Goal: Task Accomplishment & Management: Manage account settings

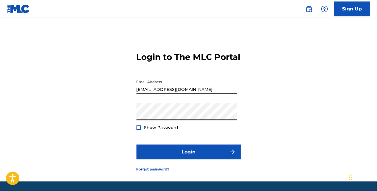
click at [137, 145] on button "Login" at bounding box center [189, 152] width 104 height 15
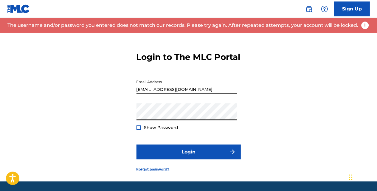
click at [137, 145] on button "Login" at bounding box center [189, 152] width 104 height 15
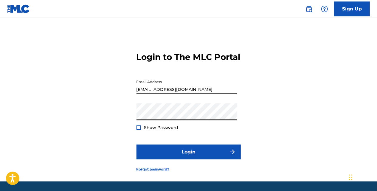
click at [137, 145] on button "Login" at bounding box center [189, 152] width 104 height 15
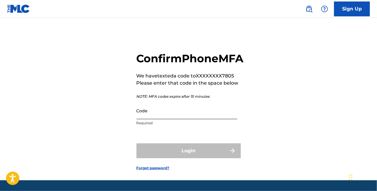
drag, startPoint x: 170, startPoint y: 131, endPoint x: 174, endPoint y: 128, distance: 4.9
click at [174, 119] on input "Code" at bounding box center [187, 110] width 101 height 17
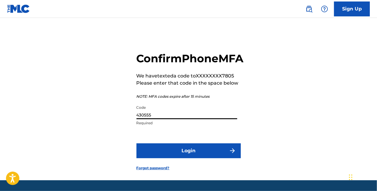
type input "430555"
click at [137, 143] on button "Login" at bounding box center [189, 150] width 104 height 15
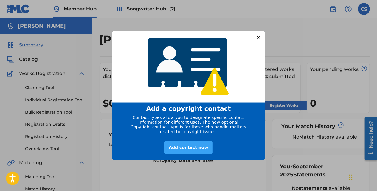
click at [187, 148] on div "Add contact now" at bounding box center [188, 147] width 48 height 13
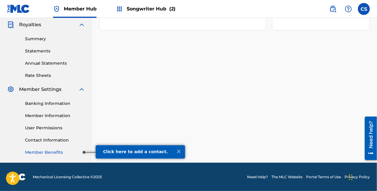
click at [65, 154] on link "Member Benefits" at bounding box center [55, 152] width 60 height 6
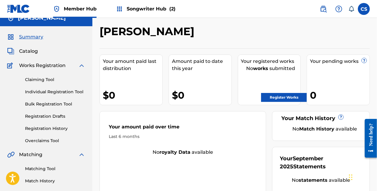
scroll to position [5, 0]
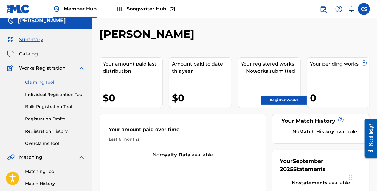
click at [44, 80] on link "Claiming Tool" at bounding box center [55, 82] width 60 height 6
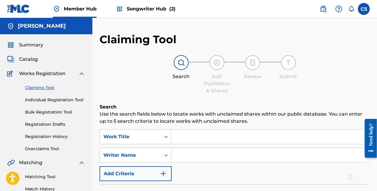
click at [224, 130] on input "Search Form" at bounding box center [271, 137] width 198 height 14
click at [224, 132] on input "Search Form" at bounding box center [271, 137] width 198 height 14
type input "Slickejooks"
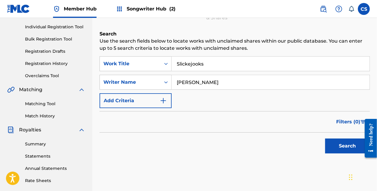
scroll to position [73, 0]
type input "[PERSON_NAME]"
click at [335, 142] on button "Search" at bounding box center [347, 145] width 45 height 15
click at [166, 68] on div "Search Form" at bounding box center [166, 63] width 11 height 11
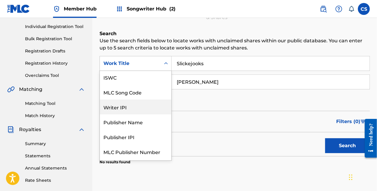
scroll to position [0, 0]
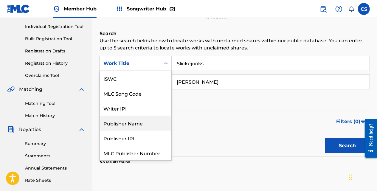
click at [157, 119] on div "Publisher Name" at bounding box center [136, 123] width 72 height 15
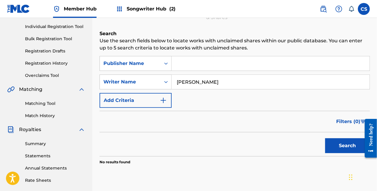
click at [182, 66] on input "Search Form" at bounding box center [271, 63] width 198 height 14
type input "Slickejooks"
click at [335, 141] on button "Search" at bounding box center [347, 145] width 45 height 15
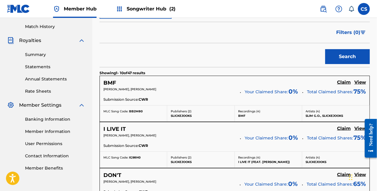
scroll to position [143, 0]
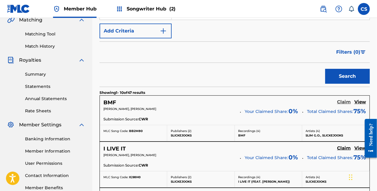
click at [342, 102] on h5 "Claim" at bounding box center [344, 102] width 14 height 6
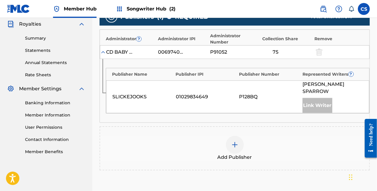
scroll to position [182, 0]
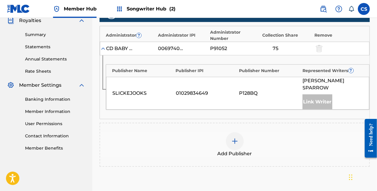
click at [105, 49] on img at bounding box center [103, 49] width 6 height 6
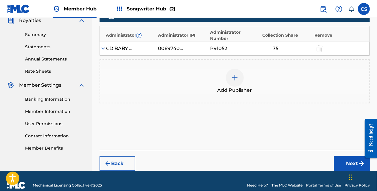
click at [105, 49] on img at bounding box center [103, 49] width 6 height 6
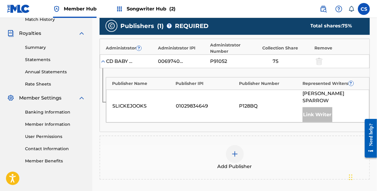
scroll to position [170, 0]
click at [238, 151] on div at bounding box center [235, 154] width 18 height 18
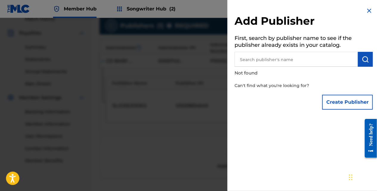
click at [366, 12] on img at bounding box center [369, 10] width 7 height 7
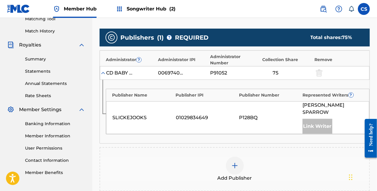
scroll to position [159, 0]
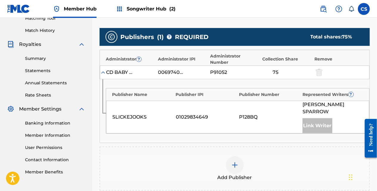
click at [235, 162] on img at bounding box center [234, 165] width 7 height 7
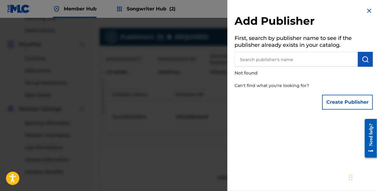
click at [289, 59] on input "text" at bounding box center [296, 59] width 123 height 15
type input "c"
type input "C"
drag, startPoint x: 292, startPoint y: 62, endPoint x: 283, endPoint y: 61, distance: 9.6
click at [282, 61] on input "ascap" at bounding box center [296, 59] width 123 height 15
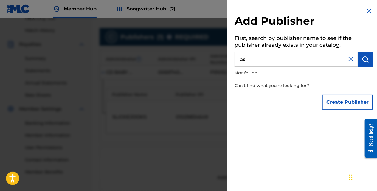
type input "a"
type input "S"
type input "[PERSON_NAME]"
click at [349, 60] on img at bounding box center [350, 58] width 7 height 7
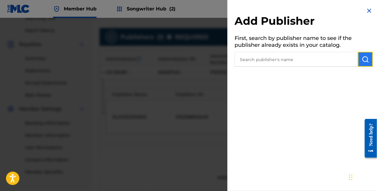
click at [358, 59] on button "submit" at bounding box center [365, 59] width 15 height 15
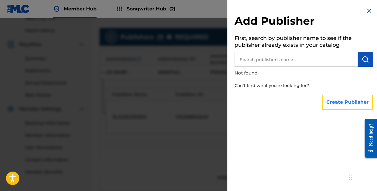
click at [345, 101] on button "Create Publisher" at bounding box center [347, 102] width 51 height 15
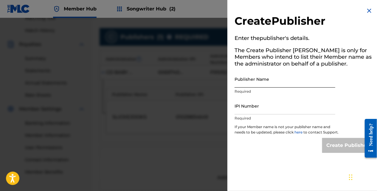
click at [274, 86] on input "Publisher Name" at bounding box center [285, 79] width 101 height 17
type input "[PERSON_NAME]"
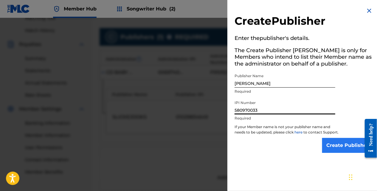
type input "580970033"
click at [343, 145] on input "Create Publisher" at bounding box center [347, 145] width 51 height 15
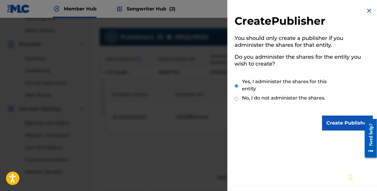
click at [367, 11] on img at bounding box center [369, 10] width 7 height 7
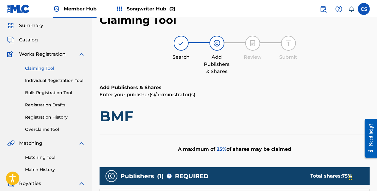
scroll to position [18, 0]
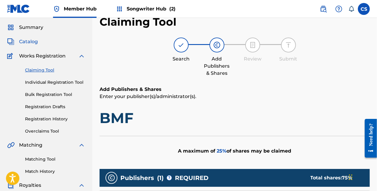
click at [26, 44] on span "Catalog" at bounding box center [28, 41] width 19 height 7
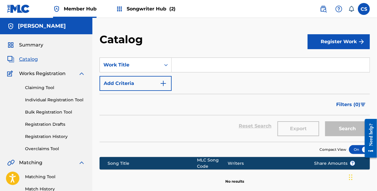
click at [187, 69] on input "Search Form" at bounding box center [271, 65] width 198 height 14
click at [194, 58] on input "Search Form" at bounding box center [271, 65] width 198 height 14
click at [163, 85] on img "Search Form" at bounding box center [163, 83] width 7 height 7
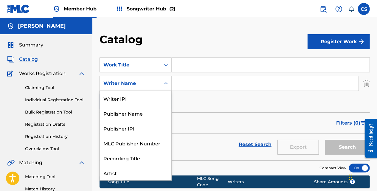
click at [162, 85] on div "Search Form" at bounding box center [166, 83] width 11 height 11
click at [148, 114] on div "Publisher Name" at bounding box center [136, 113] width 72 height 15
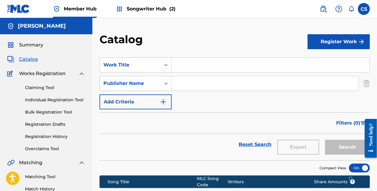
click at [180, 66] on input "Search Form" at bounding box center [271, 65] width 198 height 14
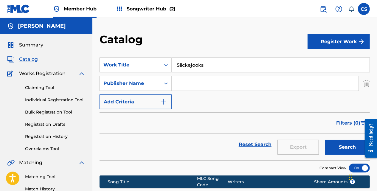
type input "Slickejooks"
click at [325, 140] on button "Search" at bounding box center [347, 147] width 45 height 15
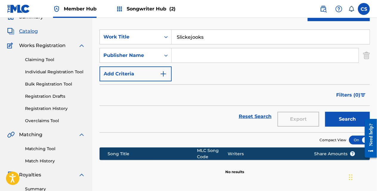
scroll to position [24, 0]
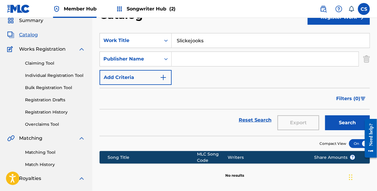
click at [181, 58] on input "Search Form" at bounding box center [265, 59] width 187 height 14
type input "[PERSON_NAME]"
click at [325, 115] on button "Search" at bounding box center [347, 122] width 45 height 15
click at [166, 63] on div "Search Form" at bounding box center [166, 59] width 11 height 11
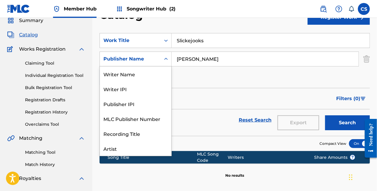
scroll to position [30, 0]
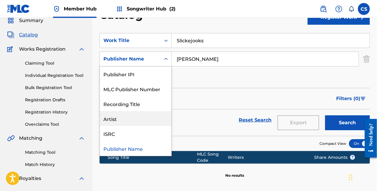
click at [145, 113] on div "Artist" at bounding box center [136, 118] width 72 height 15
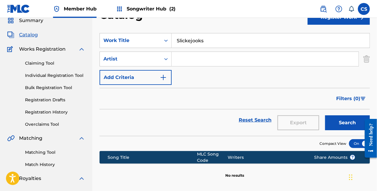
click at [187, 56] on input "Search Form" at bounding box center [265, 59] width 187 height 14
type input "[PERSON_NAME]"
drag, startPoint x: 207, startPoint y: 58, endPoint x: 173, endPoint y: 59, distance: 34.6
click at [173, 59] on input "[PERSON_NAME]" at bounding box center [265, 59] width 187 height 14
type input "Slickejooks"
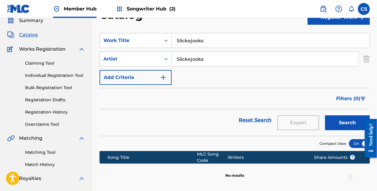
click at [325, 115] on button "Search" at bounding box center [347, 122] width 45 height 15
click at [338, 125] on button "Search" at bounding box center [347, 122] width 45 height 15
click at [162, 42] on div "Search Form" at bounding box center [166, 40] width 11 height 11
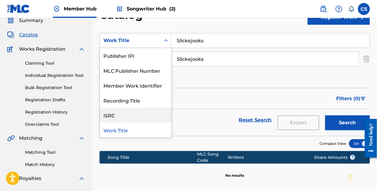
scroll to position [0, 0]
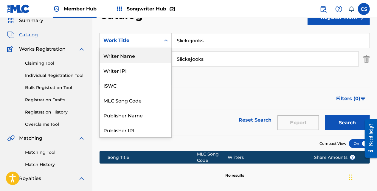
click at [149, 61] on div "Writer Name" at bounding box center [136, 55] width 72 height 15
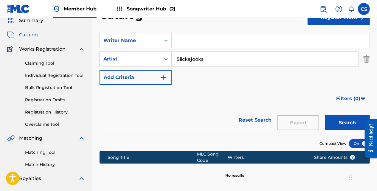
click at [184, 44] on input "Search Form" at bounding box center [271, 40] width 198 height 14
type input "[PERSON_NAME]"
click at [325, 115] on button "Search" at bounding box center [347, 122] width 45 height 15
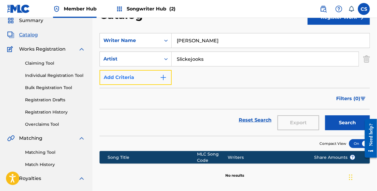
click at [170, 76] on button "Add Criteria" at bounding box center [136, 77] width 72 height 15
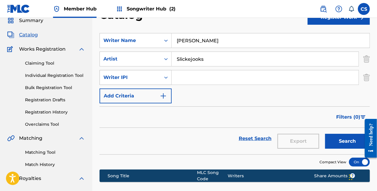
click at [160, 80] on div "Writer IPI" at bounding box center [130, 77] width 61 height 11
click at [172, 77] on input "Search Form" at bounding box center [265, 77] width 187 height 14
type input "580970033"
click at [325, 134] on button "Search" at bounding box center [347, 141] width 45 height 15
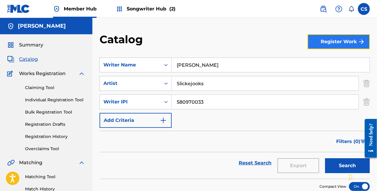
click at [333, 39] on button "Register Work" at bounding box center [339, 41] width 62 height 15
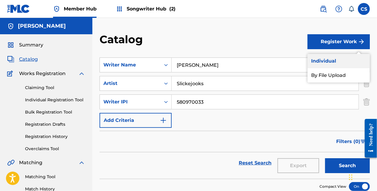
click at [334, 58] on link "Individual" at bounding box center [339, 61] width 62 height 14
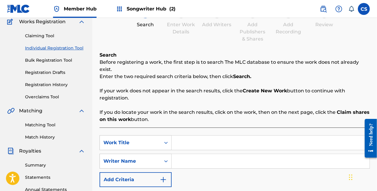
scroll to position [63, 0]
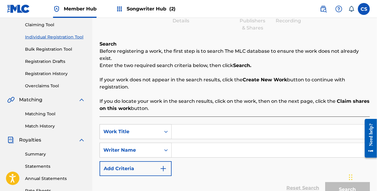
click at [210, 125] on input "Search Form" at bounding box center [271, 132] width 198 height 14
type input "S"
type input "Slickejooks"
click at [193, 143] on input "Search Form" at bounding box center [271, 150] width 198 height 14
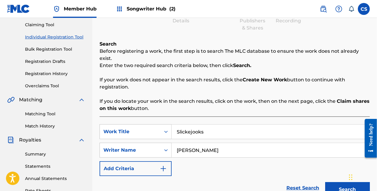
type input "[PERSON_NAME]"
click at [325, 182] on button "Search" at bounding box center [347, 189] width 45 height 15
click at [65, 47] on link "Bulk Registration Tool" at bounding box center [55, 49] width 60 height 6
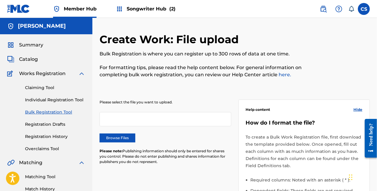
click at [139, 119] on div at bounding box center [166, 119] width 132 height 14
click at [35, 44] on span "Summary" at bounding box center [31, 44] width 24 height 7
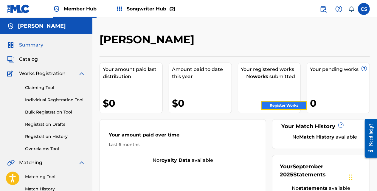
click at [282, 108] on link "Register Works" at bounding box center [284, 105] width 46 height 9
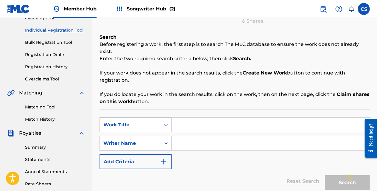
scroll to position [73, 0]
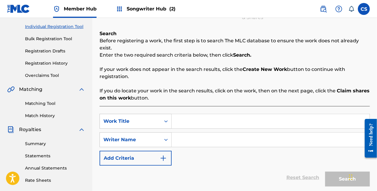
click at [187, 114] on input "Search Form" at bounding box center [271, 121] width 198 height 14
type input "[PERSON_NAME]"
click at [220, 122] on div "SearchWithCriteriaf9ae733b-5106-4bf4-ba1c-bf5c7cde282c Work Title Carl Sparrow …" at bounding box center [235, 140] width 270 height 52
click at [212, 133] on input "Search Form" at bounding box center [271, 140] width 198 height 14
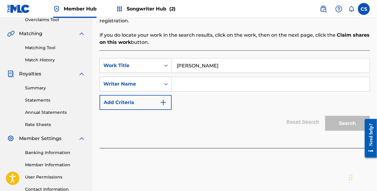
scroll to position [139, 0]
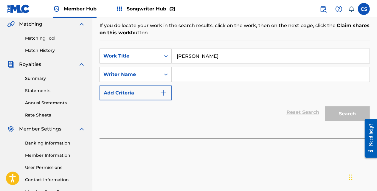
click at [341, 108] on div "Search" at bounding box center [346, 112] width 48 height 24
click at [179, 69] on input "Search Form" at bounding box center [271, 74] width 198 height 14
drag, startPoint x: 203, startPoint y: 50, endPoint x: 174, endPoint y: 51, distance: 28.3
click at [174, 51] on input "[PERSON_NAME]" at bounding box center [271, 56] width 198 height 14
type input "[PERSON_NAME]"
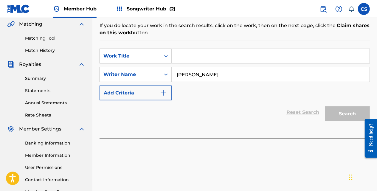
click at [185, 55] on input "Search Form" at bounding box center [271, 56] width 198 height 14
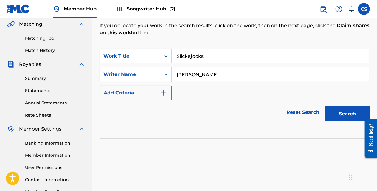
type input "Slickejooks"
click at [325, 106] on button "Search" at bounding box center [347, 113] width 45 height 15
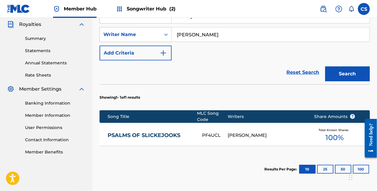
scroll to position [179, 0]
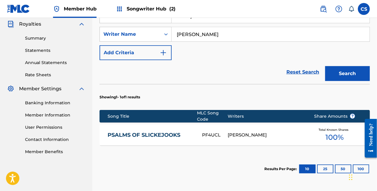
click at [158, 132] on link "PSALMS OF SLICKEJOOKS" at bounding box center [151, 135] width 86 height 7
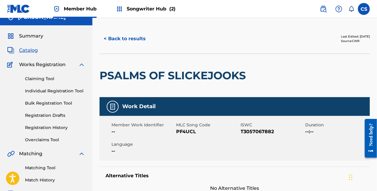
scroll to position [4, 0]
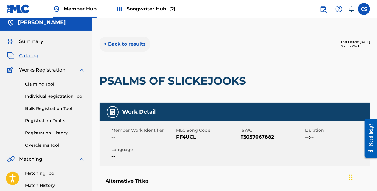
click at [128, 48] on button "< Back to results" at bounding box center [125, 44] width 50 height 15
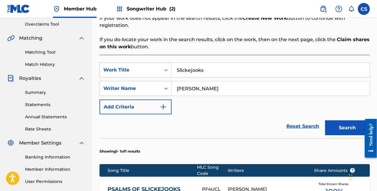
scroll to position [126, 0]
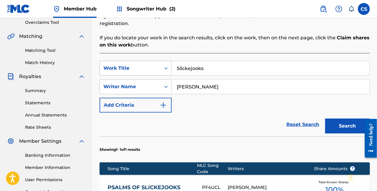
click at [168, 65] on icon "Search Form" at bounding box center [166, 68] width 6 height 6
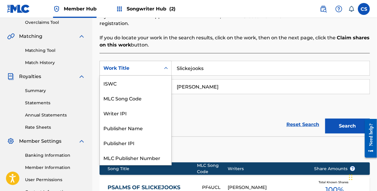
scroll to position [15, 0]
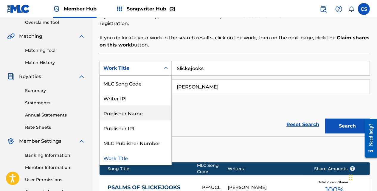
click at [181, 94] on div "SearchWithCriteriaf9ae733b-5106-4bf4-ba1c-bf5c7cde282c 7 results available. Use…" at bounding box center [235, 87] width 270 height 52
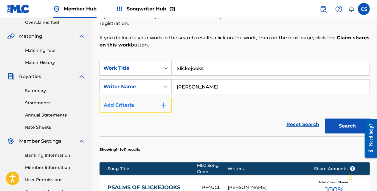
click at [171, 98] on button "Add Criteria" at bounding box center [136, 105] width 72 height 15
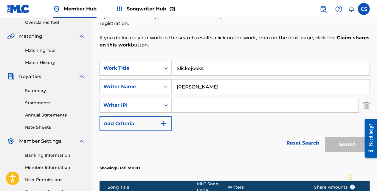
click at [181, 99] on input "Search Form" at bounding box center [265, 105] width 187 height 14
click at [166, 102] on icon "Search Form" at bounding box center [166, 105] width 6 height 6
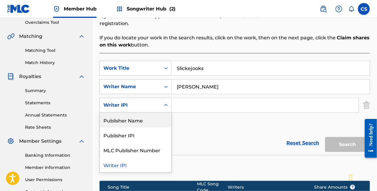
click at [151, 114] on div "Publisher Name" at bounding box center [136, 120] width 72 height 15
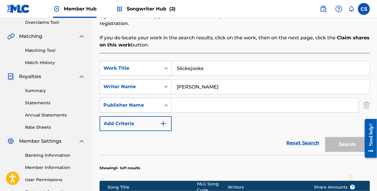
click at [176, 104] on input "Search Form" at bounding box center [265, 105] width 187 height 14
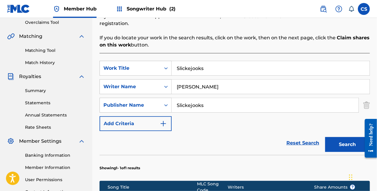
type input "Slickejooks"
click at [325, 137] on button "Search" at bounding box center [347, 144] width 45 height 15
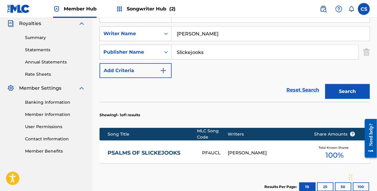
scroll to position [154, 0]
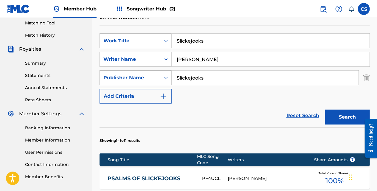
click at [168, 75] on icon "Search Form" at bounding box center [166, 78] width 6 height 6
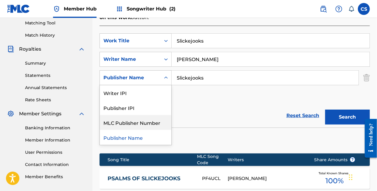
click at [152, 115] on div "MLC Publisher Number" at bounding box center [136, 122] width 72 height 15
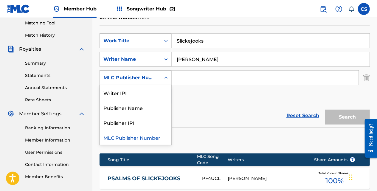
click at [164, 75] on icon "Search Form" at bounding box center [166, 78] width 6 height 6
click at [158, 86] on div "Writer IPI" at bounding box center [136, 92] width 72 height 15
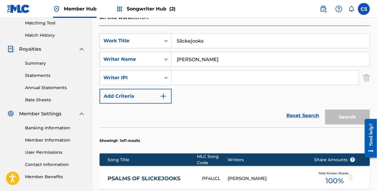
click at [175, 72] on input "Search Form" at bounding box center [265, 78] width 187 height 14
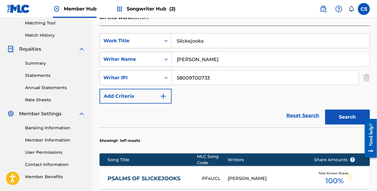
type input "58009700733"
click at [325, 110] on button "Search" at bounding box center [347, 117] width 45 height 15
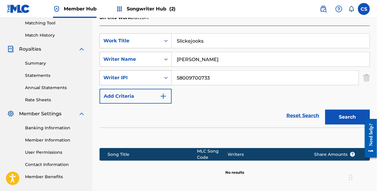
drag, startPoint x: 213, startPoint y: 70, endPoint x: 167, endPoint y: 70, distance: 45.3
click at [167, 70] on div "SearchWithCriteriaab7b60fb-2eb7-4d8b-b8f4-4ee664745694 Writer IPI 58009700733" at bounding box center [235, 77] width 270 height 15
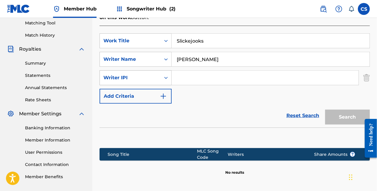
click at [157, 72] on div "Writer IPI" at bounding box center [130, 77] width 61 height 11
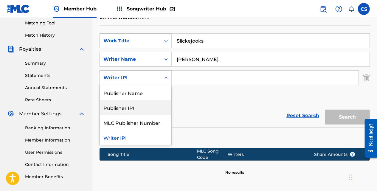
click at [152, 100] on div "Publisher IPI" at bounding box center [136, 107] width 72 height 15
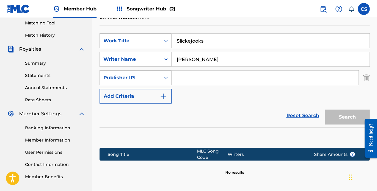
click at [188, 73] on input "Search Form" at bounding box center [265, 78] width 187 height 14
click at [365, 70] on img "Search Form" at bounding box center [366, 77] width 7 height 15
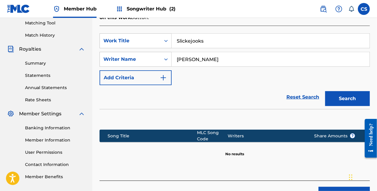
click at [186, 52] on input "[PERSON_NAME]" at bounding box center [271, 59] width 198 height 14
click at [325, 91] on button "Search" at bounding box center [347, 98] width 45 height 15
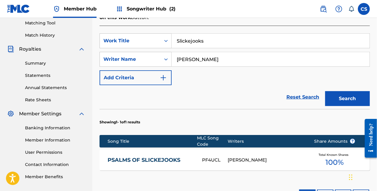
type input "Carl L Sparrow"
click at [325, 91] on button "Search" at bounding box center [347, 98] width 45 height 15
click at [331, 153] on span "Total Known Shares" at bounding box center [335, 155] width 32 height 4
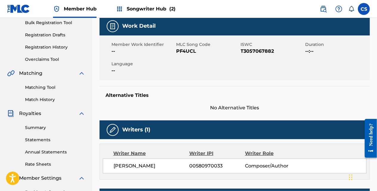
scroll to position [87, 0]
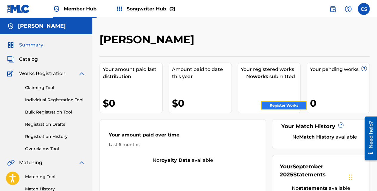
click at [287, 106] on link "Register Works" at bounding box center [284, 105] width 46 height 9
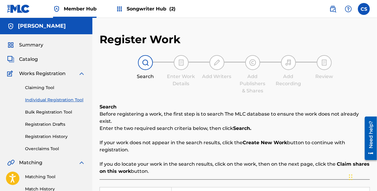
click at [138, 64] on div at bounding box center [145, 62] width 15 height 15
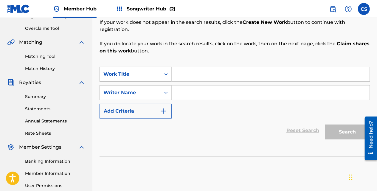
scroll to position [122, 0]
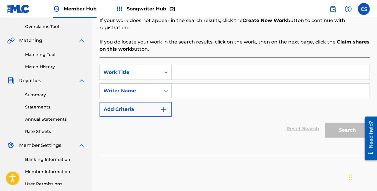
click at [195, 57] on div "SearchWithCriteria67bf7e32-9b4d-4083-b0c9-231dbfdebf59 Work Title SearchWithCri…" at bounding box center [235, 106] width 270 height 98
click at [197, 65] on input "Search Form" at bounding box center [271, 72] width 198 height 14
type input "Slickejooks"
click at [180, 85] on input "Search Form" at bounding box center [271, 91] width 198 height 14
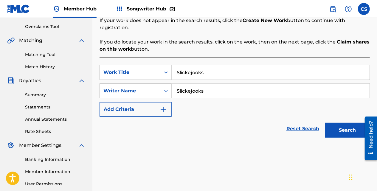
type input "Slickejooks"
click at [325, 123] on button "Search" at bounding box center [347, 130] width 45 height 15
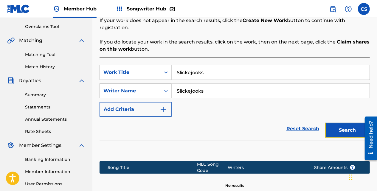
click at [336, 123] on button "Search" at bounding box center [347, 130] width 45 height 15
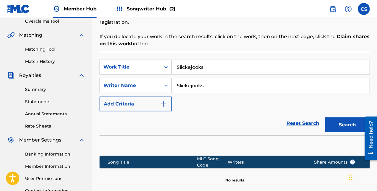
scroll to position [128, 0]
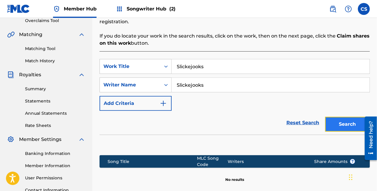
click at [339, 117] on button "Search" at bounding box center [347, 124] width 45 height 15
drag, startPoint x: 377, startPoint y: 93, endPoint x: 378, endPoint y: 88, distance: 4.9
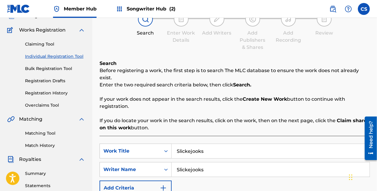
scroll to position [22, 0]
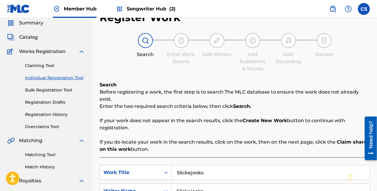
click at [55, 61] on div "Claiming Tool Individual Registration Tool Bulk Registration Tool Registration …" at bounding box center [46, 92] width 78 height 75
click at [51, 64] on link "Claiming Tool" at bounding box center [55, 66] width 60 height 6
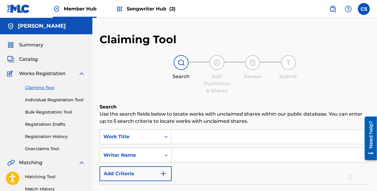
click at [190, 140] on input "Search Form" at bounding box center [271, 137] width 198 height 14
type input "Slicekejooks"
click at [221, 156] on input "Search Form" at bounding box center [271, 155] width 198 height 14
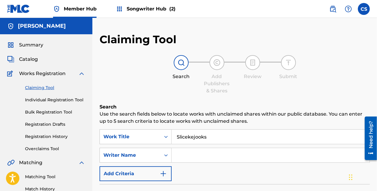
type input "[PERSON_NAME]"
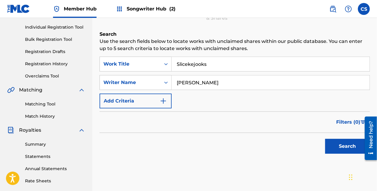
scroll to position [83, 0]
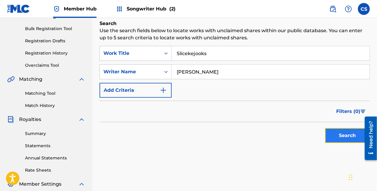
click at [339, 138] on button "Search" at bounding box center [347, 135] width 45 height 15
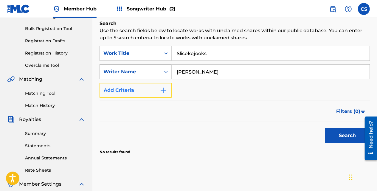
click at [161, 86] on button "Add Criteria" at bounding box center [136, 90] width 72 height 15
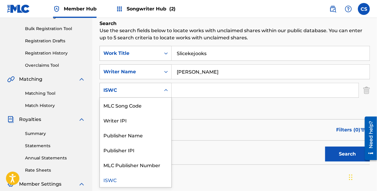
click at [166, 93] on icon "Search Form" at bounding box center [166, 90] width 6 height 6
click at [145, 125] on div "Writer IPI" at bounding box center [136, 120] width 72 height 15
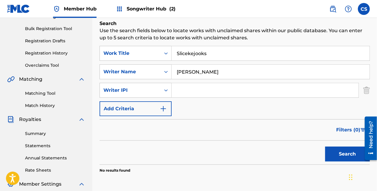
click at [176, 94] on input "Search Form" at bounding box center [265, 90] width 187 height 14
click at [181, 90] on input "Search Form" at bounding box center [265, 90] width 187 height 14
click at [325, 147] on button "Search" at bounding box center [347, 154] width 45 height 15
type input "5800970033"
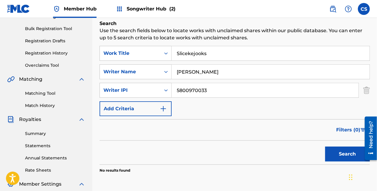
click at [325, 147] on button "Search" at bounding box center [347, 154] width 45 height 15
click at [362, 92] on div "SearchWithCriteria9ae8bb26-1ca4-46f6-871d-000c0e178d45 Writer IPI 5800970033" at bounding box center [235, 90] width 270 height 15
click at [366, 91] on img "Search Form" at bounding box center [366, 90] width 7 height 15
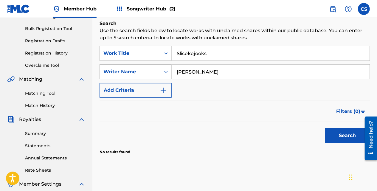
click at [203, 69] on input "[PERSON_NAME]" at bounding box center [271, 72] width 198 height 14
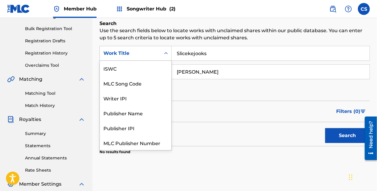
click at [167, 48] on div "Search Form" at bounding box center [166, 53] width 11 height 11
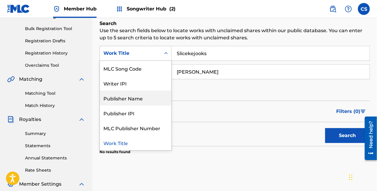
click at [160, 101] on div "Publisher Name" at bounding box center [136, 98] width 72 height 15
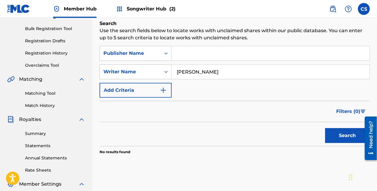
click at [181, 58] on input "Search Form" at bounding box center [271, 53] width 198 height 14
type input "Slickejooks"
click at [342, 128] on button "Search" at bounding box center [347, 135] width 45 height 15
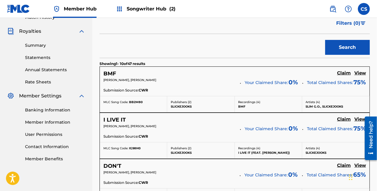
scroll to position [175, 0]
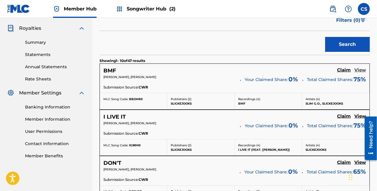
click at [358, 69] on h5 "View" at bounding box center [360, 70] width 12 height 6
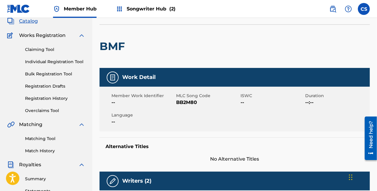
scroll to position [17, 0]
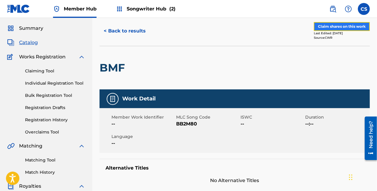
click at [356, 27] on button "Claim shares on this work" at bounding box center [342, 26] width 56 height 9
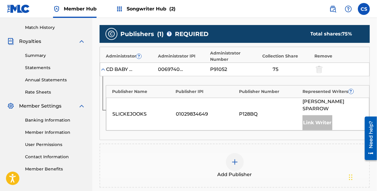
scroll to position [164, 0]
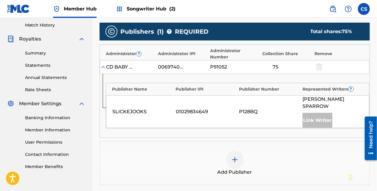
click at [243, 151] on div "Add Publisher" at bounding box center [234, 163] width 269 height 25
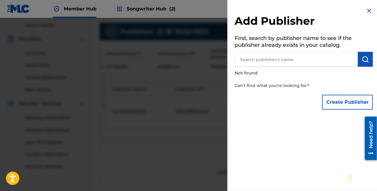
click at [271, 61] on input "text" at bounding box center [296, 59] width 123 height 15
drag, startPoint x: 247, startPoint y: 61, endPoint x: 236, endPoint y: 60, distance: 11.6
click at [236, 60] on input "Carl sparrow" at bounding box center [296, 59] width 123 height 15
type input "ascap"
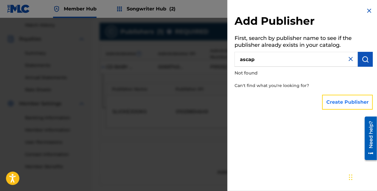
click at [336, 97] on button "Create Publisher" at bounding box center [347, 102] width 51 height 15
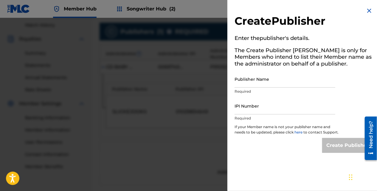
click at [285, 89] on p "Required" at bounding box center [285, 91] width 101 height 5
click at [286, 86] on input "Publisher Name" at bounding box center [285, 79] width 101 height 17
type input "[PERSON_NAME]"
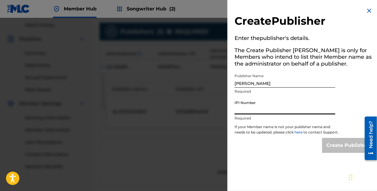
click at [251, 114] on input "IPI Number" at bounding box center [285, 105] width 101 height 17
type input "5"
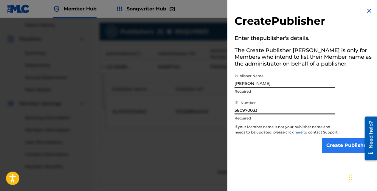
type input "580970033"
click at [344, 146] on input "Create Publisher" at bounding box center [347, 145] width 51 height 15
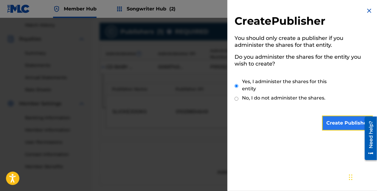
click at [322, 124] on input "Create Publisher" at bounding box center [347, 123] width 51 height 15
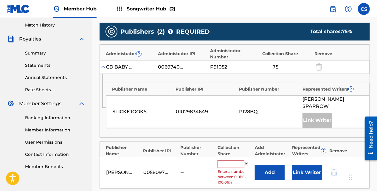
click at [241, 160] on input "text" at bounding box center [231, 164] width 27 height 8
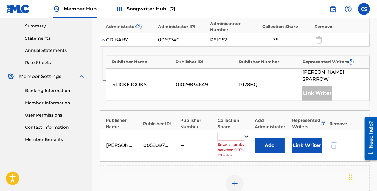
scroll to position [193, 0]
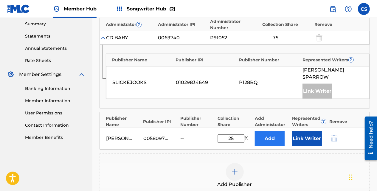
type input "25"
click at [264, 133] on button "Add" at bounding box center [270, 138] width 30 height 15
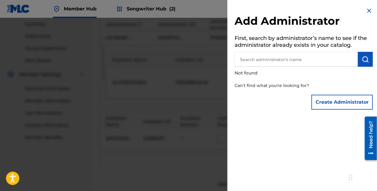
click at [369, 11] on img at bounding box center [369, 10] width 7 height 7
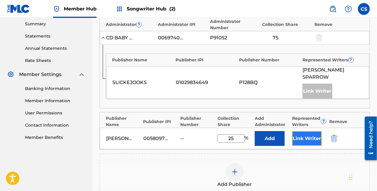
click at [306, 131] on button "Link Writer" at bounding box center [307, 138] width 30 height 15
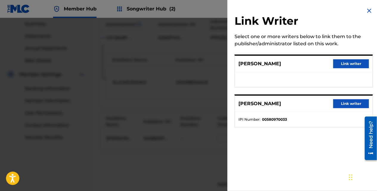
click at [297, 90] on div "Link Writer Select one or more writers below to link them to the publisher/admi…" at bounding box center [303, 71] width 153 height 142
click at [304, 78] on ul at bounding box center [304, 79] width 138 height 15
click at [350, 64] on button "Link writer" at bounding box center [351, 63] width 36 height 9
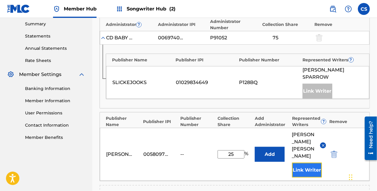
click at [301, 163] on button "Link Writer" at bounding box center [307, 170] width 30 height 15
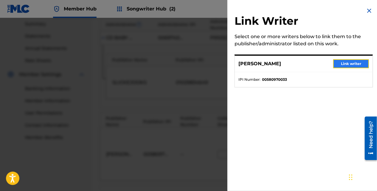
click at [340, 66] on button "Link writer" at bounding box center [351, 63] width 36 height 9
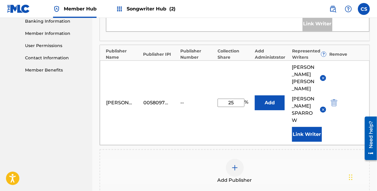
scroll to position [229, 0]
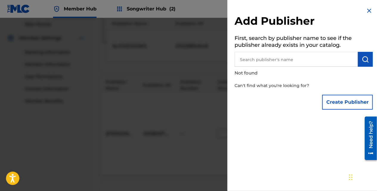
click at [370, 10] on img at bounding box center [369, 10] width 7 height 7
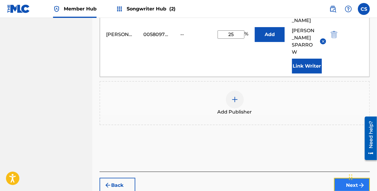
click at [348, 178] on button "Next" at bounding box center [352, 185] width 36 height 15
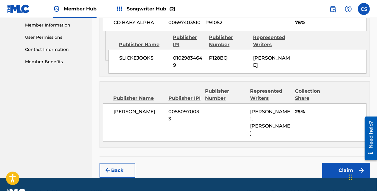
scroll to position [275, 0]
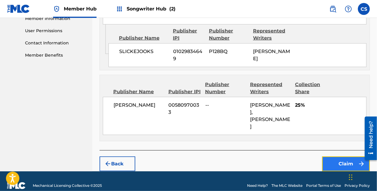
click at [337, 158] on button "Claim" at bounding box center [346, 163] width 48 height 15
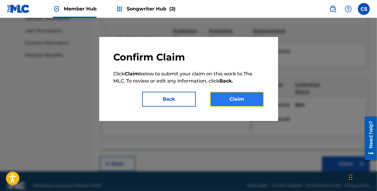
click at [222, 98] on button "Claim" at bounding box center [237, 99] width 54 height 15
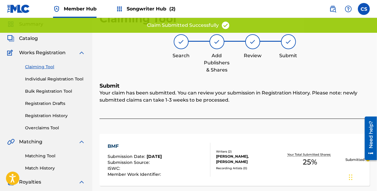
scroll to position [0, 0]
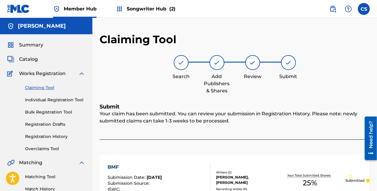
click at [42, 89] on link "Claiming Tool" at bounding box center [55, 88] width 60 height 6
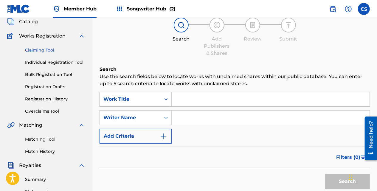
click at [161, 107] on div "Work Title" at bounding box center [136, 99] width 72 height 15
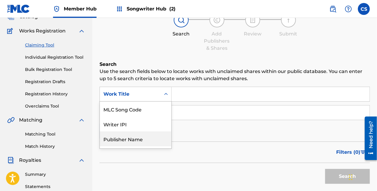
scroll to position [43, 0]
click at [187, 98] on input "Search Form" at bounding box center [271, 94] width 198 height 14
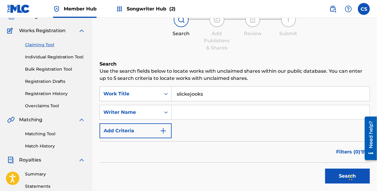
type input "slickejooks"
click at [325, 169] on button "Search" at bounding box center [347, 176] width 45 height 15
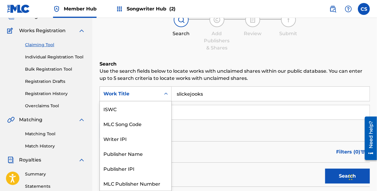
click at [168, 93] on icon "Search Form" at bounding box center [166, 94] width 6 height 6
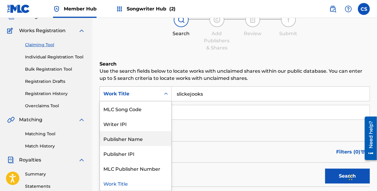
scroll to position [0, 0]
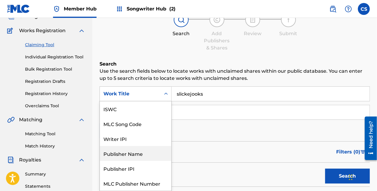
click at [160, 157] on div "Publisher Name" at bounding box center [136, 153] width 72 height 15
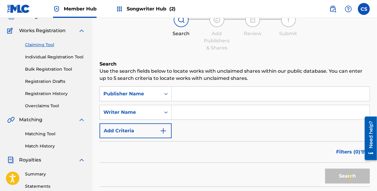
click at [183, 90] on input "Search Form" at bounding box center [271, 94] width 198 height 14
type input "Slickejooks"
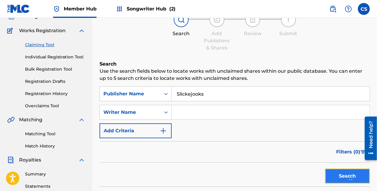
click at [336, 179] on button "Search" at bounding box center [347, 176] width 45 height 15
click at [332, 177] on button "Search" at bounding box center [347, 176] width 45 height 15
click at [201, 117] on input "Search Form" at bounding box center [271, 112] width 198 height 14
type input "[PERSON_NAME]"
click at [343, 169] on button "Search" at bounding box center [347, 176] width 45 height 15
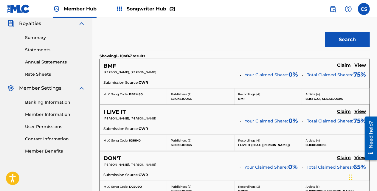
scroll to position [181, 0]
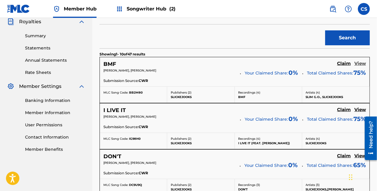
click at [363, 62] on h5 "View" at bounding box center [360, 64] width 12 height 6
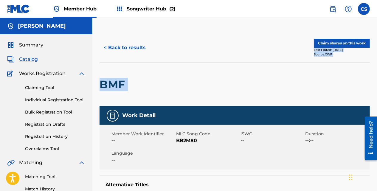
drag, startPoint x: 379, startPoint y: 55, endPoint x: 384, endPoint y: 76, distance: 20.9
click at [377, 76] on html "Accessibility Screen-Reader Guide, Feedback, and Issue Reporting | New window C…" at bounding box center [188, 95] width 377 height 191
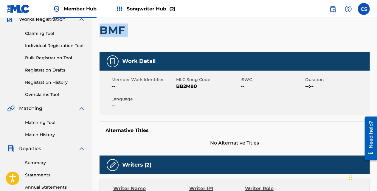
scroll to position [51, 0]
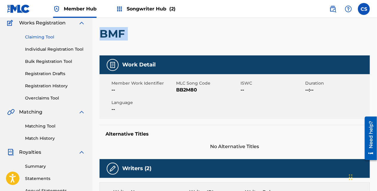
click at [25, 36] on link "Claiming Tool" at bounding box center [55, 37] width 60 height 6
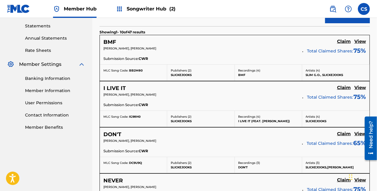
scroll to position [209, 0]
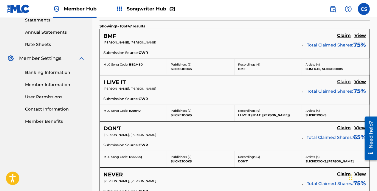
click at [341, 81] on h5 "Claim" at bounding box center [344, 82] width 14 height 6
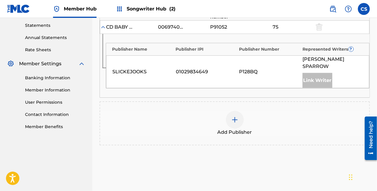
scroll to position [204, 0]
click at [249, 111] on div "Add Publisher" at bounding box center [234, 123] width 269 height 25
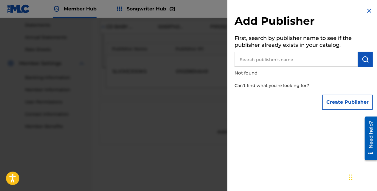
click at [291, 58] on input "text" at bounding box center [296, 59] width 123 height 15
click at [335, 98] on button "Create Publisher" at bounding box center [347, 102] width 51 height 15
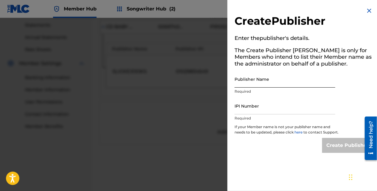
click at [252, 86] on input "Publisher Name" at bounding box center [285, 79] width 101 height 17
type input "[PERSON_NAME]"
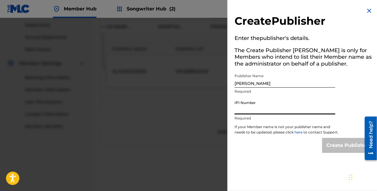
click at [255, 110] on input "IPI Number" at bounding box center [285, 105] width 101 height 17
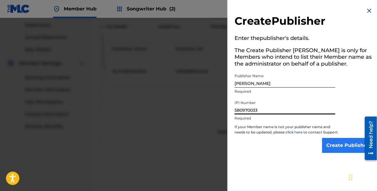
type input "580970033"
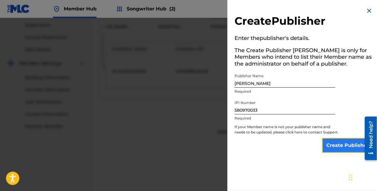
click at [337, 147] on input "Create Publisher" at bounding box center [347, 145] width 51 height 15
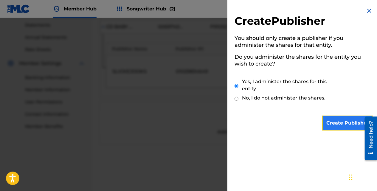
click at [342, 129] on input "Create Publisher" at bounding box center [347, 123] width 51 height 15
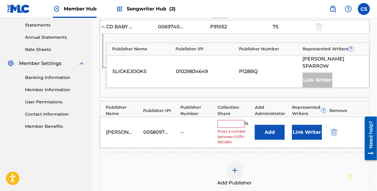
click at [238, 120] on input "text" at bounding box center [231, 124] width 27 height 8
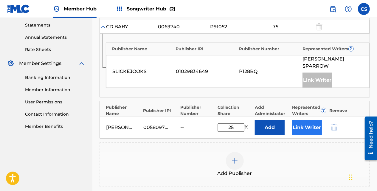
type input "25"
click at [297, 120] on button "Link Writer" at bounding box center [307, 127] width 30 height 15
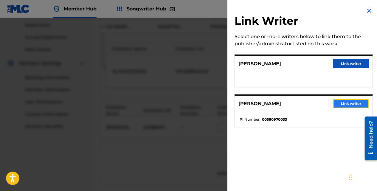
click at [345, 102] on button "Link writer" at bounding box center [351, 103] width 36 height 9
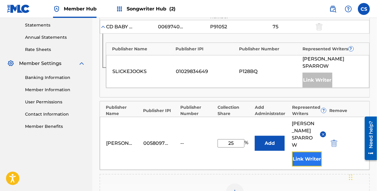
click at [308, 152] on button "Link Writer" at bounding box center [307, 159] width 30 height 15
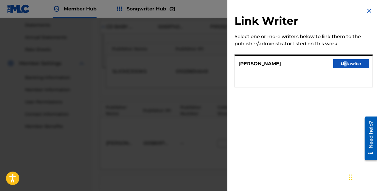
click at [343, 69] on div "ODDIE BANKS Link writer" at bounding box center [304, 64] width 138 height 16
drag, startPoint x: 343, startPoint y: 69, endPoint x: 346, endPoint y: 64, distance: 6.0
click at [346, 64] on button "Link writer" at bounding box center [351, 63] width 36 height 9
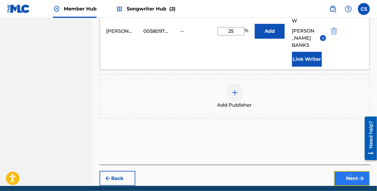
click at [343, 171] on button "Next" at bounding box center [352, 178] width 36 height 15
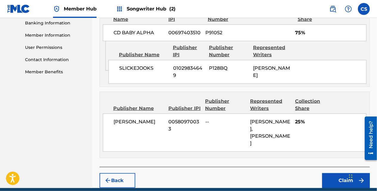
scroll to position [259, 0]
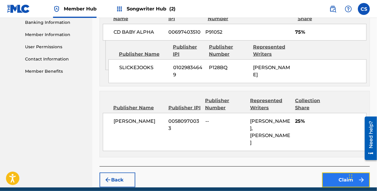
click at [328, 173] on button "Claim" at bounding box center [346, 180] width 48 height 15
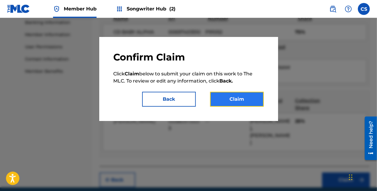
click at [228, 103] on button "Claim" at bounding box center [237, 99] width 54 height 15
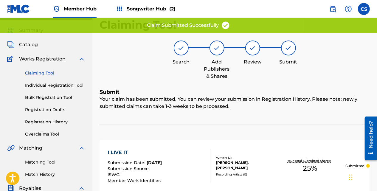
scroll to position [1, 0]
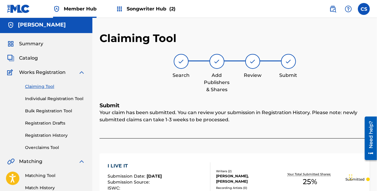
click at [38, 87] on link "Claiming Tool" at bounding box center [55, 86] width 60 height 6
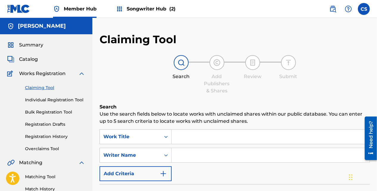
click at [233, 131] on input "Search Form" at bounding box center [271, 137] width 198 height 14
click at [204, 139] on input "Search Form" at bounding box center [271, 137] width 198 height 14
type input "c"
type input "Slickejooks"
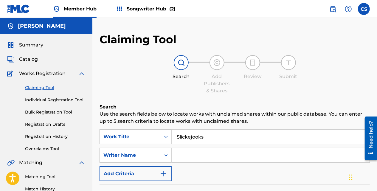
click at [190, 145] on div "SearchWithCriteria70bea499-d7bd-4483-aa57-d254942d1b76 Work Title Slickejooks S…" at bounding box center [235, 155] width 270 height 52
click at [186, 149] on input "Search Form" at bounding box center [271, 155] width 198 height 14
type input "[PERSON_NAME]"
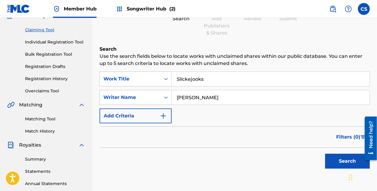
scroll to position [58, 0]
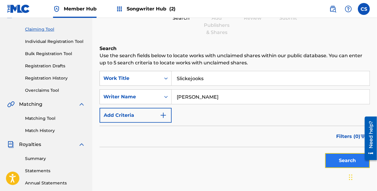
click at [333, 155] on button "Search" at bounding box center [347, 160] width 45 height 15
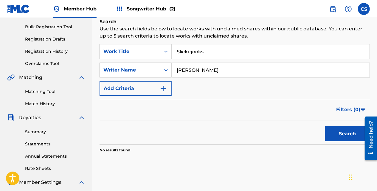
scroll to position [76, 0]
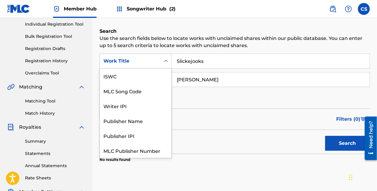
click at [169, 58] on div "Search Form" at bounding box center [166, 61] width 11 height 11
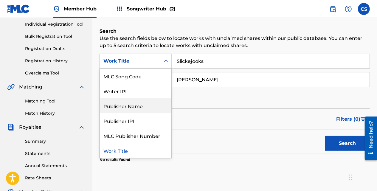
click at [154, 110] on div "Publisher Name" at bounding box center [136, 105] width 72 height 15
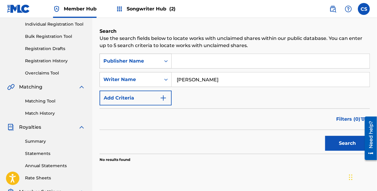
click at [166, 55] on div "Search Form" at bounding box center [166, 61] width 11 height 14
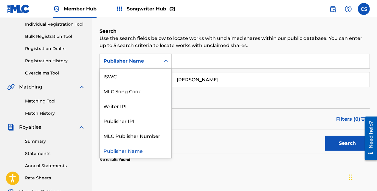
click at [184, 61] on input "Search Form" at bounding box center [271, 61] width 198 height 14
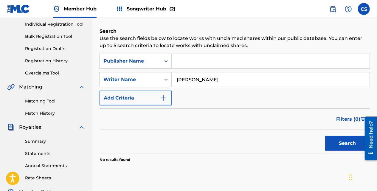
type input "Slickejooks"
click at [349, 140] on button "Search" at bounding box center [347, 143] width 45 height 15
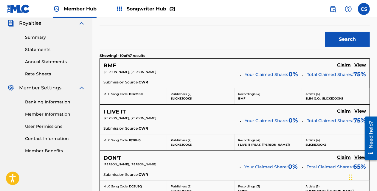
scroll to position [179, 0]
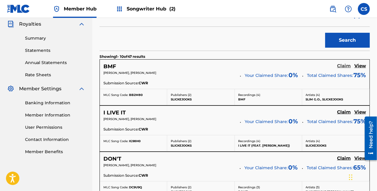
click at [342, 65] on h5 "Claim" at bounding box center [344, 66] width 14 height 6
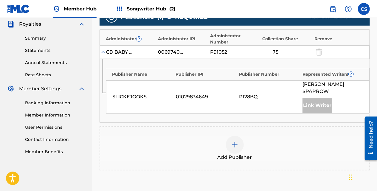
click at [254, 126] on div "Add Publisher" at bounding box center [235, 148] width 270 height 44
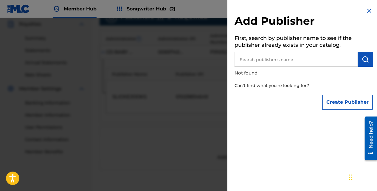
click at [286, 63] on input "text" at bounding box center [296, 59] width 123 height 15
click at [336, 103] on button "Create Publisher" at bounding box center [347, 102] width 51 height 15
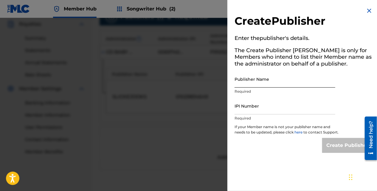
click at [266, 82] on input "Publisher Name" at bounding box center [285, 79] width 101 height 17
type input "[PERSON_NAME]"
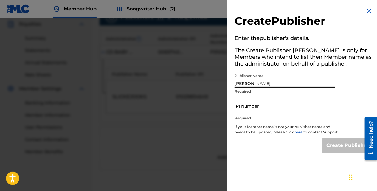
click at [259, 113] on input "IPI Number" at bounding box center [285, 105] width 101 height 17
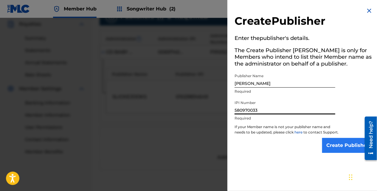
type input "580970033"
click at [326, 150] on input "Create Publisher" at bounding box center [347, 145] width 51 height 15
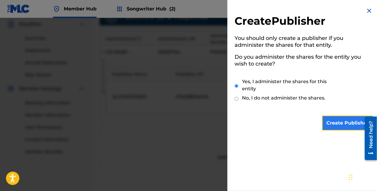
click at [332, 121] on input "Create Publisher" at bounding box center [347, 123] width 51 height 15
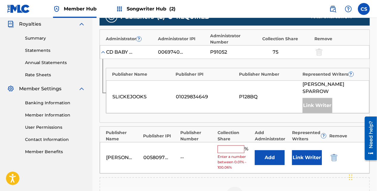
click at [235, 145] on input "text" at bounding box center [231, 149] width 27 height 8
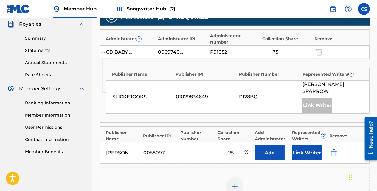
type input "25"
click at [305, 142] on div "Carl Sparrow 00580970033 -- 25 % Add Link Writer" at bounding box center [235, 152] width 270 height 21
click at [306, 145] on button "Link Writer" at bounding box center [307, 152] width 30 height 15
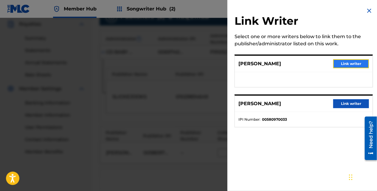
click at [343, 62] on button "Link writer" at bounding box center [351, 63] width 36 height 9
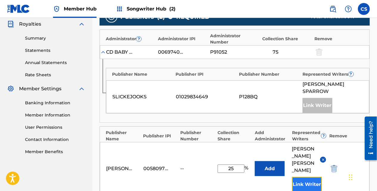
click at [303, 177] on button "Link Writer" at bounding box center [307, 184] width 30 height 15
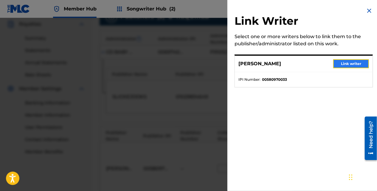
click at [340, 65] on button "Link writer" at bounding box center [351, 63] width 36 height 9
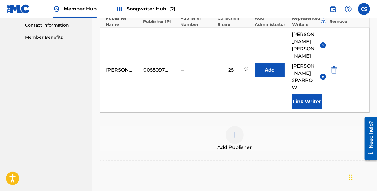
scroll to position [309, 0]
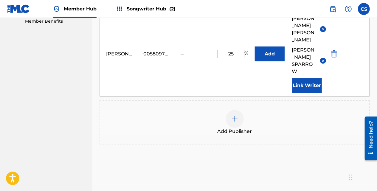
drag, startPoint x: 377, startPoint y: 84, endPoint x: 0, endPoint y: 33, distance: 380.7
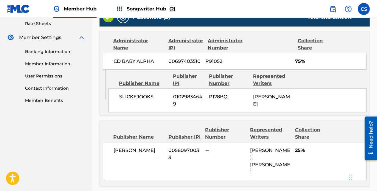
scroll to position [275, 0]
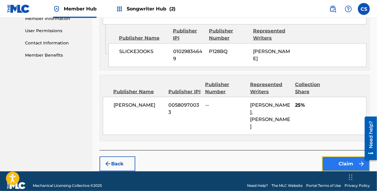
click at [334, 156] on button "Claim" at bounding box center [346, 163] width 48 height 15
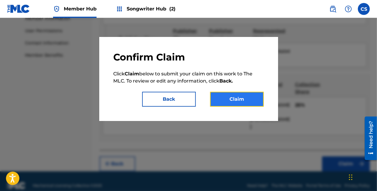
click at [235, 101] on button "Claim" at bounding box center [237, 99] width 54 height 15
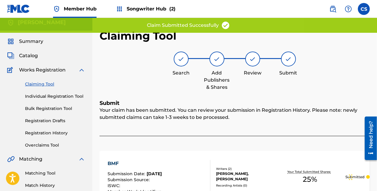
scroll to position [0, 0]
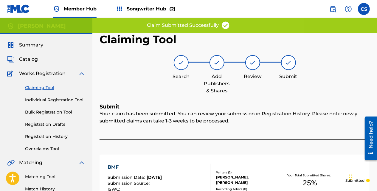
click at [47, 90] on link "Claiming Tool" at bounding box center [55, 88] width 60 height 6
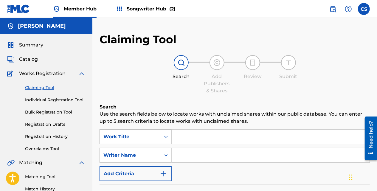
drag, startPoint x: 174, startPoint y: 137, endPoint x: 160, endPoint y: 138, distance: 13.7
click at [174, 137] on input "Search Form" at bounding box center [271, 137] width 198 height 14
click at [159, 137] on div "Work Title" at bounding box center [136, 136] width 72 height 15
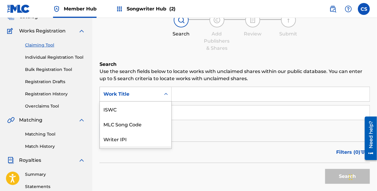
scroll to position [43, 0]
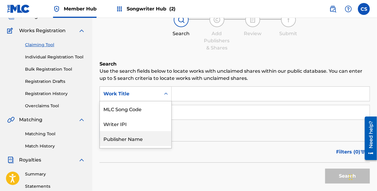
click at [158, 136] on div "Publisher Name" at bounding box center [136, 138] width 72 height 15
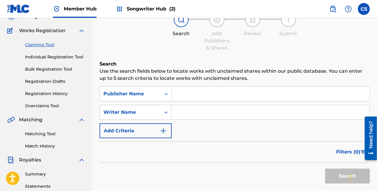
click at [178, 97] on input "Search Form" at bounding box center [271, 94] width 198 height 14
type input "Slickejooks"
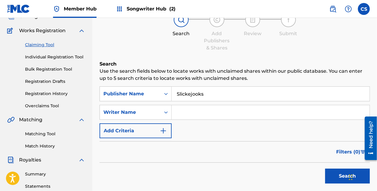
click at [182, 111] on input "Search Form" at bounding box center [271, 112] width 198 height 14
type input "[PERSON_NAME]"
click at [325, 170] on div "Search" at bounding box center [346, 175] width 48 height 24
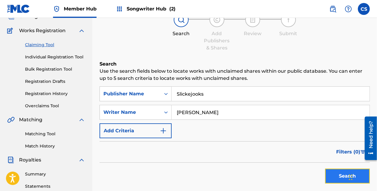
click at [329, 172] on button "Search" at bounding box center [347, 176] width 45 height 15
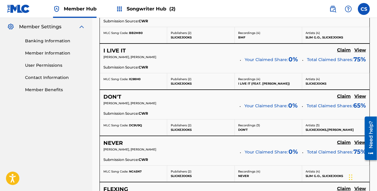
scroll to position [244, 0]
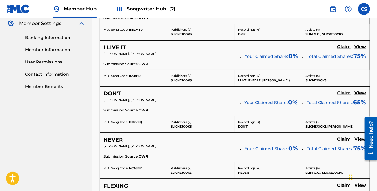
click at [344, 92] on h5 "Claim" at bounding box center [344, 93] width 14 height 6
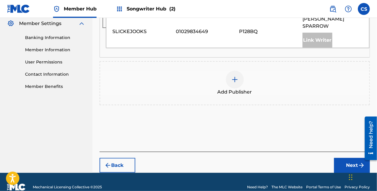
click at [241, 72] on div at bounding box center [235, 80] width 18 height 18
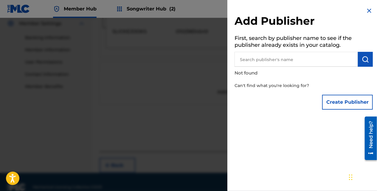
click at [276, 64] on input "text" at bounding box center [296, 59] width 123 height 15
click at [329, 101] on button "Create Publisher" at bounding box center [347, 102] width 51 height 15
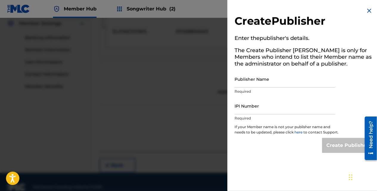
click at [287, 88] on div "Publisher Name Required" at bounding box center [285, 84] width 101 height 27
click at [280, 84] on input "Publisher Name" at bounding box center [285, 79] width 101 height 17
type input "[PERSON_NAME]"
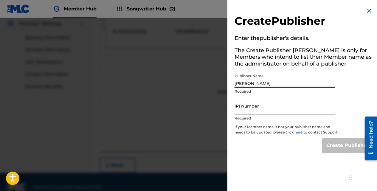
click at [254, 108] on input "IPI Number" at bounding box center [285, 105] width 101 height 17
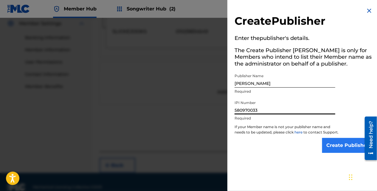
type input "580970033"
click at [327, 148] on input "Create Publisher" at bounding box center [347, 145] width 51 height 15
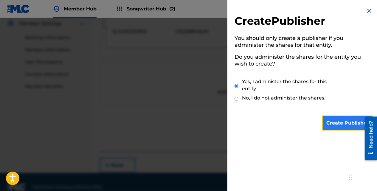
click at [339, 127] on input "Create Publisher" at bounding box center [347, 123] width 51 height 15
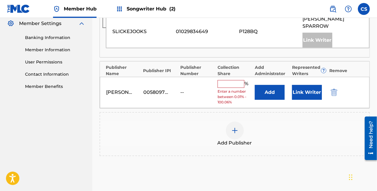
click at [230, 80] on input "text" at bounding box center [231, 84] width 27 height 8
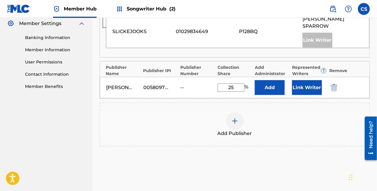
type input "25"
click at [306, 77] on div "Carl Sparrow 00580970033 -- 25 % Add Link Writer" at bounding box center [235, 87] width 270 height 21
click at [306, 80] on button "Link Writer" at bounding box center [307, 87] width 30 height 15
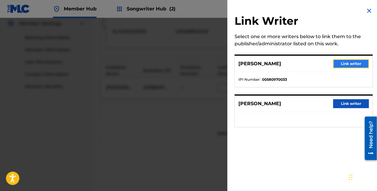
click at [339, 68] on button "Link writer" at bounding box center [351, 63] width 36 height 9
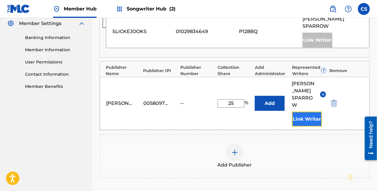
click at [312, 112] on button "Link Writer" at bounding box center [307, 119] width 30 height 15
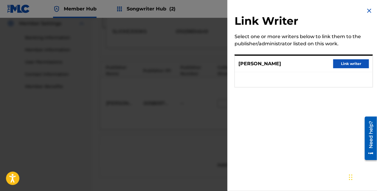
click at [368, 12] on img at bounding box center [369, 10] width 7 height 7
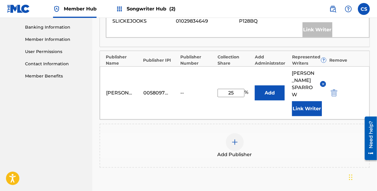
scroll to position [253, 0]
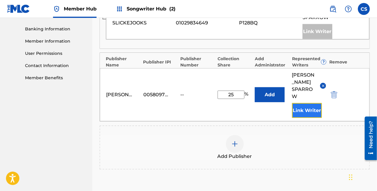
click at [318, 103] on button "Link Writer" at bounding box center [307, 110] width 30 height 15
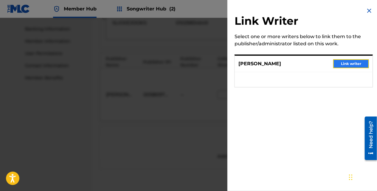
click at [348, 66] on button "Link writer" at bounding box center [351, 63] width 36 height 9
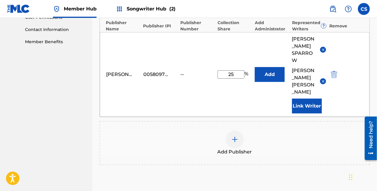
scroll to position [299, 0]
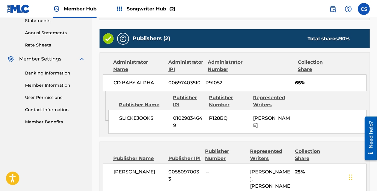
scroll to position [283, 0]
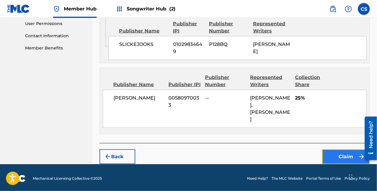
click at [337, 158] on button "Claim" at bounding box center [346, 156] width 48 height 15
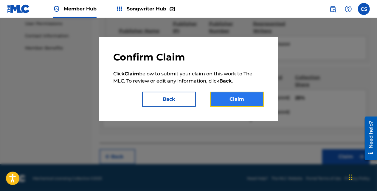
click at [228, 100] on button "Claim" at bounding box center [237, 99] width 54 height 15
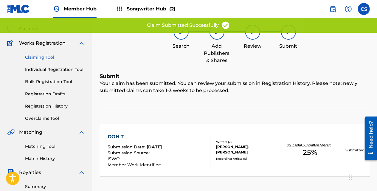
scroll to position [30, 0]
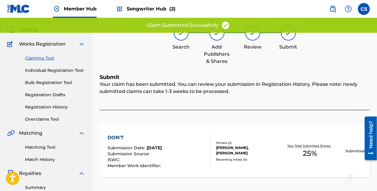
click at [47, 59] on link "Claiming Tool" at bounding box center [55, 58] width 60 height 6
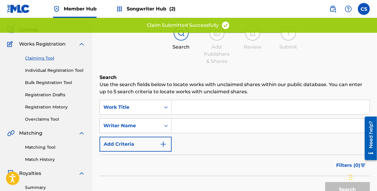
scroll to position [0, 0]
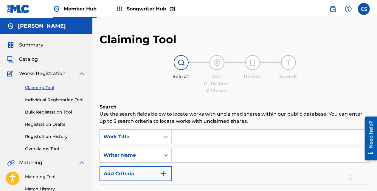
click at [194, 134] on input "Search Form" at bounding box center [271, 137] width 198 height 14
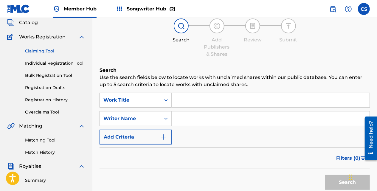
click at [165, 108] on div "Work Title" at bounding box center [136, 100] width 72 height 15
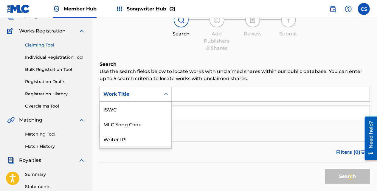
scroll to position [15, 0]
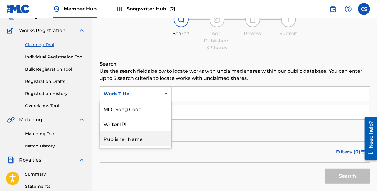
click at [159, 131] on div "Publisher Name" at bounding box center [136, 138] width 72 height 15
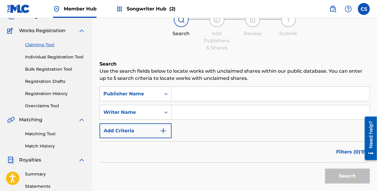
click at [189, 91] on input "Search Form" at bounding box center [271, 94] width 198 height 14
type input "Slickejooks"
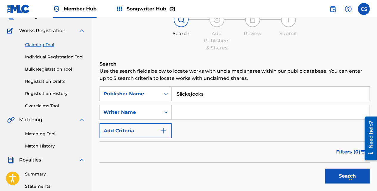
click at [185, 114] on input "Search Form" at bounding box center [271, 112] width 198 height 14
type input "[PERSON_NAME]"
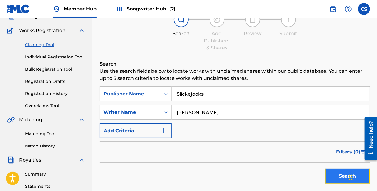
click at [343, 174] on button "Search" at bounding box center [347, 176] width 45 height 15
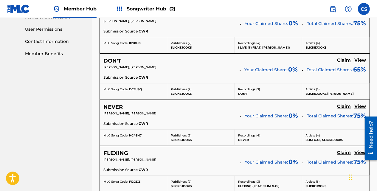
scroll to position [278, 0]
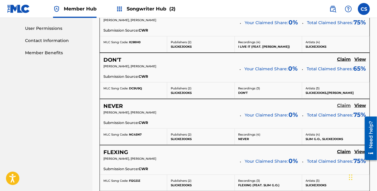
click at [341, 103] on h5 "Claim" at bounding box center [344, 106] width 14 height 6
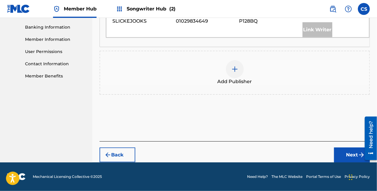
scroll to position [246, 0]
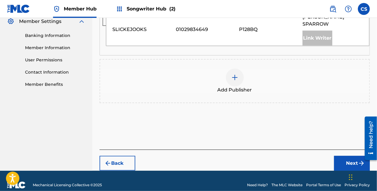
click at [251, 74] on div "Add Publisher" at bounding box center [234, 81] width 269 height 25
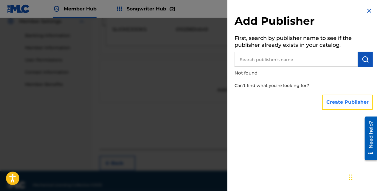
click at [326, 95] on button "Create Publisher" at bounding box center [347, 102] width 51 height 15
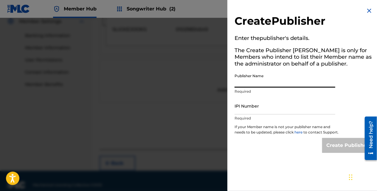
click at [274, 85] on input "Publisher Name" at bounding box center [285, 79] width 101 height 17
type input "[PERSON_NAME]"
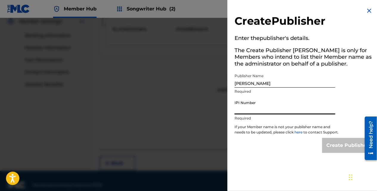
click at [251, 108] on input "IPI Number" at bounding box center [285, 105] width 101 height 17
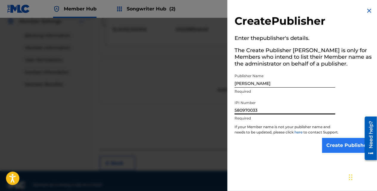
type input "580970033"
click at [338, 147] on input "Create Publisher" at bounding box center [347, 145] width 51 height 15
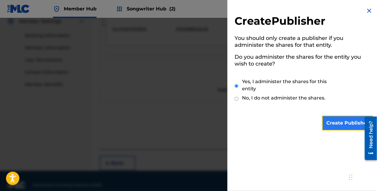
click at [335, 125] on input "Create Publisher" at bounding box center [347, 123] width 51 height 15
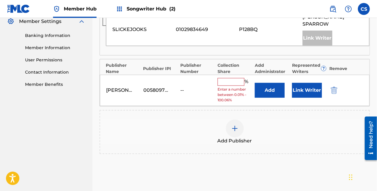
click at [229, 78] on input "text" at bounding box center [231, 82] width 27 height 8
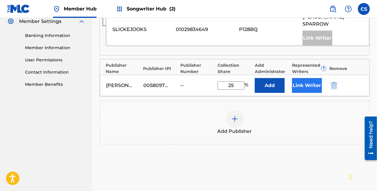
type input "25"
click at [312, 79] on button "Link Writer" at bounding box center [307, 85] width 30 height 15
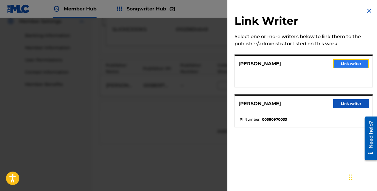
click at [342, 62] on button "Link writer" at bounding box center [351, 63] width 36 height 9
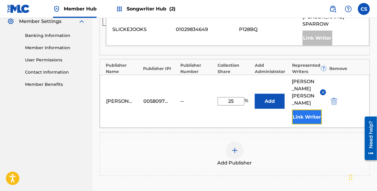
click at [317, 110] on button "Link Writer" at bounding box center [307, 117] width 30 height 15
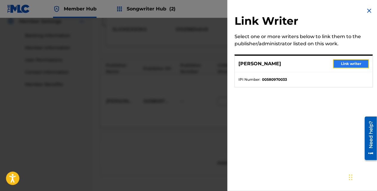
click at [343, 62] on button "Link writer" at bounding box center [351, 63] width 36 height 9
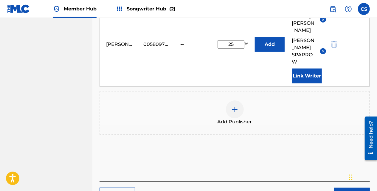
scroll to position [322, 0]
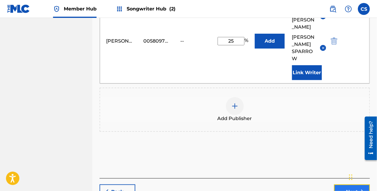
click at [344, 184] on button "Next" at bounding box center [352, 191] width 36 height 15
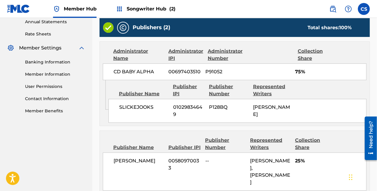
scroll to position [275, 0]
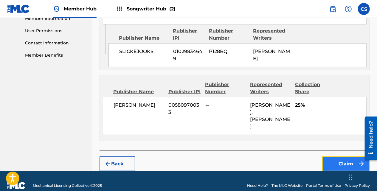
click at [334, 160] on button "Claim" at bounding box center [346, 163] width 48 height 15
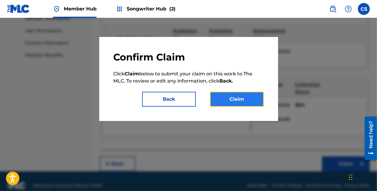
click at [242, 97] on button "Claim" at bounding box center [237, 99] width 54 height 15
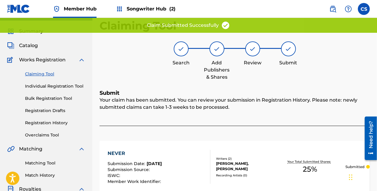
scroll to position [0, 0]
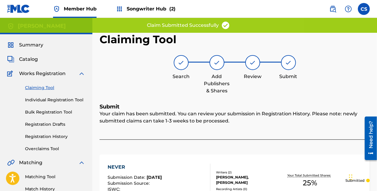
click at [35, 86] on link "Claiming Tool" at bounding box center [55, 88] width 60 height 6
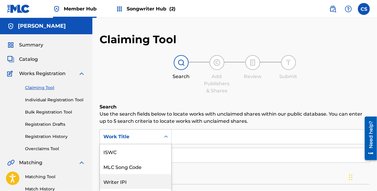
click at [163, 140] on div "7 results available. Use Up and Down to choose options, press Enter to select t…" at bounding box center [136, 136] width 72 height 15
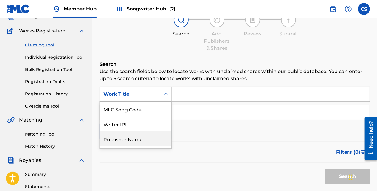
scroll to position [43, 0]
click at [151, 135] on div "Publisher Name" at bounding box center [136, 138] width 72 height 15
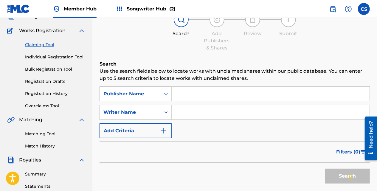
click at [193, 98] on input "Search Form" at bounding box center [271, 94] width 198 height 14
click at [156, 113] on div "Writer Name" at bounding box center [130, 112] width 54 height 7
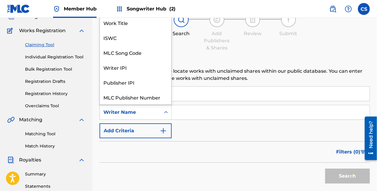
scroll to position [15, 0]
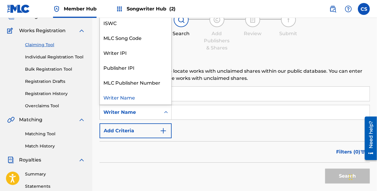
click at [179, 95] on input "Search Form" at bounding box center [271, 94] width 198 height 14
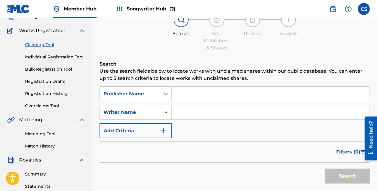
click at [179, 95] on input "Search Form" at bounding box center [271, 94] width 198 height 14
type input "Slickejooks"
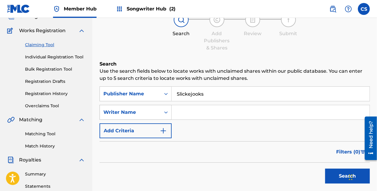
click at [159, 116] on div "Writer Name" at bounding box center [130, 112] width 61 height 11
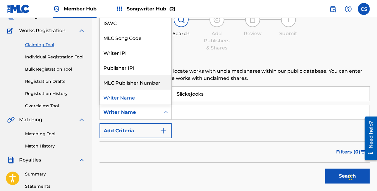
click at [182, 105] on div "SearchWithCriteria87efa7c9-c1bd-4e8b-b16d-c9a1f9c1eb00 Publisher Name Slickejoo…" at bounding box center [235, 112] width 270 height 52
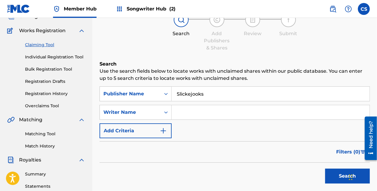
click at [182, 106] on input "Search Form" at bounding box center [271, 112] width 198 height 14
type input "[PERSON_NAME]"
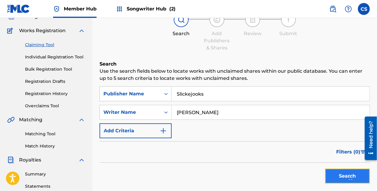
click at [330, 177] on button "Search" at bounding box center [347, 176] width 45 height 15
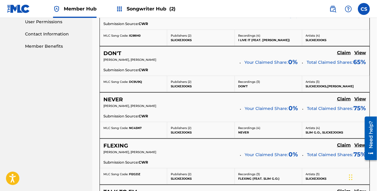
scroll to position [282, 0]
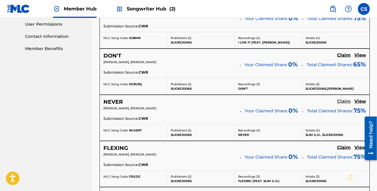
click at [339, 99] on h5 "Claim" at bounding box center [344, 102] width 14 height 6
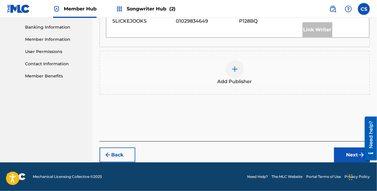
scroll to position [246, 0]
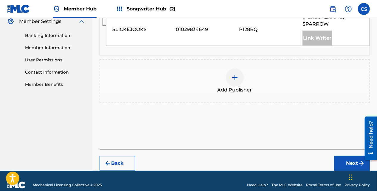
click at [241, 75] on div at bounding box center [235, 78] width 18 height 18
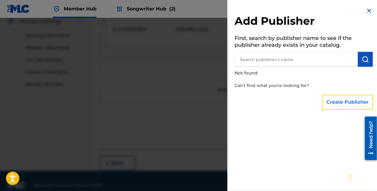
click at [335, 96] on button "Create Publisher" at bounding box center [347, 102] width 51 height 15
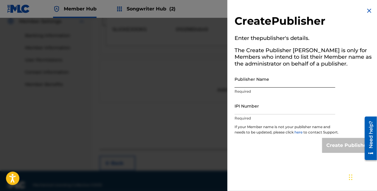
click at [268, 86] on input "Publisher Name" at bounding box center [285, 79] width 101 height 17
type input "[PERSON_NAME]"
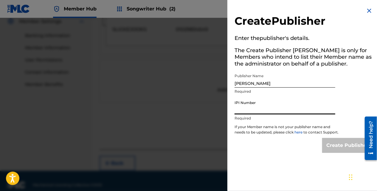
click at [250, 111] on input "IPI Number" at bounding box center [285, 105] width 101 height 17
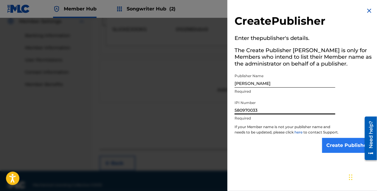
type input "580970033"
click at [326, 147] on input "Create Publisher" at bounding box center [347, 145] width 51 height 15
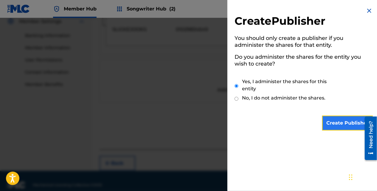
click at [340, 125] on input "Create Publisher" at bounding box center [347, 123] width 51 height 15
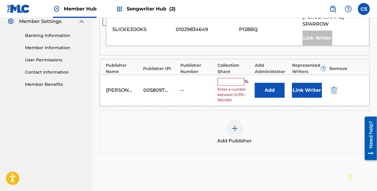
click at [227, 78] on input "text" at bounding box center [231, 82] width 27 height 8
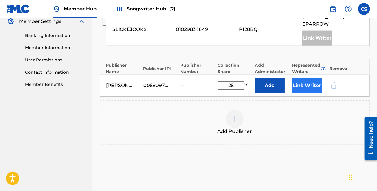
type input "25"
click at [308, 82] on button "Link Writer" at bounding box center [307, 85] width 30 height 15
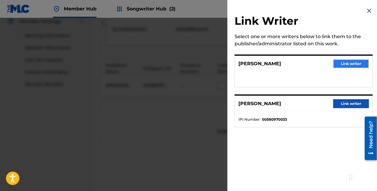
click at [343, 61] on button "Link writer" at bounding box center [351, 63] width 36 height 9
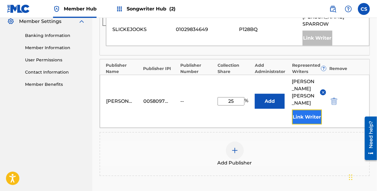
click at [308, 110] on button "Link Writer" at bounding box center [307, 117] width 30 height 15
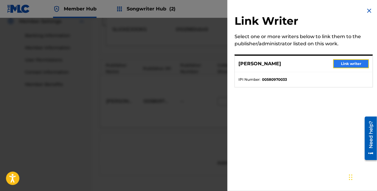
click at [343, 67] on button "Link writer" at bounding box center [351, 63] width 36 height 9
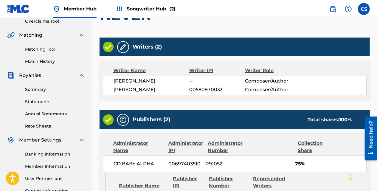
scroll to position [256, 0]
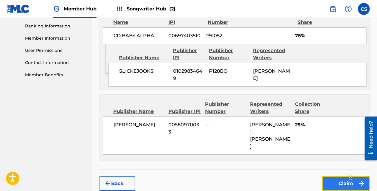
click at [329, 176] on button "Claim" at bounding box center [346, 183] width 48 height 15
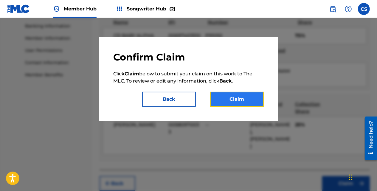
click at [222, 103] on button "Claim" at bounding box center [237, 99] width 54 height 15
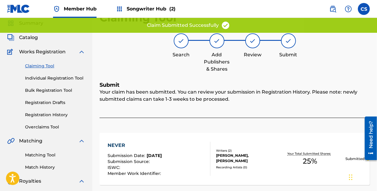
scroll to position [20, 0]
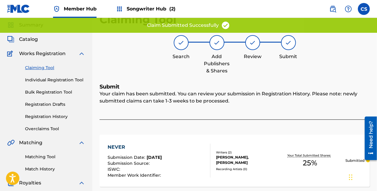
click at [45, 69] on link "Claiming Tool" at bounding box center [55, 68] width 60 height 6
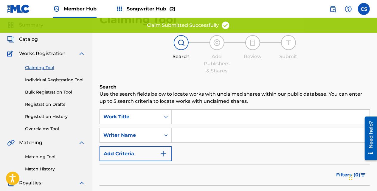
scroll to position [0, 0]
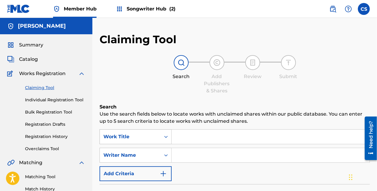
click at [167, 137] on div "Work Title" at bounding box center [136, 136] width 72 height 15
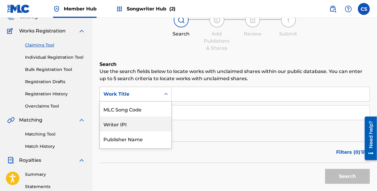
scroll to position [43, 0]
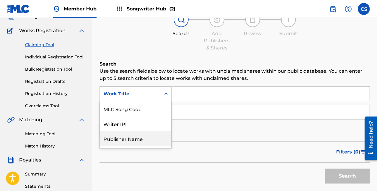
click at [150, 141] on div "Publisher Name" at bounding box center [136, 138] width 72 height 15
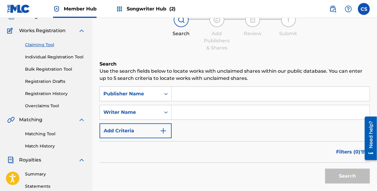
click at [183, 99] on input "Search Form" at bounding box center [271, 94] width 198 height 14
type input "Slicekejooks"
type input "[PERSON_NAME]"
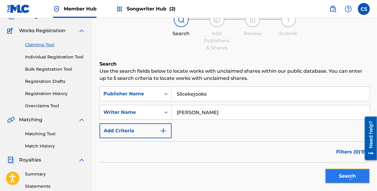
click at [334, 173] on button "Search" at bounding box center [347, 176] width 45 height 15
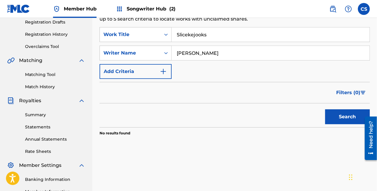
scroll to position [97, 0]
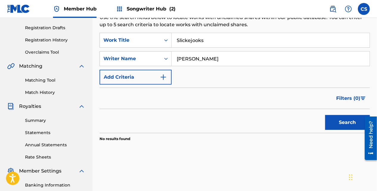
type input "Slickejooks"
click at [325, 115] on button "Search" at bounding box center [347, 122] width 45 height 15
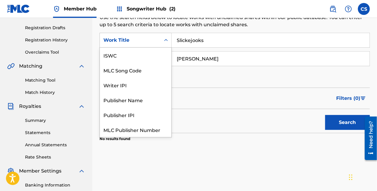
click at [165, 43] on div "Search Form" at bounding box center [166, 40] width 11 height 11
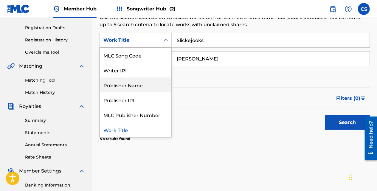
click at [154, 83] on div "Publisher Name" at bounding box center [136, 84] width 72 height 15
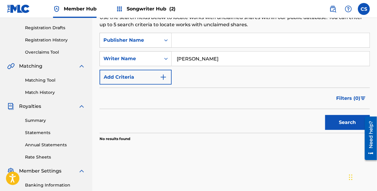
click at [193, 44] on input "Search Form" at bounding box center [271, 40] width 198 height 14
type input "Slickejooks"
click at [340, 117] on button "Search" at bounding box center [347, 122] width 45 height 15
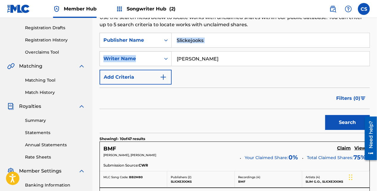
drag, startPoint x: 376, startPoint y: 31, endPoint x: 381, endPoint y: 50, distance: 19.4
drag, startPoint x: 381, startPoint y: 50, endPoint x: 375, endPoint y: 43, distance: 9.7
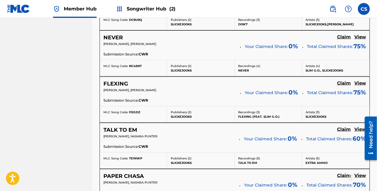
scroll to position [345, 0]
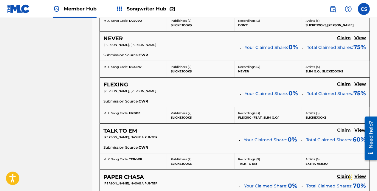
click at [343, 129] on h5 "Claim" at bounding box center [344, 131] width 14 height 6
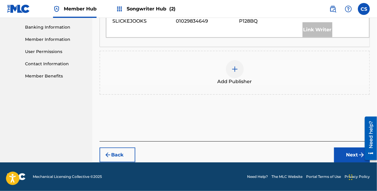
scroll to position [246, 0]
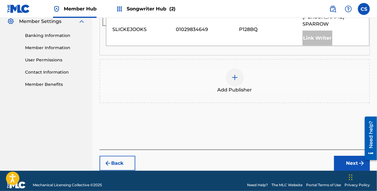
drag, startPoint x: 377, startPoint y: 109, endPoint x: 379, endPoint y: 95, distance: 14.4
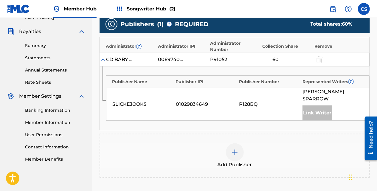
scroll to position [190, 0]
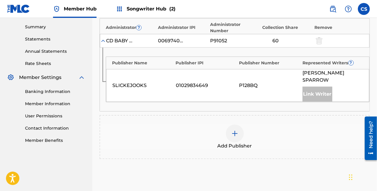
click at [246, 125] on div "Add Publisher" at bounding box center [234, 137] width 269 height 25
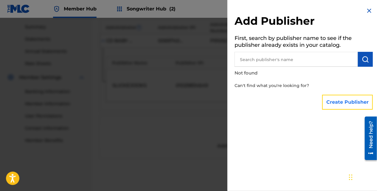
click at [328, 95] on button "Create Publisher" at bounding box center [347, 102] width 51 height 15
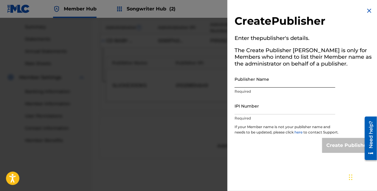
click at [274, 86] on input "Publisher Name" at bounding box center [285, 79] width 101 height 17
type input "[PERSON_NAME]"
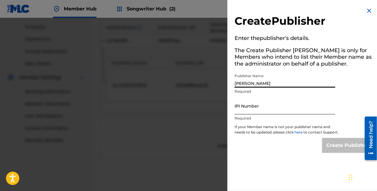
click at [258, 106] on input "IPI Number" at bounding box center [285, 105] width 101 height 17
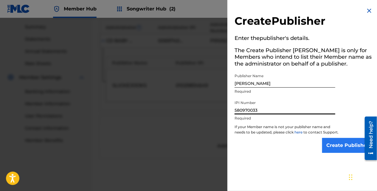
type input "580970033"
click at [327, 148] on input "Create Publisher" at bounding box center [347, 145] width 51 height 15
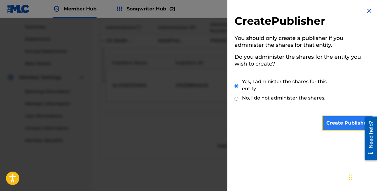
click at [325, 116] on input "Create Publisher" at bounding box center [347, 123] width 51 height 15
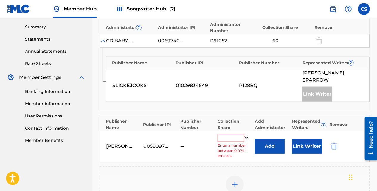
click at [235, 134] on input "text" at bounding box center [231, 138] width 27 height 8
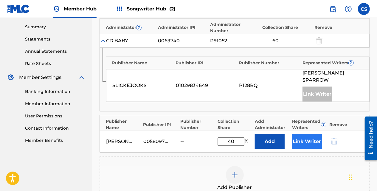
type input "40"
click at [311, 134] on button "Link Writer" at bounding box center [307, 141] width 30 height 15
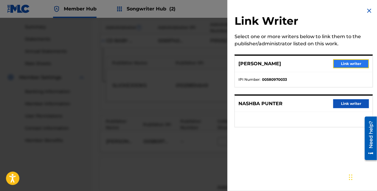
click at [343, 66] on button "Link writer" at bounding box center [351, 63] width 36 height 9
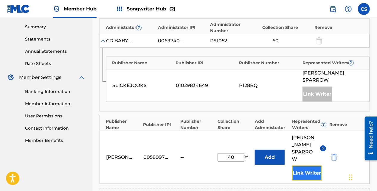
click at [314, 166] on button "Link Writer" at bounding box center [307, 173] width 30 height 15
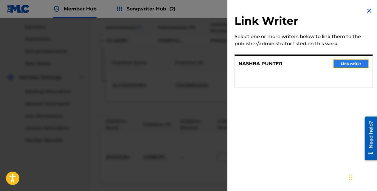
click at [348, 66] on button "Link writer" at bounding box center [351, 63] width 36 height 9
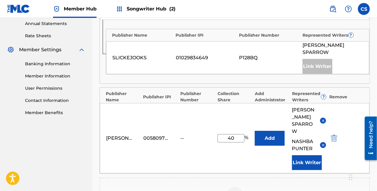
scroll to position [295, 0]
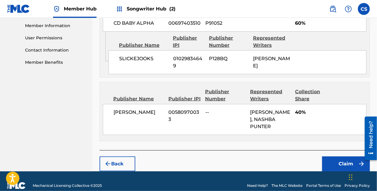
scroll to position [283, 0]
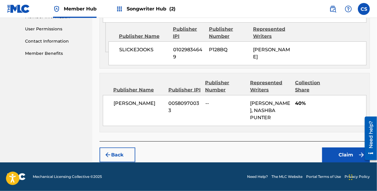
drag, startPoint x: 378, startPoint y: 91, endPoint x: 5, endPoint y: 16, distance: 380.0
click at [337, 156] on button "Claim" at bounding box center [346, 155] width 48 height 15
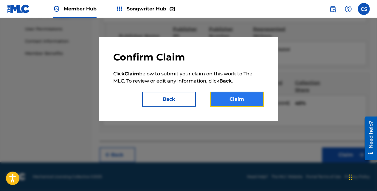
click at [232, 99] on button "Claim" at bounding box center [237, 99] width 54 height 15
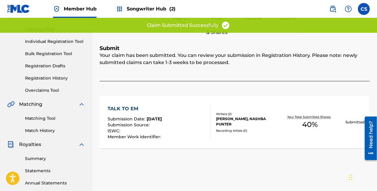
scroll to position [57, 0]
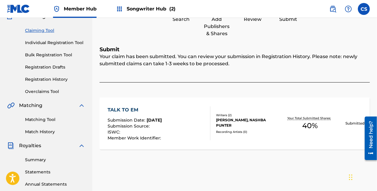
click at [47, 27] on div "Claiming Tool Individual Registration Tool Bulk Registration Tool Registration …" at bounding box center [46, 57] width 78 height 75
click at [46, 29] on link "Claiming Tool" at bounding box center [55, 30] width 60 height 6
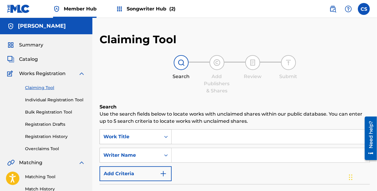
click at [162, 138] on div "Work Title" at bounding box center [136, 136] width 72 height 15
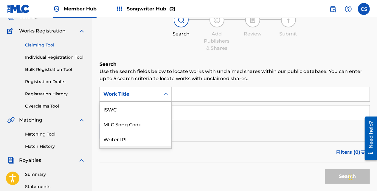
scroll to position [43, 0]
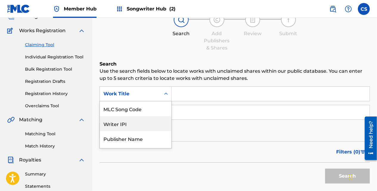
click at [156, 136] on div "Publisher Name" at bounding box center [136, 138] width 72 height 15
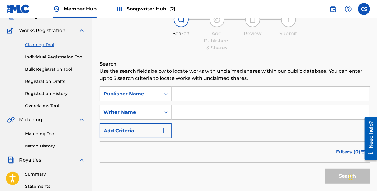
click at [189, 99] on input "Search Form" at bounding box center [271, 94] width 198 height 14
type input "Slickejooks"
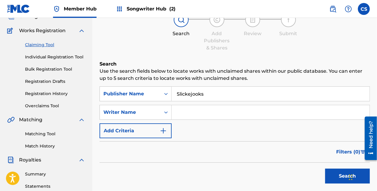
click at [180, 117] on input "Search Form" at bounding box center [271, 112] width 198 height 14
type input "[PERSON_NAME]"
click at [329, 170] on button "Search" at bounding box center [347, 176] width 45 height 15
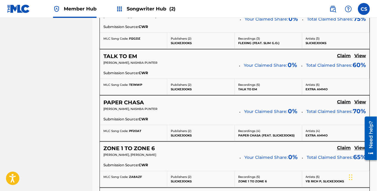
drag, startPoint x: 377, startPoint y: 43, endPoint x: 1, endPoint y: 17, distance: 376.4
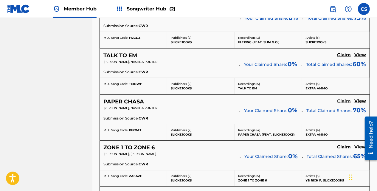
click at [341, 99] on h5 "Claim" at bounding box center [344, 101] width 14 height 6
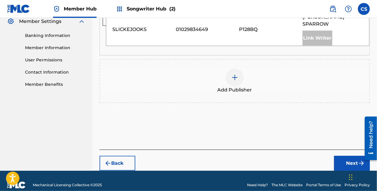
click at [252, 76] on div "Add Publisher" at bounding box center [234, 81] width 269 height 25
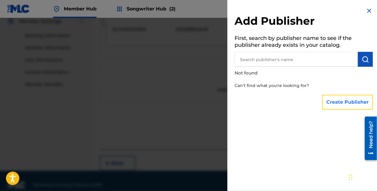
click at [345, 98] on button "Create Publisher" at bounding box center [347, 102] width 51 height 15
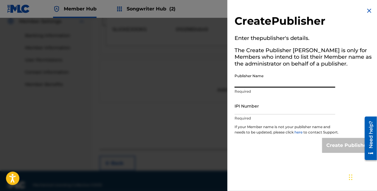
click at [266, 85] on input "Publisher Name" at bounding box center [285, 79] width 101 height 17
type input "[PERSON_NAME]"
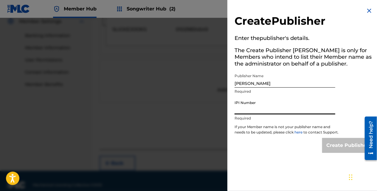
click at [255, 111] on input "IPI Number" at bounding box center [285, 105] width 101 height 17
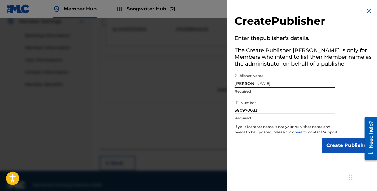
type input "580970033"
click at [322, 159] on div "Create Publisher Enter the publisher 's details. The Create Publisher button is…" at bounding box center [303, 80] width 153 height 160
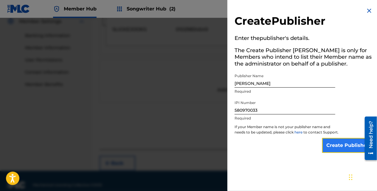
click at [323, 153] on input "Create Publisher" at bounding box center [347, 145] width 51 height 15
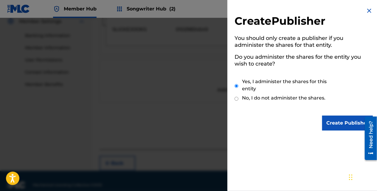
click at [331, 115] on div "Create Publisher You should only create a publisher if you administer the share…" at bounding box center [303, 69] width 153 height 138
click at [333, 120] on input "Create Publisher" at bounding box center [347, 123] width 51 height 15
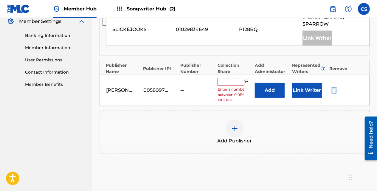
click at [241, 78] on input "text" at bounding box center [231, 82] width 27 height 8
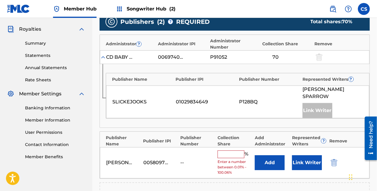
scroll to position [177, 0]
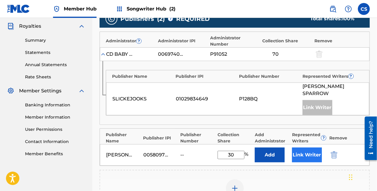
type input "30"
click at [317, 148] on button "Link Writer" at bounding box center [307, 155] width 30 height 15
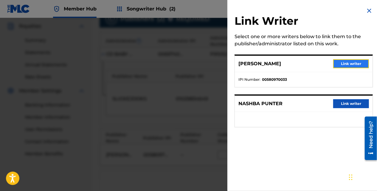
click at [335, 66] on button "Link writer" at bounding box center [351, 63] width 36 height 9
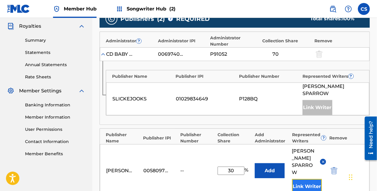
click at [307, 179] on button "Link Writer" at bounding box center [307, 186] width 30 height 15
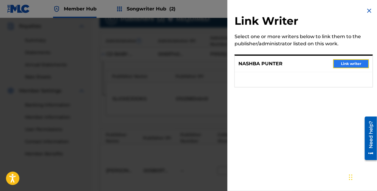
click at [345, 61] on button "Link writer" at bounding box center [351, 63] width 36 height 9
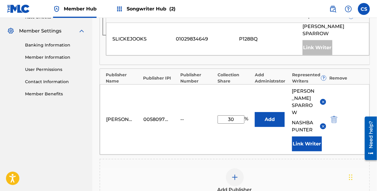
scroll to position [299, 0]
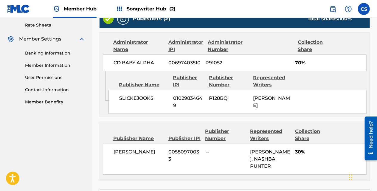
scroll to position [247, 0]
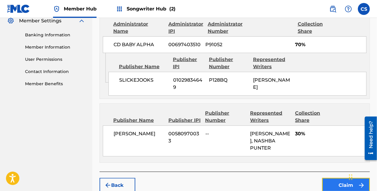
click at [333, 187] on button "Claim" at bounding box center [346, 185] width 48 height 15
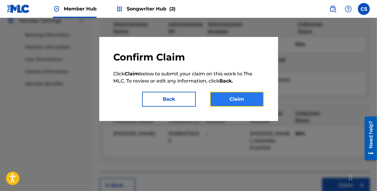
click at [252, 99] on button "Claim" at bounding box center [237, 99] width 54 height 15
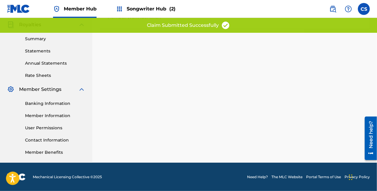
scroll to position [11, 0]
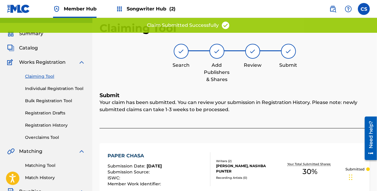
click at [48, 81] on div "Claiming Tool Individual Registration Tool Bulk Registration Tool Registration …" at bounding box center [46, 103] width 78 height 75
click at [48, 77] on link "Claiming Tool" at bounding box center [55, 76] width 60 height 6
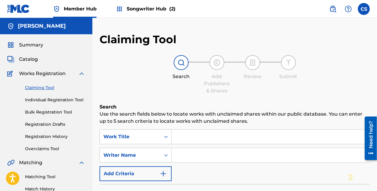
click at [169, 128] on div "Search Use the search fields below to locate works with unclaimed shares within…" at bounding box center [235, 181] width 270 height 156
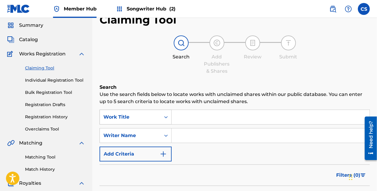
click at [167, 125] on div "Work Title" at bounding box center [136, 117] width 72 height 15
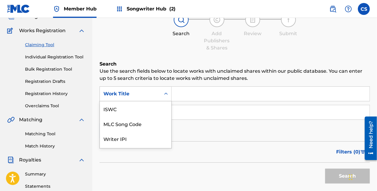
scroll to position [15, 0]
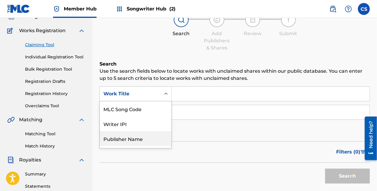
click at [157, 139] on div "Publisher Name" at bounding box center [136, 138] width 72 height 15
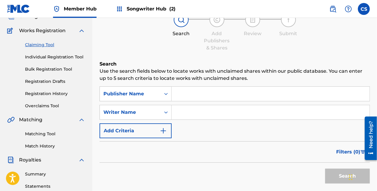
click at [182, 105] on input "Search Form" at bounding box center [271, 112] width 198 height 14
click at [187, 97] on input "Search Form" at bounding box center [271, 94] width 198 height 14
type input "Slickejooks"
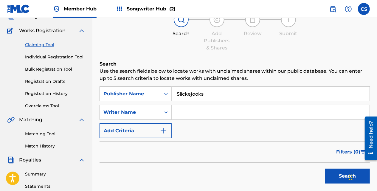
click at [187, 114] on input "Search Form" at bounding box center [271, 112] width 198 height 14
type input "[PERSON_NAME]"
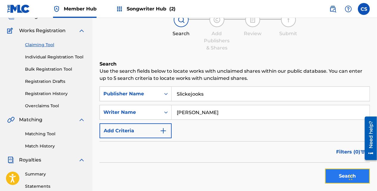
click at [337, 172] on button "Search" at bounding box center [347, 176] width 45 height 15
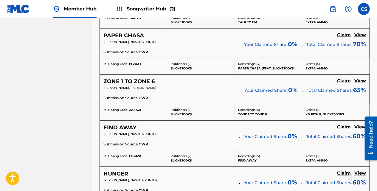
scroll to position [489, 0]
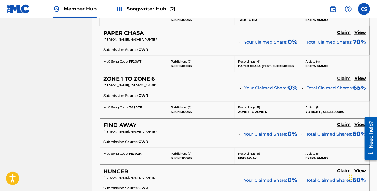
click at [344, 78] on h5 "Claim" at bounding box center [344, 79] width 14 height 6
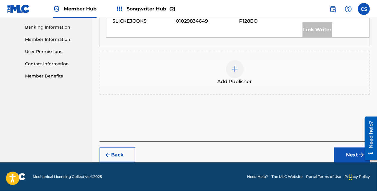
scroll to position [246, 0]
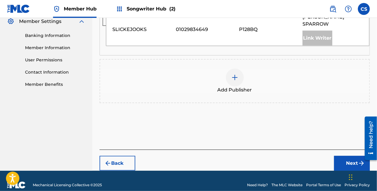
click at [237, 86] on span "Add Publisher" at bounding box center [235, 89] width 35 height 7
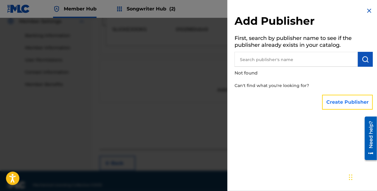
click at [328, 103] on button "Create Publisher" at bounding box center [347, 102] width 51 height 15
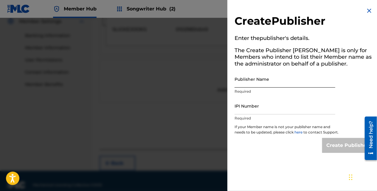
click at [258, 86] on input "Publisher Name" at bounding box center [285, 79] width 101 height 17
type input "[PERSON_NAME]"
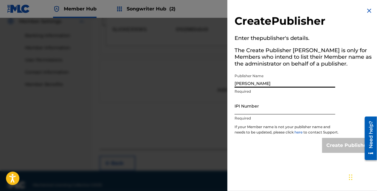
click at [258, 109] on input "IPI Number" at bounding box center [285, 105] width 101 height 17
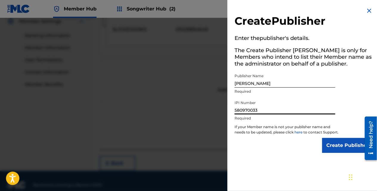
type input "580970033"
click at [339, 143] on div "Create Publisher Enter the publisher 's details. The Create Publisher button is…" at bounding box center [303, 80] width 153 height 160
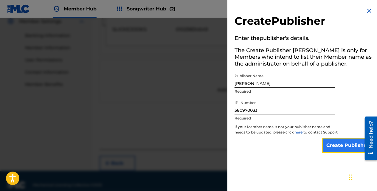
click at [339, 147] on input "Create Publisher" at bounding box center [347, 145] width 51 height 15
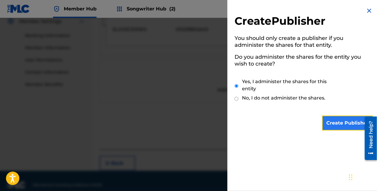
click at [334, 120] on input "Create Publisher" at bounding box center [347, 123] width 51 height 15
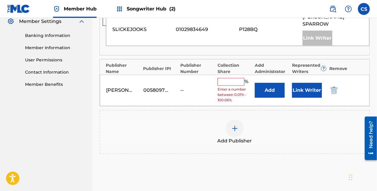
click at [232, 78] on input "text" at bounding box center [231, 82] width 27 height 8
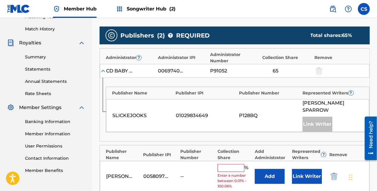
scroll to position [162, 0]
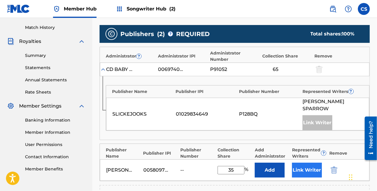
type input "35"
click at [293, 163] on button "Link Writer" at bounding box center [307, 170] width 30 height 15
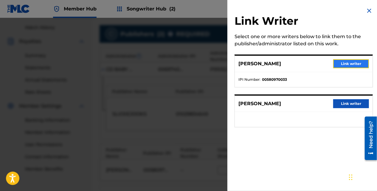
click at [337, 66] on button "Link writer" at bounding box center [351, 63] width 36 height 9
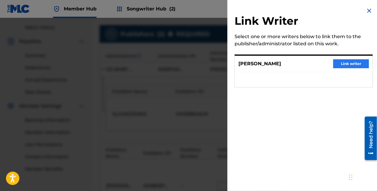
click at [348, 68] on div "AUBREY WHITE Link writer" at bounding box center [304, 64] width 138 height 16
click at [365, 64] on button "Link writer" at bounding box center [351, 63] width 36 height 9
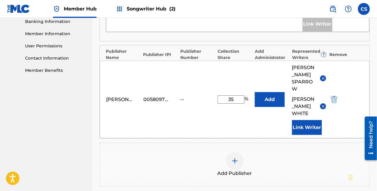
scroll to position [329, 0]
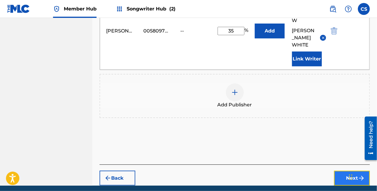
click at [348, 171] on button "Next" at bounding box center [352, 178] width 36 height 15
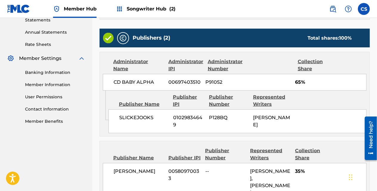
scroll to position [275, 0]
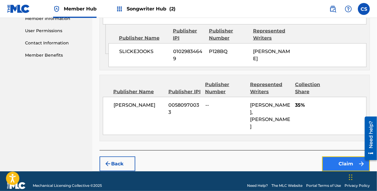
click at [339, 156] on button "Claim" at bounding box center [346, 163] width 48 height 15
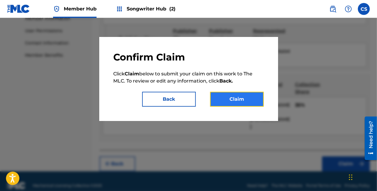
click at [243, 100] on button "Claim" at bounding box center [237, 99] width 54 height 15
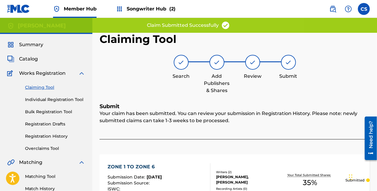
scroll to position [0, 0]
click at [49, 86] on link "Claiming Tool" at bounding box center [55, 88] width 60 height 6
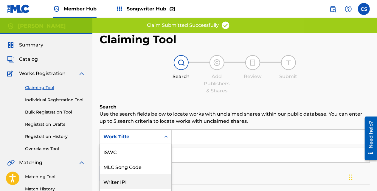
click at [167, 135] on div "7 results available. Use Up and Down to choose options, press Enter to select t…" at bounding box center [136, 136] width 72 height 15
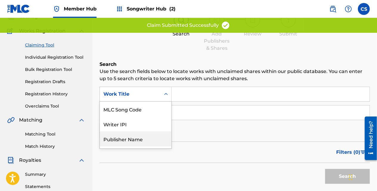
scroll to position [43, 0]
click at [155, 137] on div "Publisher Name" at bounding box center [136, 138] width 72 height 15
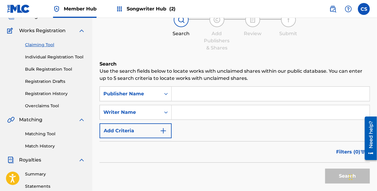
click at [193, 100] on input "Search Form" at bounding box center [271, 94] width 198 height 14
type input "Slickejooks"
type input "[PERSON_NAME]"
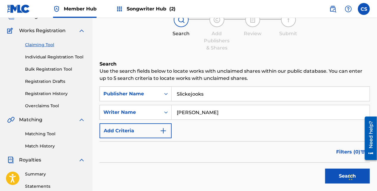
click at [324, 180] on div "Search" at bounding box center [346, 175] width 48 height 24
click at [329, 180] on button "Search" at bounding box center [347, 176] width 45 height 15
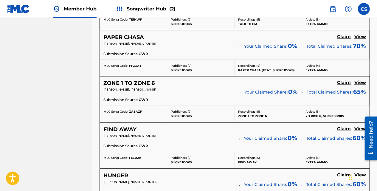
scroll to position [494, 0]
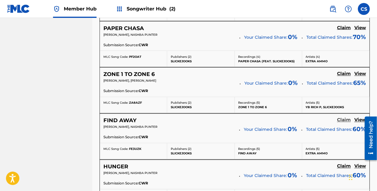
click at [343, 119] on h5 "Claim" at bounding box center [344, 120] width 14 height 6
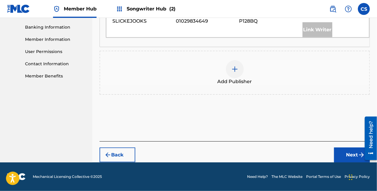
scroll to position [246, 0]
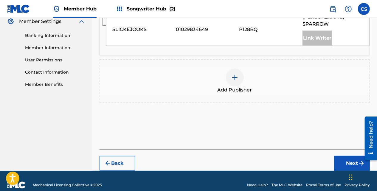
click at [243, 86] on div "Add Publisher" at bounding box center [235, 81] width 270 height 44
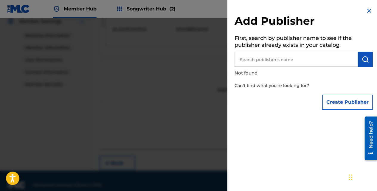
click at [360, 94] on div "Create Publisher" at bounding box center [347, 102] width 51 height 21
click at [359, 95] on button "Create Publisher" at bounding box center [347, 102] width 51 height 15
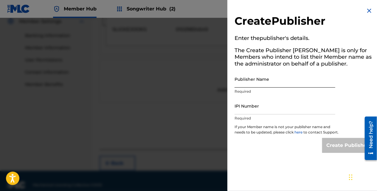
click at [299, 79] on input "Publisher Name" at bounding box center [285, 79] width 101 height 17
type input "[PERSON_NAME]"
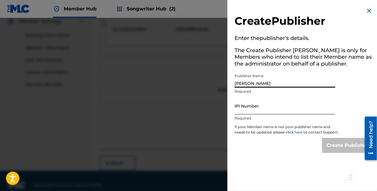
click at [261, 108] on input "IPI Number" at bounding box center [285, 105] width 101 height 17
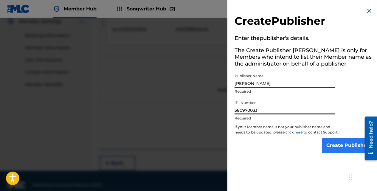
type input "580970033"
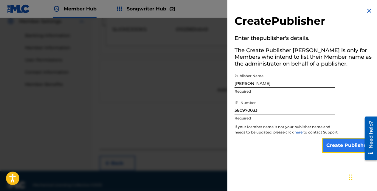
click at [334, 152] on input "Create Publisher" at bounding box center [347, 145] width 51 height 15
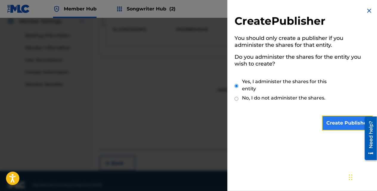
click at [342, 122] on input "Create Publisher" at bounding box center [347, 123] width 51 height 15
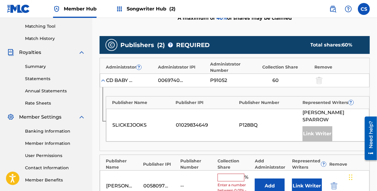
scroll to position [158, 0]
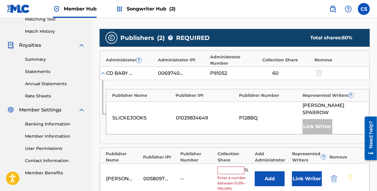
click at [239, 167] on input "text" at bounding box center [231, 171] width 27 height 8
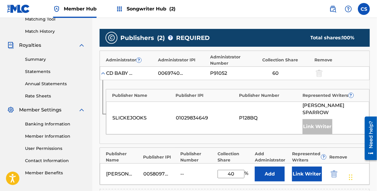
type input "40"
click at [309, 173] on div "Carl Sparrow 00580970033 -- 40 % Add Link Writer" at bounding box center [235, 173] width 270 height 21
click at [311, 172] on button "Link Writer" at bounding box center [307, 174] width 30 height 15
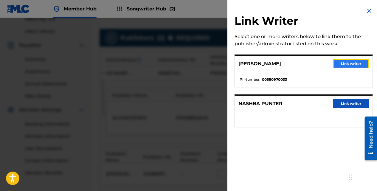
click at [349, 67] on button "Link writer" at bounding box center [351, 63] width 36 height 9
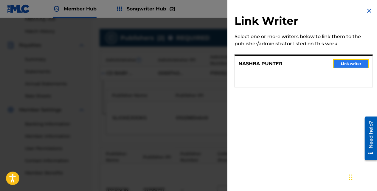
click at [360, 63] on button "Link writer" at bounding box center [351, 63] width 36 height 9
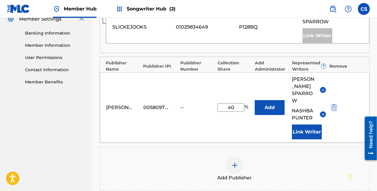
scroll to position [301, 0]
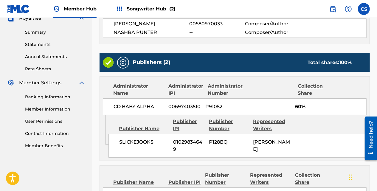
scroll to position [283, 0]
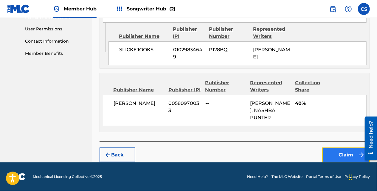
click at [332, 155] on button "Claim" at bounding box center [346, 155] width 48 height 15
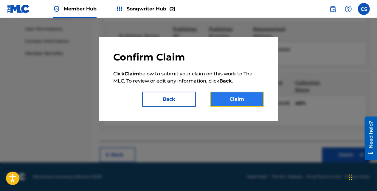
click at [237, 100] on button "Claim" at bounding box center [237, 99] width 54 height 15
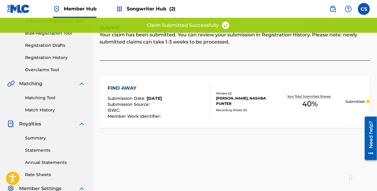
scroll to position [0, 0]
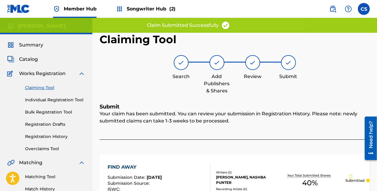
click at [49, 88] on link "Claiming Tool" at bounding box center [55, 88] width 60 height 6
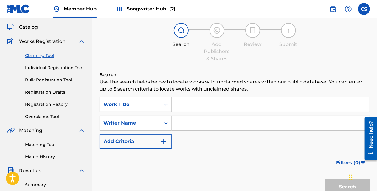
click at [165, 112] on div "Work Title" at bounding box center [136, 104] width 72 height 15
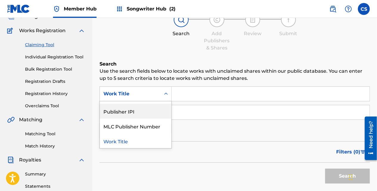
scroll to position [45, 0]
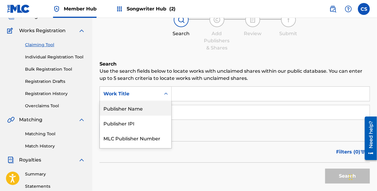
click at [153, 111] on div "Publisher Name" at bounding box center [136, 108] width 72 height 15
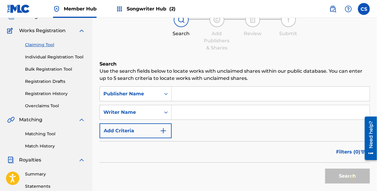
click at [181, 99] on input "Search Form" at bounding box center [271, 94] width 198 height 14
type input "Slickejooks"
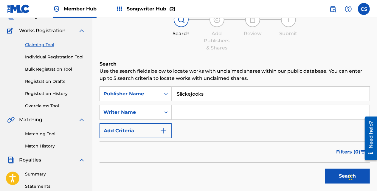
click at [179, 112] on input "Search Form" at bounding box center [271, 112] width 198 height 14
type input "[PERSON_NAME]"
click at [340, 167] on div "Search" at bounding box center [346, 175] width 48 height 24
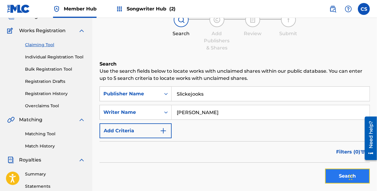
click at [336, 169] on button "Search" at bounding box center [347, 176] width 45 height 15
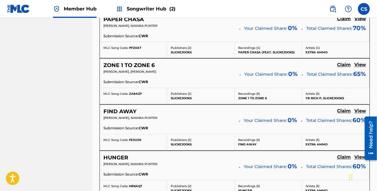
scroll to position [507, 0]
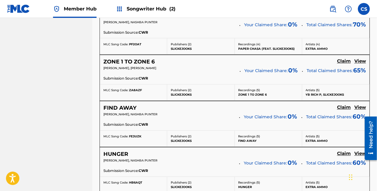
drag, startPoint x: 379, startPoint y: 47, endPoint x: 15, endPoint y: 45, distance: 363.0
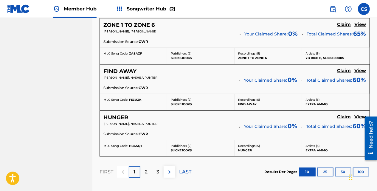
scroll to position [544, 0]
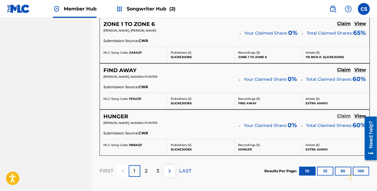
click at [343, 114] on h5 "Claim" at bounding box center [344, 117] width 14 height 6
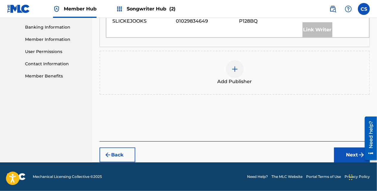
scroll to position [246, 0]
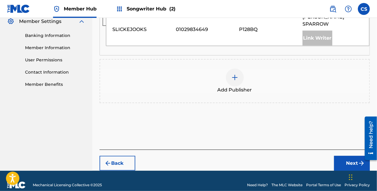
click at [327, 87] on div "Add Publisher" at bounding box center [235, 81] width 270 height 44
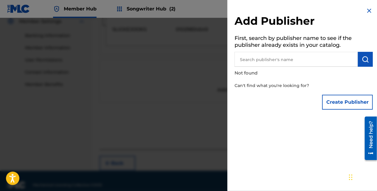
click at [320, 98] on div "Create Publisher" at bounding box center [304, 102] width 138 height 21
click at [329, 99] on button "Create Publisher" at bounding box center [347, 102] width 51 height 15
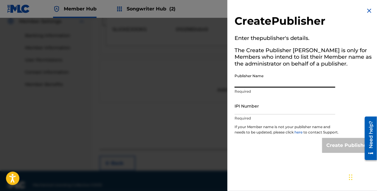
click at [263, 82] on input "Publisher Name" at bounding box center [285, 79] width 101 height 17
type input "[PERSON_NAME]"
click at [255, 115] on div "IPI Number Required" at bounding box center [285, 110] width 101 height 27
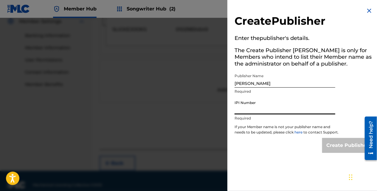
click at [253, 111] on input "IPI Number" at bounding box center [285, 105] width 101 height 17
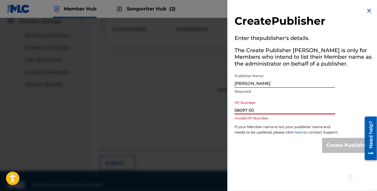
click at [246, 108] on input "58097 00" at bounding box center [285, 105] width 101 height 17
click at [248, 108] on input "58097 00" at bounding box center [285, 105] width 101 height 17
click at [249, 108] on input "58097 00" at bounding box center [285, 105] width 101 height 17
click at [257, 110] on input "58097000" at bounding box center [285, 105] width 101 height 17
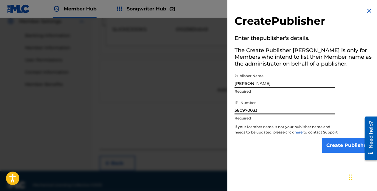
type input "580970033"
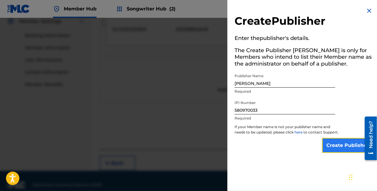
click at [331, 144] on input "Create Publisher" at bounding box center [347, 145] width 51 height 15
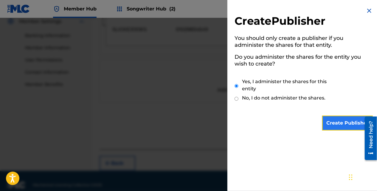
click at [345, 122] on input "Create Publisher" at bounding box center [347, 123] width 51 height 15
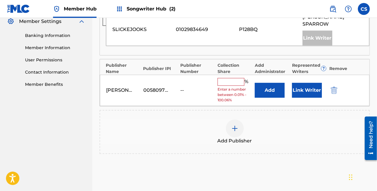
click at [227, 78] on input "text" at bounding box center [231, 82] width 27 height 8
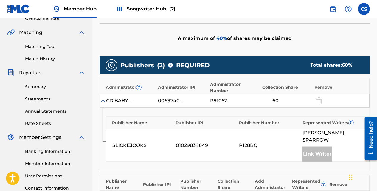
scroll to position [134, 0]
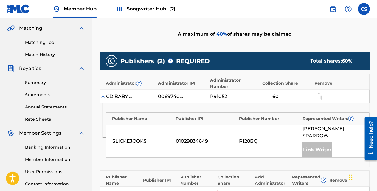
click at [239, 190] on input "text" at bounding box center [231, 194] width 27 height 8
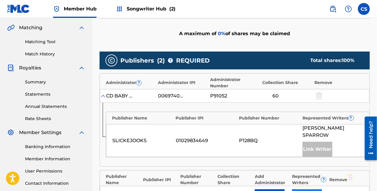
type input "40"
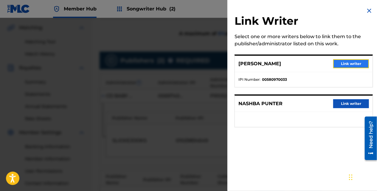
click at [338, 66] on button "Link writer" at bounding box center [351, 63] width 36 height 9
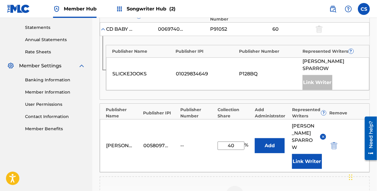
scroll to position [202, 0]
click at [317, 154] on button "Link Writer" at bounding box center [307, 161] width 30 height 15
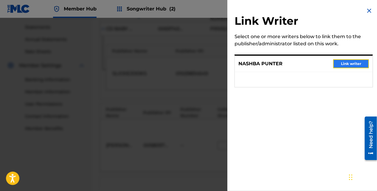
click at [339, 66] on button "Link writer" at bounding box center [351, 63] width 36 height 9
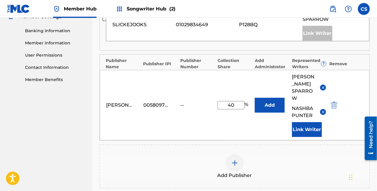
scroll to position [313, 0]
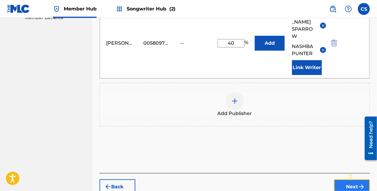
click at [340, 179] on button "Next" at bounding box center [352, 186] width 36 height 15
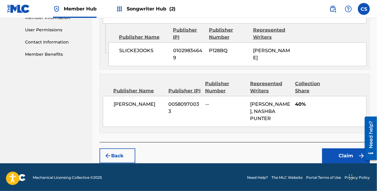
scroll to position [283, 0]
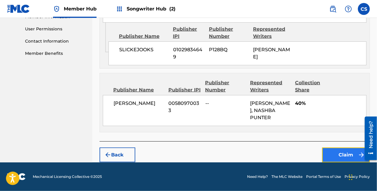
click at [336, 156] on button "Claim" at bounding box center [346, 155] width 48 height 15
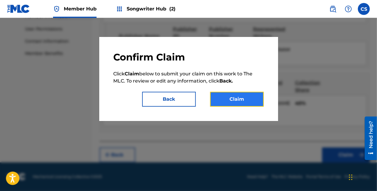
click at [224, 106] on button "Claim" at bounding box center [237, 99] width 54 height 15
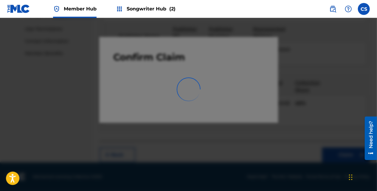
scroll to position [178, 0]
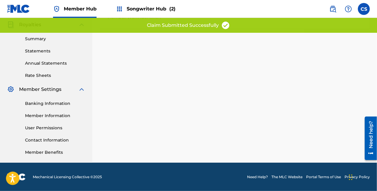
drag, startPoint x: 375, startPoint y: 105, endPoint x: 378, endPoint y: 95, distance: 10.9
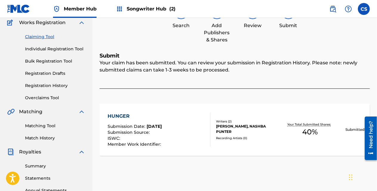
scroll to position [48, 0]
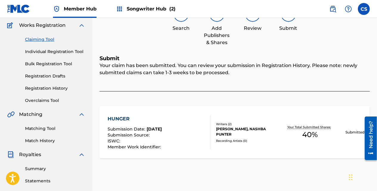
click at [46, 42] on link "Claiming Tool" at bounding box center [55, 39] width 60 height 6
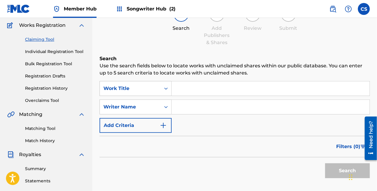
scroll to position [0, 0]
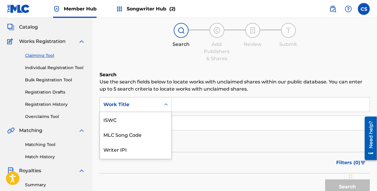
click at [168, 112] on div "7 results available. Use Up and Down to choose options, press Enter to select t…" at bounding box center [136, 104] width 72 height 15
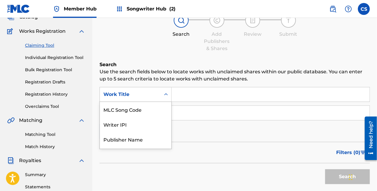
scroll to position [43, 0]
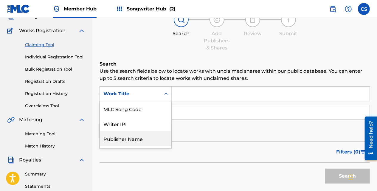
click at [156, 136] on div "Publisher Name" at bounding box center [136, 138] width 72 height 15
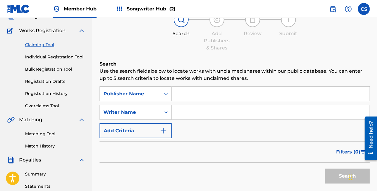
click at [194, 94] on input "Search Form" at bounding box center [271, 94] width 198 height 14
type input "Slickejooks"
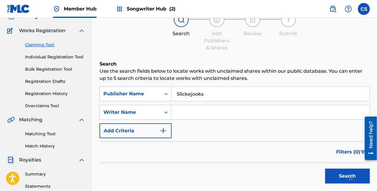
click at [192, 114] on input "Search Form" at bounding box center [271, 112] width 198 height 14
type input "[PERSON_NAME]"
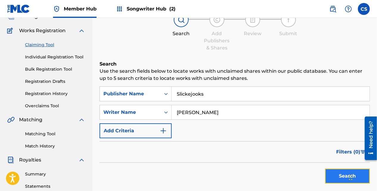
click at [340, 171] on button "Search" at bounding box center [347, 176] width 45 height 15
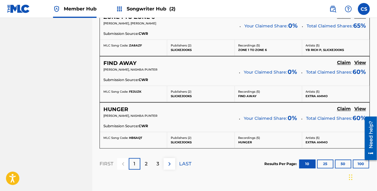
scroll to position [552, 0]
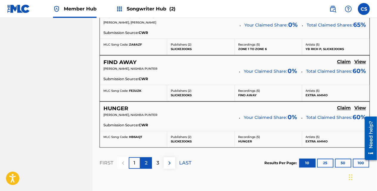
click at [146, 160] on p "2" at bounding box center [146, 163] width 3 height 7
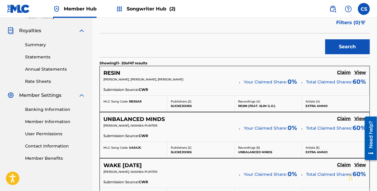
scroll to position [173, 0]
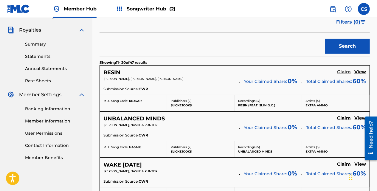
click at [343, 75] on link "Claim" at bounding box center [344, 72] width 14 height 7
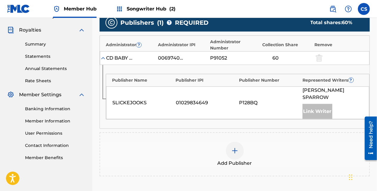
click at [251, 142] on div "Add Publisher" at bounding box center [234, 154] width 269 height 25
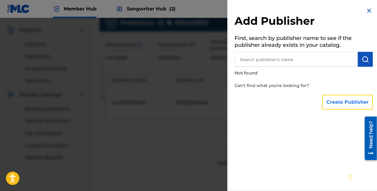
click at [332, 98] on button "Create Publisher" at bounding box center [347, 102] width 51 height 15
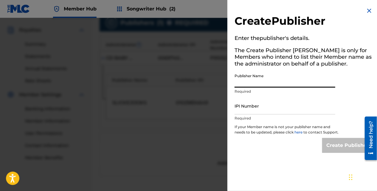
click at [251, 85] on input "Publisher Name" at bounding box center [285, 79] width 101 height 17
drag, startPoint x: 262, startPoint y: 83, endPoint x: 282, endPoint y: 83, distance: 20.6
click at [289, 84] on input "Carl Sparrow580970033" at bounding box center [285, 79] width 101 height 17
type input "[PERSON_NAME]"
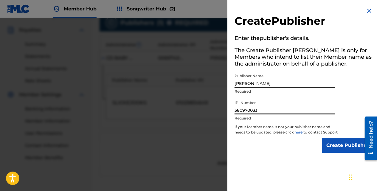
click at [284, 112] on input "580970033" at bounding box center [285, 105] width 101 height 17
type input "580970033"
click at [331, 153] on input "Create Publisher" at bounding box center [347, 145] width 51 height 15
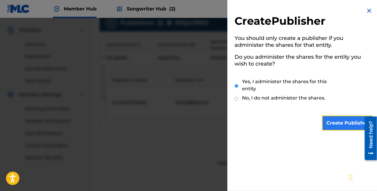
click at [334, 130] on input "Create Publisher" at bounding box center [347, 123] width 51 height 15
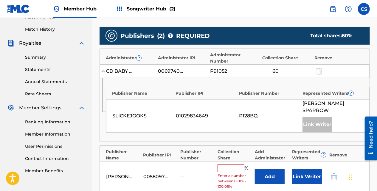
scroll to position [167, 0]
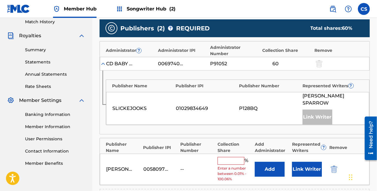
click at [229, 157] on input "text" at bounding box center [231, 161] width 27 height 8
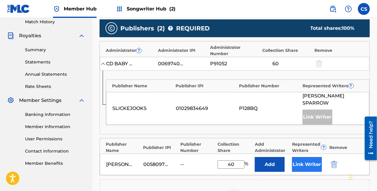
type input "40"
click at [294, 157] on button "Link Writer" at bounding box center [307, 164] width 30 height 15
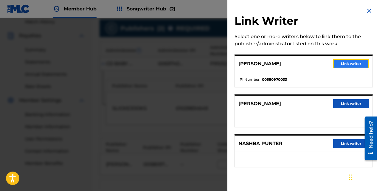
click at [344, 62] on button "Link writer" at bounding box center [351, 63] width 36 height 9
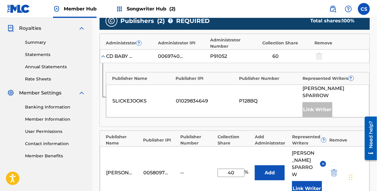
scroll to position [202, 0]
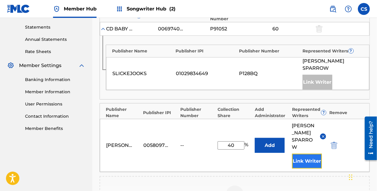
click at [316, 154] on button "Link Writer" at bounding box center [307, 161] width 30 height 15
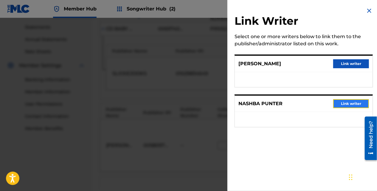
click at [339, 105] on button "Link writer" at bounding box center [351, 103] width 36 height 9
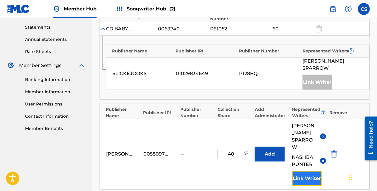
click at [305, 171] on button "Link Writer" at bounding box center [307, 178] width 30 height 15
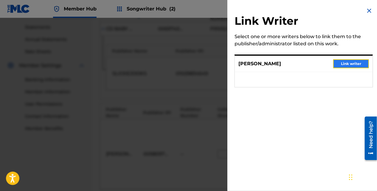
click at [342, 62] on button "Link writer" at bounding box center [351, 63] width 36 height 9
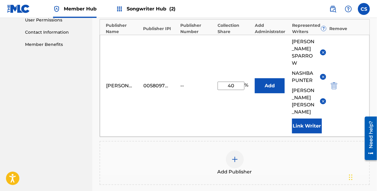
scroll to position [289, 0]
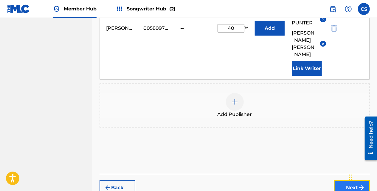
click at [338, 180] on button "Next" at bounding box center [352, 187] width 36 height 15
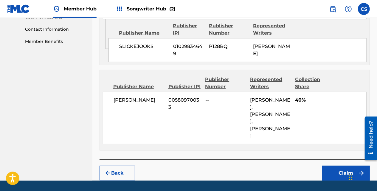
scroll to position [306, 0]
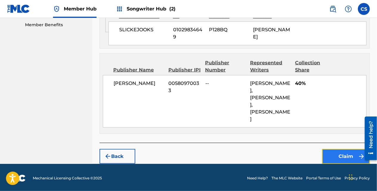
click at [326, 150] on button "Claim" at bounding box center [346, 156] width 48 height 15
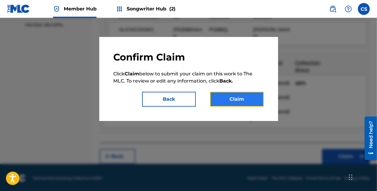
click at [231, 102] on button "Claim" at bounding box center [237, 99] width 54 height 15
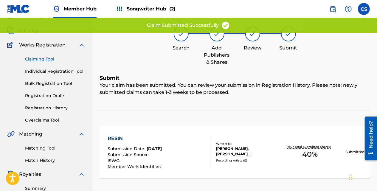
scroll to position [29, 0]
click at [41, 57] on link "Claiming Tool" at bounding box center [55, 59] width 60 height 6
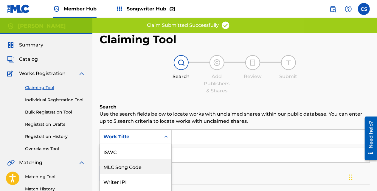
scroll to position [38, 0]
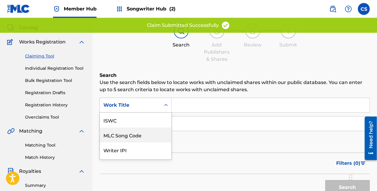
click at [165, 113] on div "7 results available. Use Up and Down to choose options, press Enter to select t…" at bounding box center [136, 105] width 72 height 15
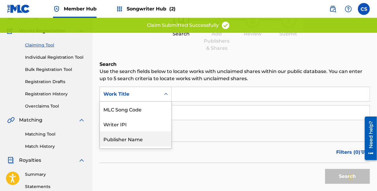
scroll to position [43, 0]
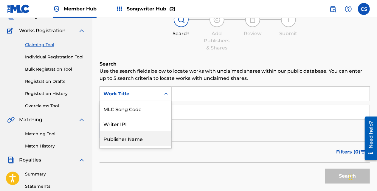
click at [155, 134] on div "Publisher Name" at bounding box center [136, 138] width 72 height 15
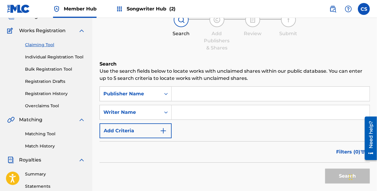
click at [186, 103] on div "SearchWithCriteria723c7988-2eb0-43d9-a4f6-074836640e20 Publisher Name SearchWit…" at bounding box center [235, 112] width 270 height 52
click at [190, 101] on input "Search Form" at bounding box center [271, 94] width 198 height 14
type input "Slickejooks"
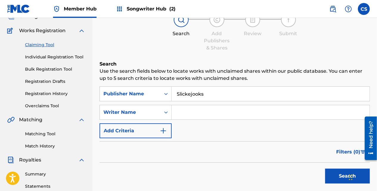
click at [181, 114] on input "Search Form" at bounding box center [271, 112] width 198 height 14
type input "[PERSON_NAME]"
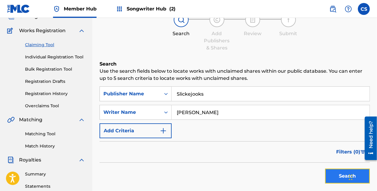
click at [328, 176] on button "Search" at bounding box center [347, 176] width 45 height 15
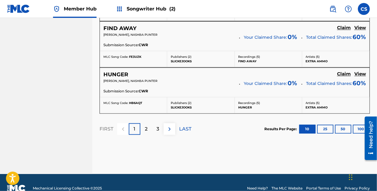
scroll to position [588, 0]
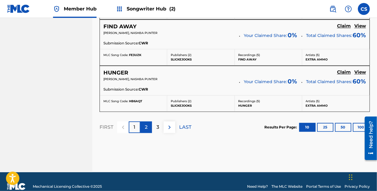
click at [145, 124] on p "2" at bounding box center [146, 127] width 3 height 7
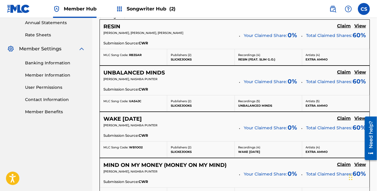
scroll to position [221, 0]
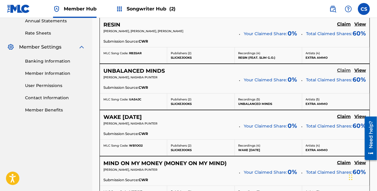
click at [344, 69] on h5 "Claim" at bounding box center [344, 71] width 14 height 6
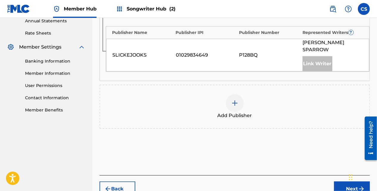
click at [239, 94] on div at bounding box center [235, 103] width 18 height 18
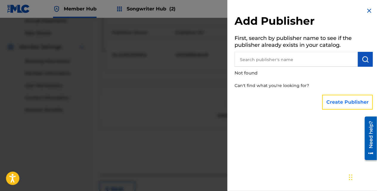
click at [331, 103] on button "Create Publisher" at bounding box center [347, 102] width 51 height 15
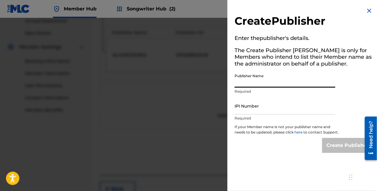
click at [272, 84] on input "Publisher Name" at bounding box center [285, 79] width 101 height 17
type input "[PERSON_NAME]"
click at [260, 112] on input "IPI Number" at bounding box center [285, 105] width 101 height 17
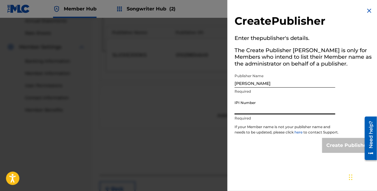
type input "8"
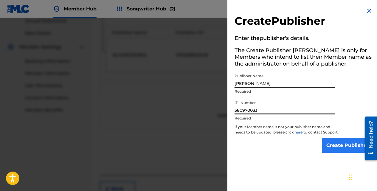
type input "580970033"
click at [327, 147] on input "Create Publisher" at bounding box center [347, 145] width 51 height 15
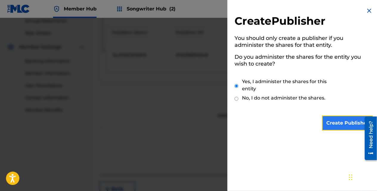
click at [330, 124] on input "Create Publisher" at bounding box center [347, 123] width 51 height 15
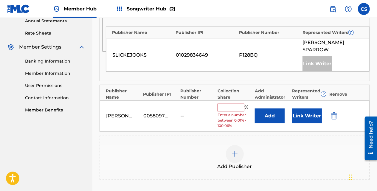
click at [238, 104] on input "text" at bounding box center [231, 108] width 27 height 8
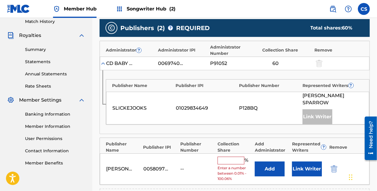
scroll to position [168, 0]
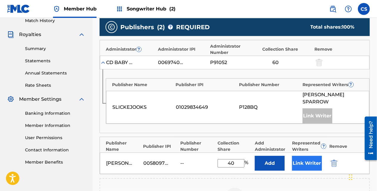
type input "40"
drag, startPoint x: 296, startPoint y: 151, endPoint x: 299, endPoint y: 150, distance: 3.0
click at [299, 156] on button "Link Writer" at bounding box center [307, 163] width 30 height 15
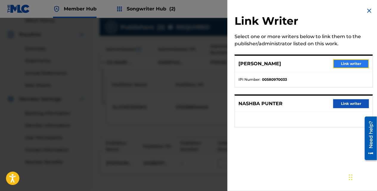
click at [354, 68] on button "Link writer" at bounding box center [351, 63] width 36 height 9
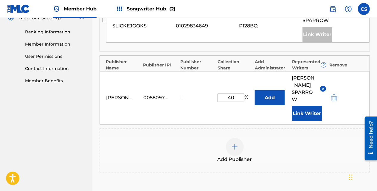
scroll to position [252, 0]
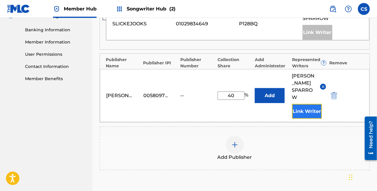
click at [315, 104] on button "Link Writer" at bounding box center [307, 111] width 30 height 15
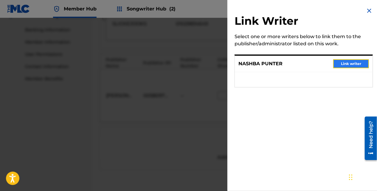
click at [339, 64] on button "Link writer" at bounding box center [351, 63] width 36 height 9
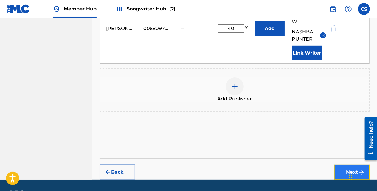
click at [340, 165] on button "Next" at bounding box center [352, 172] width 36 height 15
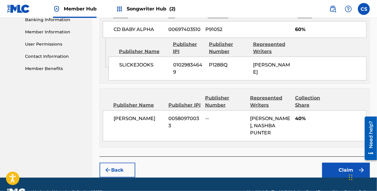
scroll to position [283, 0]
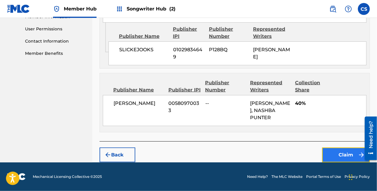
click at [329, 150] on button "Claim" at bounding box center [346, 155] width 48 height 15
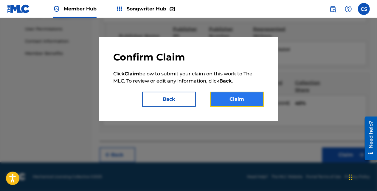
click at [241, 101] on button "Claim" at bounding box center [237, 99] width 54 height 15
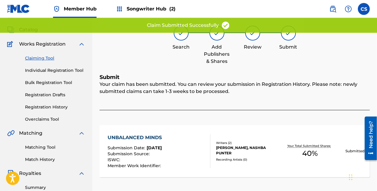
scroll to position [26, 0]
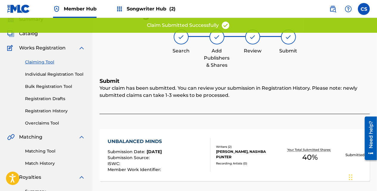
click at [49, 60] on link "Claiming Tool" at bounding box center [55, 62] width 60 height 6
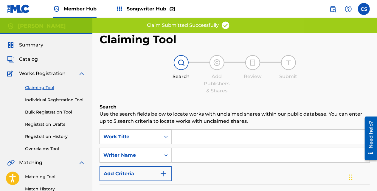
click at [163, 136] on div "Work Title" at bounding box center [136, 136] width 72 height 15
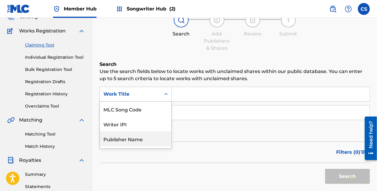
scroll to position [43, 0]
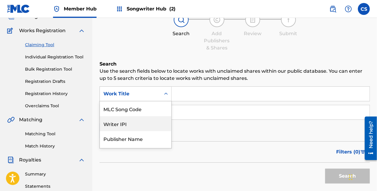
click at [157, 130] on div "Writer IPI" at bounding box center [136, 123] width 72 height 15
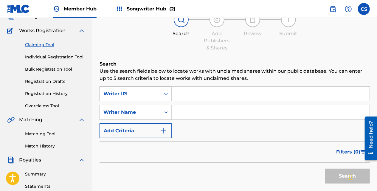
click at [165, 91] on icon "Search Form" at bounding box center [166, 94] width 6 height 6
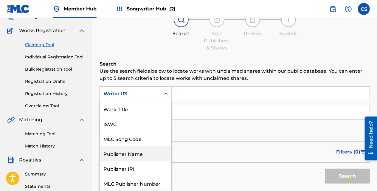
scroll to position [15, 0]
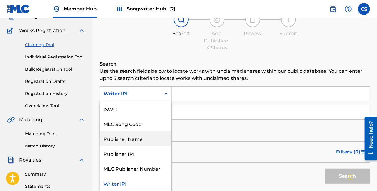
click at [139, 139] on div "Publisher Name" at bounding box center [136, 138] width 72 height 15
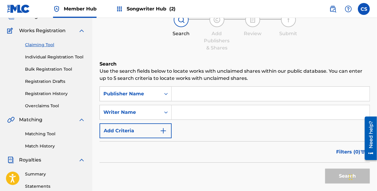
drag, startPoint x: 179, startPoint y: 93, endPoint x: 179, endPoint y: 97, distance: 3.9
click at [179, 93] on input "Search Form" at bounding box center [271, 94] width 198 height 14
type input "Slickejooks"
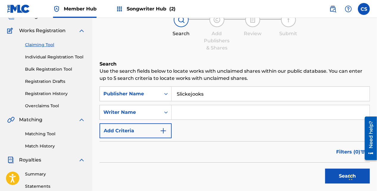
click at [174, 110] on input "Search Form" at bounding box center [271, 112] width 198 height 14
type input "[PERSON_NAME]"
click at [333, 173] on button "Search" at bounding box center [347, 176] width 45 height 15
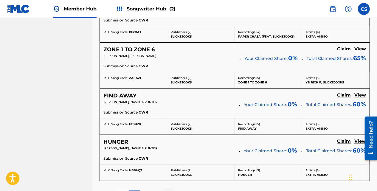
scroll to position [525, 0]
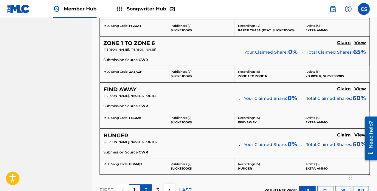
click at [145, 187] on p "2" at bounding box center [146, 190] width 3 height 7
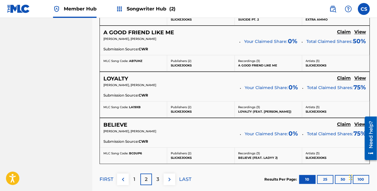
scroll to position [540, 0]
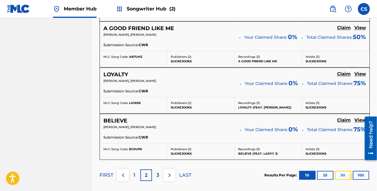
click at [345, 171] on button "50" at bounding box center [343, 175] width 16 height 9
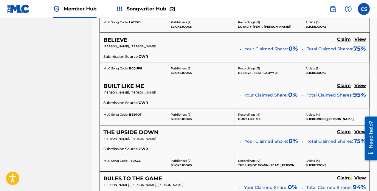
scroll to position [1109, 0]
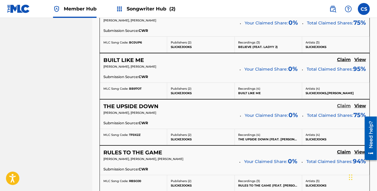
click at [342, 103] on h5 "Claim" at bounding box center [344, 106] width 14 height 6
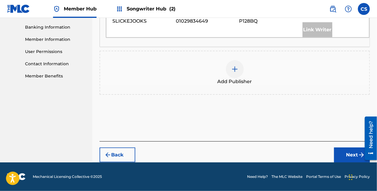
scroll to position [246, 0]
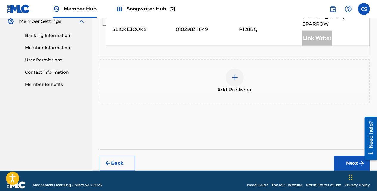
click at [257, 77] on div "Add Publisher" at bounding box center [234, 81] width 269 height 25
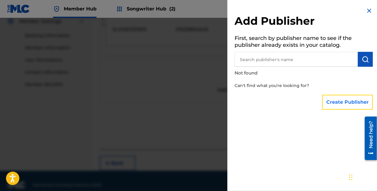
click at [328, 96] on button "Create Publisher" at bounding box center [347, 102] width 51 height 15
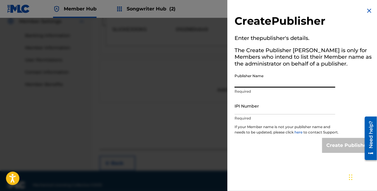
click at [275, 87] on input "Publisher Name" at bounding box center [285, 79] width 101 height 17
type input "[PERSON_NAME]"
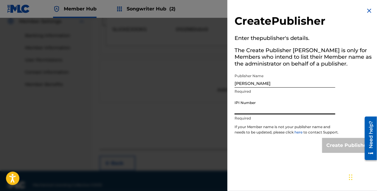
click at [250, 114] on input "IPI Number" at bounding box center [285, 105] width 101 height 17
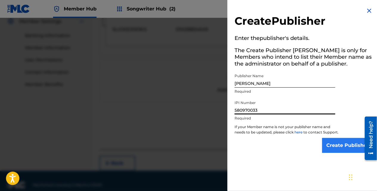
type input "580970033"
click at [337, 153] on input "Create Publisher" at bounding box center [347, 145] width 51 height 15
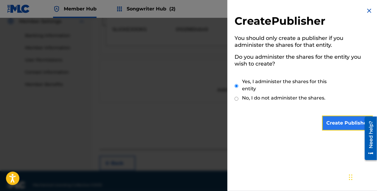
click at [331, 121] on input "Create Publisher" at bounding box center [347, 123] width 51 height 15
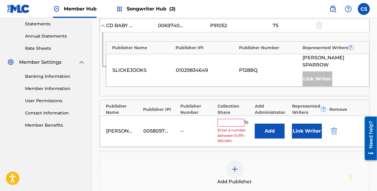
scroll to position [213, 0]
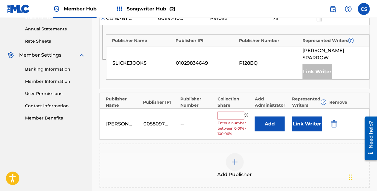
click at [230, 108] on div "Carl Sparrow 00580970033 -- % Enter a number between 0.01% - 100.06% Add Link W…" at bounding box center [235, 123] width 270 height 31
click at [231, 112] on input "text" at bounding box center [231, 116] width 27 height 8
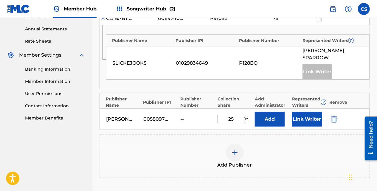
type input "25"
click at [292, 113] on div "Carl Sparrow 00580970033 -- 25 % Add Link Writer" at bounding box center [235, 118] width 270 height 21
click at [299, 112] on button "Link Writer" at bounding box center [307, 119] width 30 height 15
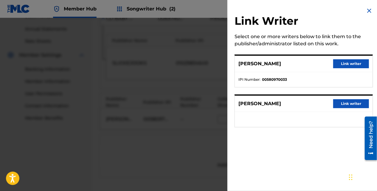
click at [336, 70] on div "CARL L SPARROW Link writer" at bounding box center [304, 64] width 138 height 16
click at [337, 66] on button "Link writer" at bounding box center [351, 63] width 36 height 9
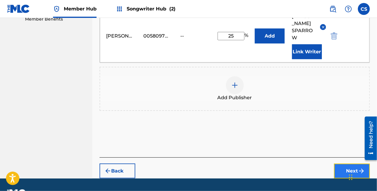
click at [344, 164] on button "Next" at bounding box center [352, 171] width 36 height 15
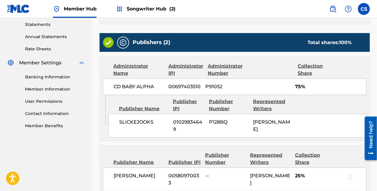
scroll to position [233, 0]
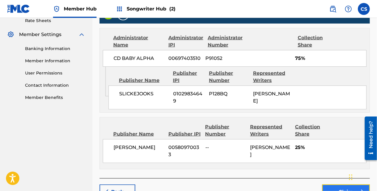
click at [327, 184] on button "Claim" at bounding box center [346, 191] width 48 height 15
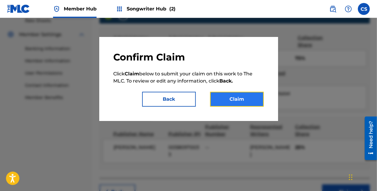
click at [241, 106] on button "Claim" at bounding box center [237, 99] width 54 height 15
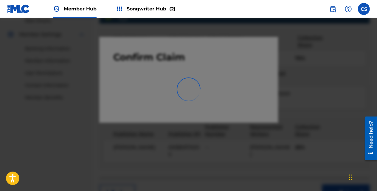
scroll to position [178, 0]
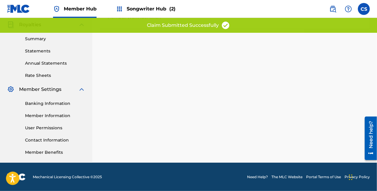
drag, startPoint x: 376, startPoint y: 102, endPoint x: 379, endPoint y: 95, distance: 7.0
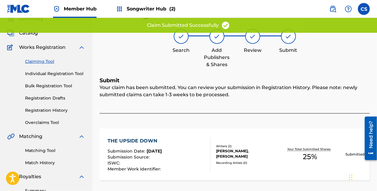
scroll to position [0, 0]
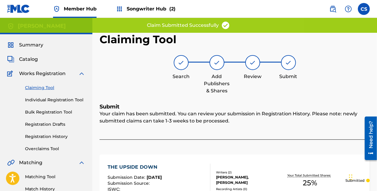
click at [43, 84] on div "Claiming Tool Individual Registration Tool Bulk Registration Tool Registration …" at bounding box center [46, 114] width 78 height 75
click at [41, 87] on link "Claiming Tool" at bounding box center [55, 88] width 60 height 6
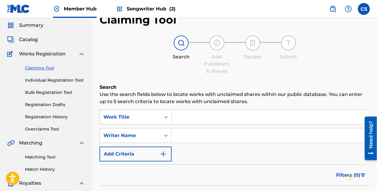
click at [158, 125] on div "Work Title" at bounding box center [136, 117] width 72 height 15
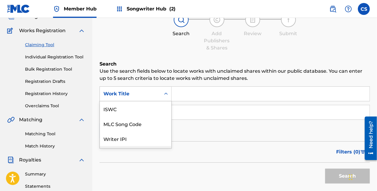
scroll to position [15, 0]
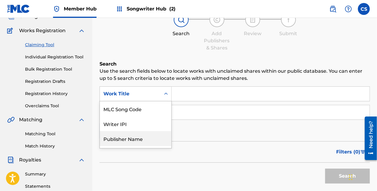
click at [151, 136] on div "Publisher Name" at bounding box center [136, 138] width 72 height 15
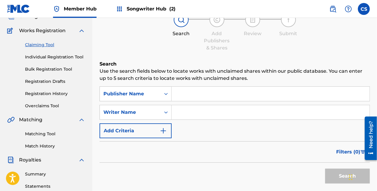
click at [184, 87] on input "Search Form" at bounding box center [271, 94] width 198 height 14
type input "Slickejooks"
type input "[PERSON_NAME]"
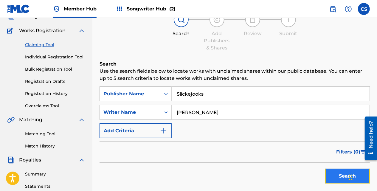
click at [338, 175] on button "Search" at bounding box center [347, 176] width 45 height 15
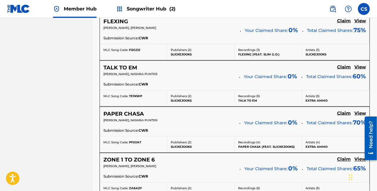
scroll to position [408, 0]
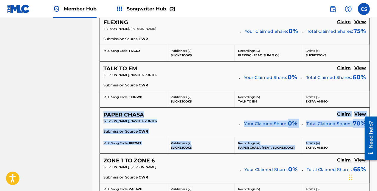
drag, startPoint x: 377, startPoint y: 102, endPoint x: 379, endPoint y: 132, distance: 29.6
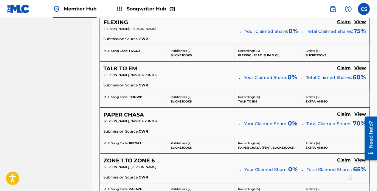
drag, startPoint x: 379, startPoint y: 132, endPoint x: 372, endPoint y: 69, distance: 63.5
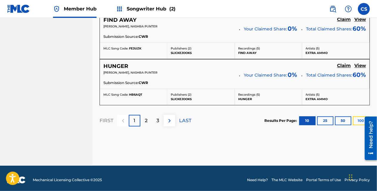
click at [357, 118] on button "100" at bounding box center [361, 120] width 16 height 9
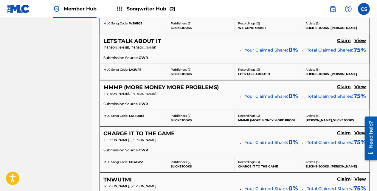
scroll to position [1354, 0]
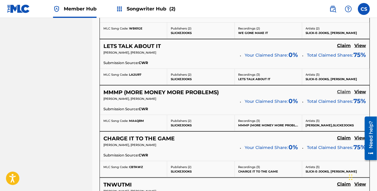
click at [344, 89] on h5 "Claim" at bounding box center [344, 92] width 14 height 6
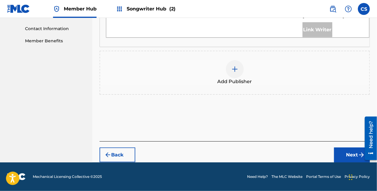
scroll to position [274, 0]
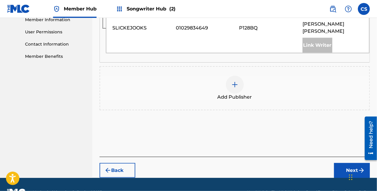
click at [281, 76] on div "Add Publisher" at bounding box center [234, 88] width 269 height 25
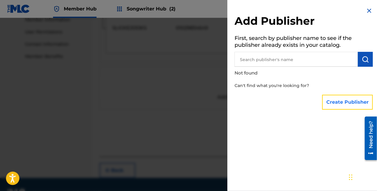
click at [339, 99] on button "Create Publisher" at bounding box center [347, 102] width 51 height 15
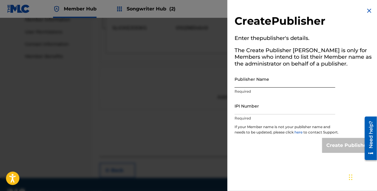
click at [269, 80] on input "Publisher Name" at bounding box center [285, 79] width 101 height 17
type input "[PERSON_NAME]"
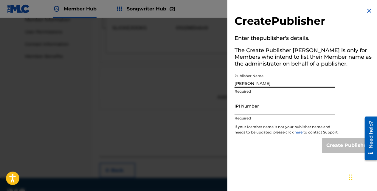
click at [258, 108] on input "IPI Number" at bounding box center [285, 105] width 101 height 17
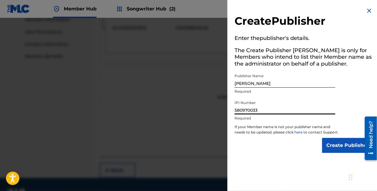
type input "580970033"
click at [334, 138] on p "If your Member name is not your publisher name and needs to be updated, please …" at bounding box center [287, 131] width 104 height 14
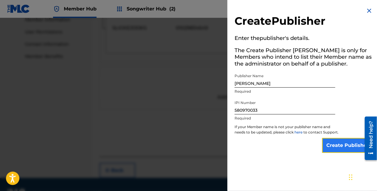
click at [334, 147] on input "Create Publisher" at bounding box center [347, 145] width 51 height 15
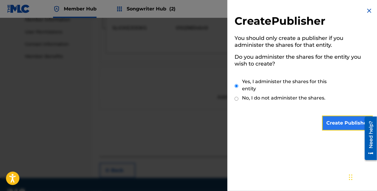
click at [336, 122] on input "Create Publisher" at bounding box center [347, 123] width 51 height 15
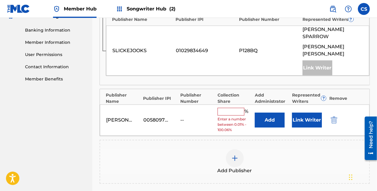
scroll to position [257, 0]
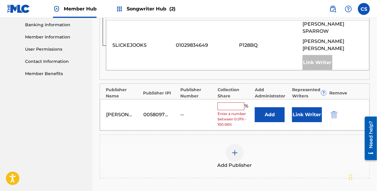
click at [238, 111] on span "Enter a number between 0.01% - 100.06%" at bounding box center [235, 119] width 34 height 16
click at [236, 103] on input "text" at bounding box center [231, 107] width 27 height 8
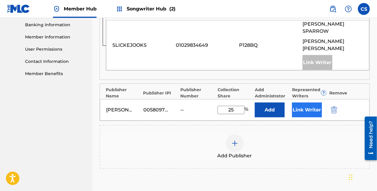
type input "25"
click at [292, 103] on button "Link Writer" at bounding box center [307, 110] width 30 height 15
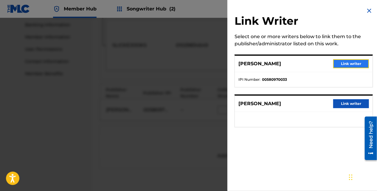
click at [335, 63] on button "Link writer" at bounding box center [351, 63] width 36 height 9
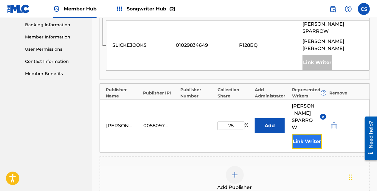
click at [300, 134] on button "Link Writer" at bounding box center [307, 141] width 30 height 15
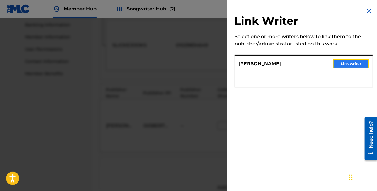
click at [334, 68] on button "Link writer" at bounding box center [351, 63] width 36 height 9
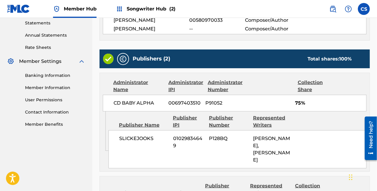
scroll to position [315, 0]
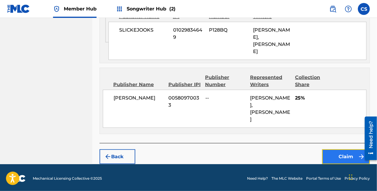
click at [325, 153] on button "Claim" at bounding box center [346, 156] width 48 height 15
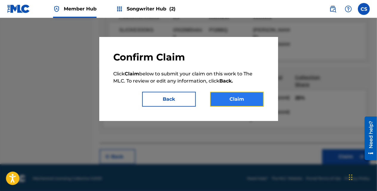
click at [226, 95] on button "Claim" at bounding box center [237, 99] width 54 height 15
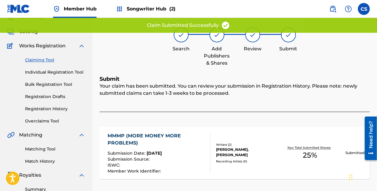
scroll to position [16, 0]
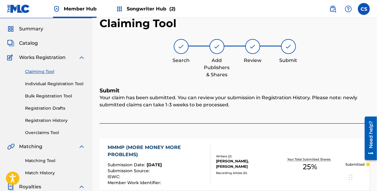
click at [30, 68] on div "Claiming Tool Individual Registration Tool Bulk Registration Tool Registration …" at bounding box center [46, 98] width 78 height 75
click at [26, 72] on link "Claiming Tool" at bounding box center [55, 72] width 60 height 6
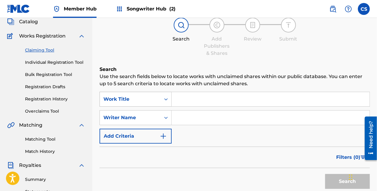
click at [168, 107] on div "Work Title" at bounding box center [136, 99] width 72 height 15
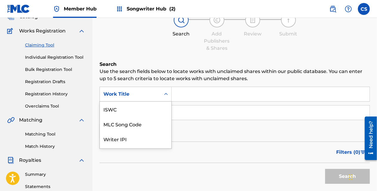
scroll to position [43, 0]
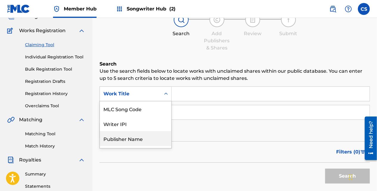
click at [142, 138] on div "Publisher Name" at bounding box center [136, 138] width 72 height 15
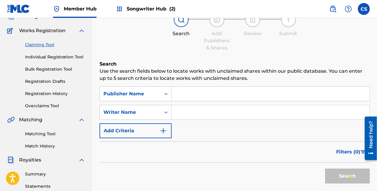
click at [187, 92] on input "Search Form" at bounding box center [271, 94] width 198 height 14
type input "Slickejooks"
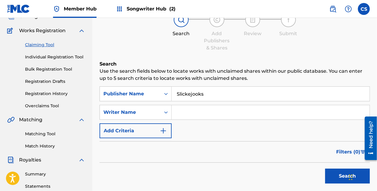
click at [184, 116] on input "Search Form" at bounding box center [271, 112] width 198 height 14
type input "[PERSON_NAME]"
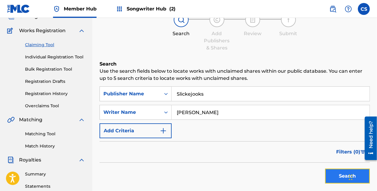
click at [333, 172] on button "Search" at bounding box center [347, 176] width 45 height 15
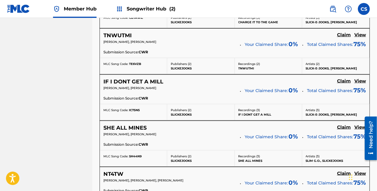
scroll to position [1493, 0]
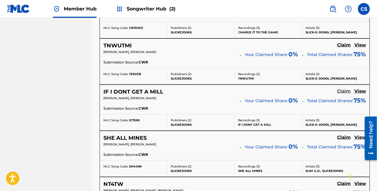
click at [348, 89] on h5 "Claim" at bounding box center [344, 92] width 14 height 6
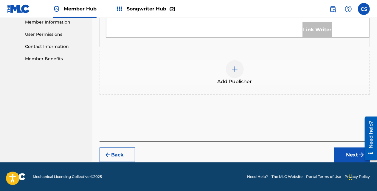
scroll to position [256, 0]
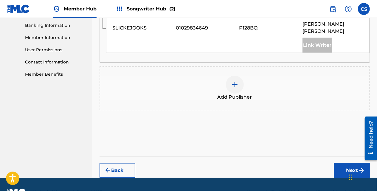
click at [248, 94] on span "Add Publisher" at bounding box center [235, 97] width 35 height 7
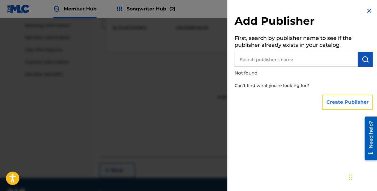
click at [334, 104] on button "Create Publisher" at bounding box center [347, 102] width 51 height 15
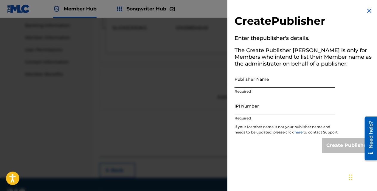
click at [239, 83] on input "Publisher Name" at bounding box center [285, 79] width 101 height 17
type input "[PERSON_NAME]"
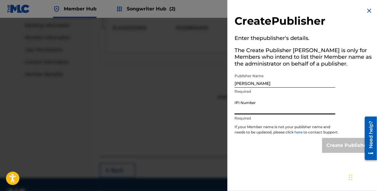
click at [254, 109] on input "IPI Number" at bounding box center [285, 105] width 101 height 17
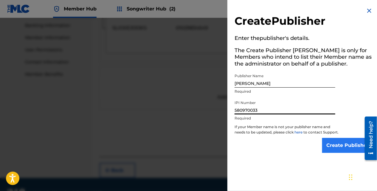
type input "580970033"
click at [323, 150] on input "Create Publisher" at bounding box center [347, 145] width 51 height 15
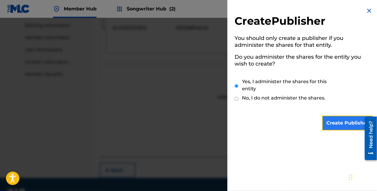
click at [330, 117] on input "Create Publisher" at bounding box center [347, 123] width 51 height 15
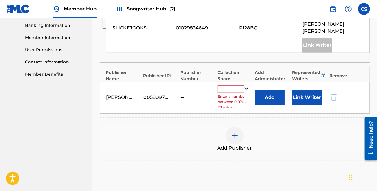
click at [234, 85] on input "text" at bounding box center [231, 89] width 27 height 8
drag, startPoint x: 377, startPoint y: 103, endPoint x: 381, endPoint y: 88, distance: 15.5
click at [376, 106] on div "Claiming Tool Search Add Publishers & Shares Review Submit Add Publishers & Sha…" at bounding box center [234, 2] width 285 height 452
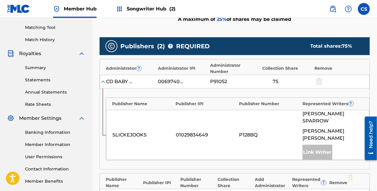
scroll to position [216, 0]
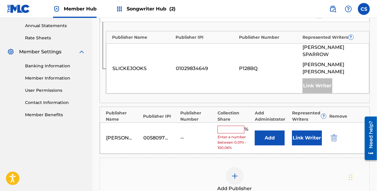
click at [229, 126] on input "text" at bounding box center [231, 130] width 27 height 8
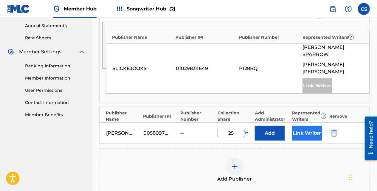
type input "25"
click at [316, 126] on button "Link Writer" at bounding box center [307, 133] width 30 height 15
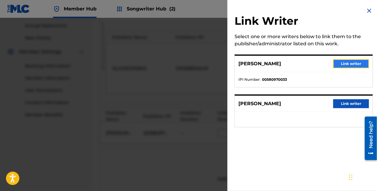
click at [334, 65] on button "Link writer" at bounding box center [351, 63] width 36 height 9
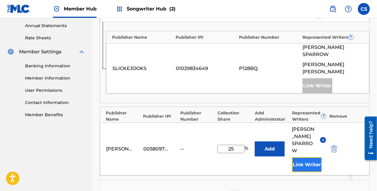
click at [317, 157] on button "Link Writer" at bounding box center [307, 164] width 30 height 15
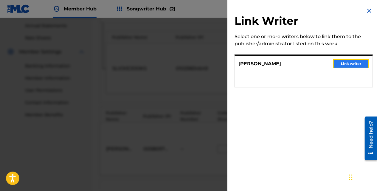
click at [347, 65] on button "Link writer" at bounding box center [351, 63] width 36 height 9
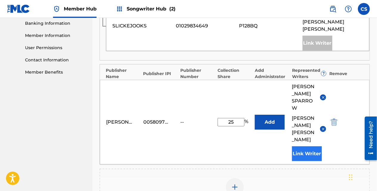
scroll to position [264, 0]
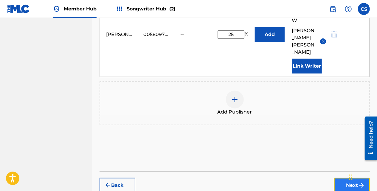
click at [336, 178] on button "Next" at bounding box center [352, 185] width 36 height 15
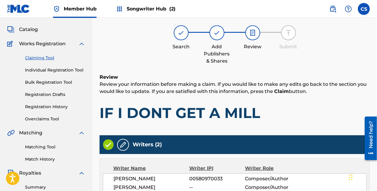
scroll to position [27, 0]
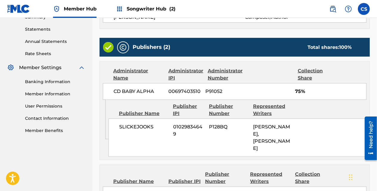
drag, startPoint x: 379, startPoint y: 61, endPoint x: 16, endPoint y: 42, distance: 363.2
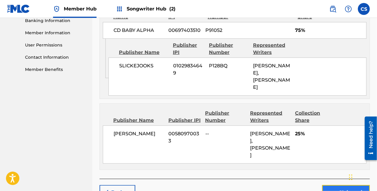
click at [328, 186] on button "Claim" at bounding box center [346, 192] width 48 height 15
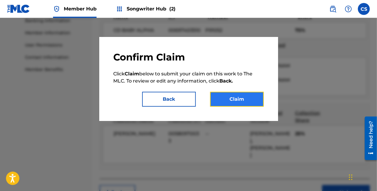
click at [256, 103] on button "Claim" at bounding box center [237, 99] width 54 height 15
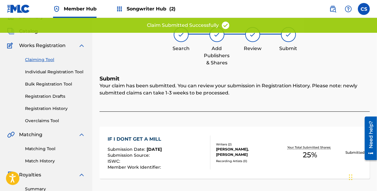
scroll to position [9, 0]
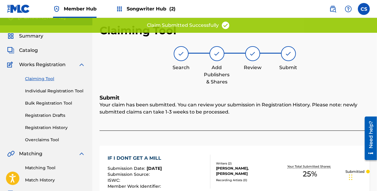
click at [53, 77] on link "Claiming Tool" at bounding box center [55, 79] width 60 height 6
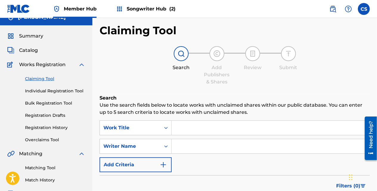
scroll to position [0, 0]
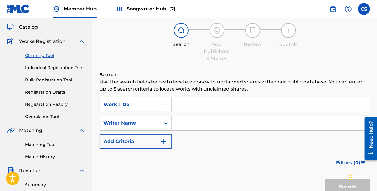
click at [167, 112] on div "Work Title" at bounding box center [136, 104] width 72 height 15
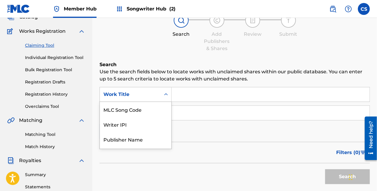
scroll to position [43, 0]
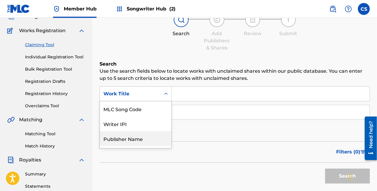
click at [149, 136] on div "Publisher Name" at bounding box center [136, 138] width 72 height 15
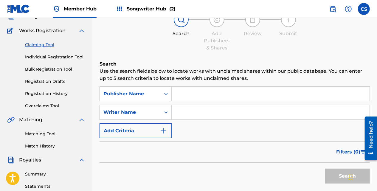
click at [185, 99] on input "Search Form" at bounding box center [271, 94] width 198 height 14
type input "Slickejooks"
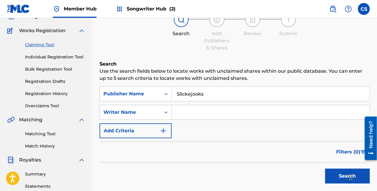
click at [182, 112] on input "Search Form" at bounding box center [271, 112] width 198 height 14
type input "[PERSON_NAME]"
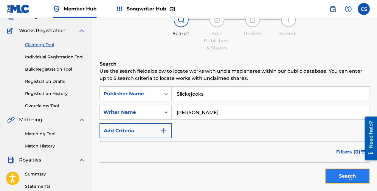
click at [339, 176] on button "Search" at bounding box center [347, 176] width 45 height 15
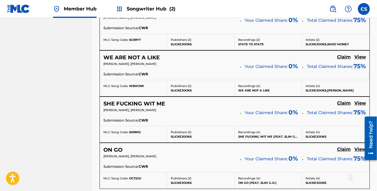
scroll to position [2244, 0]
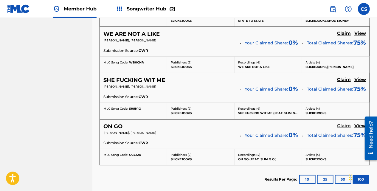
click at [346, 123] on h5 "Claim" at bounding box center [344, 126] width 14 height 6
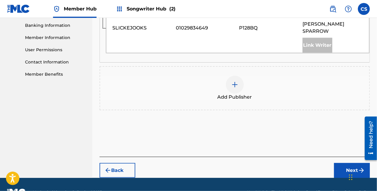
click at [252, 76] on div "Add Publisher" at bounding box center [234, 88] width 269 height 25
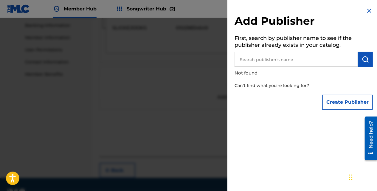
click at [319, 103] on div "Create Publisher" at bounding box center [304, 102] width 138 height 21
click at [325, 101] on button "Create Publisher" at bounding box center [347, 102] width 51 height 15
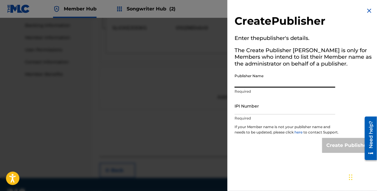
click at [269, 81] on input "Publisher Name" at bounding box center [285, 79] width 101 height 17
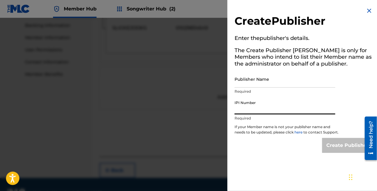
click at [264, 112] on input "IPI Number" at bounding box center [285, 105] width 101 height 17
type input "580970033"
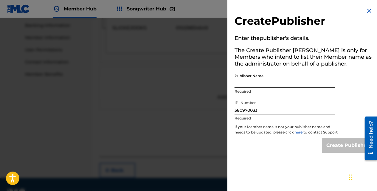
click at [275, 84] on input "Publisher Name" at bounding box center [285, 79] width 101 height 17
type input "[PERSON_NAME]"
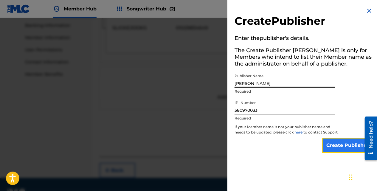
click at [328, 147] on input "Create Publisher" at bounding box center [347, 145] width 51 height 15
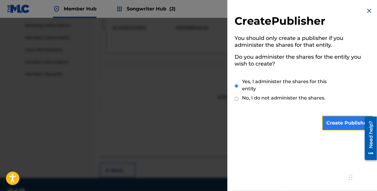
click at [334, 122] on input "Create Publisher" at bounding box center [347, 123] width 51 height 15
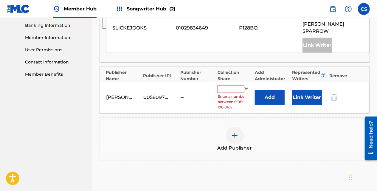
click at [242, 85] on input "text" at bounding box center [231, 89] width 27 height 8
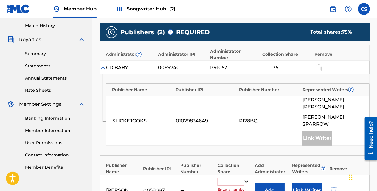
scroll to position [206, 0]
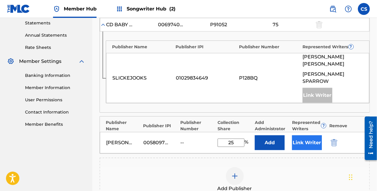
type input "25"
click at [318, 135] on button "Link Writer" at bounding box center [307, 142] width 30 height 15
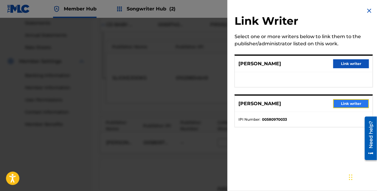
click at [346, 103] on button "Link writer" at bounding box center [351, 103] width 36 height 9
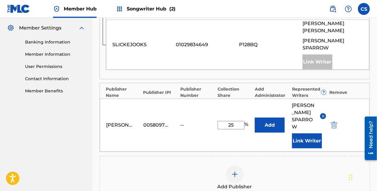
scroll to position [241, 0]
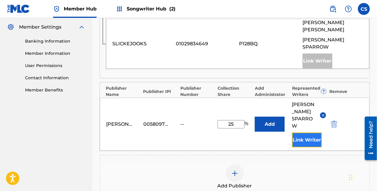
click at [314, 133] on button "Link Writer" at bounding box center [307, 140] width 30 height 15
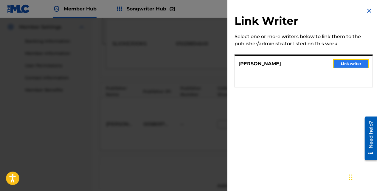
click at [338, 64] on button "Link writer" at bounding box center [351, 63] width 36 height 9
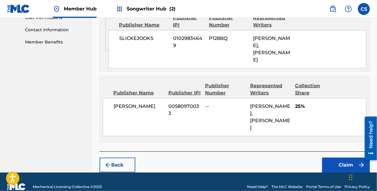
scroll to position [290, 0]
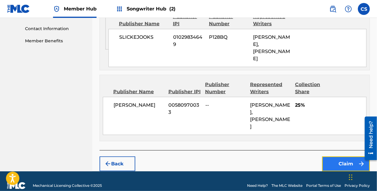
click at [335, 156] on button "Claim" at bounding box center [346, 163] width 48 height 15
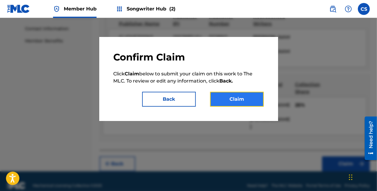
click at [245, 101] on button "Claim" at bounding box center [237, 99] width 54 height 15
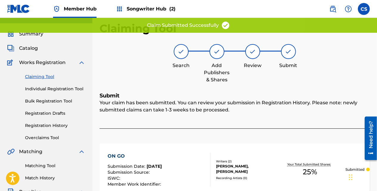
scroll to position [0, 0]
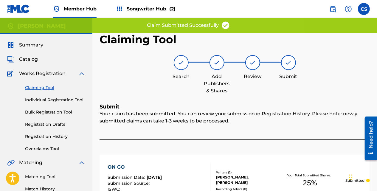
click at [36, 88] on link "Claiming Tool" at bounding box center [55, 88] width 60 height 6
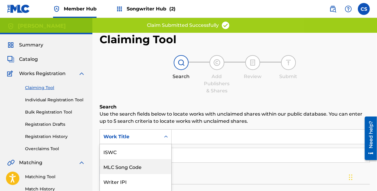
scroll to position [38, 0]
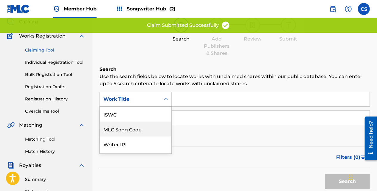
click at [166, 107] on div "7 results available. Use Up and Down to choose options, press Enter to select t…" at bounding box center [136, 99] width 72 height 15
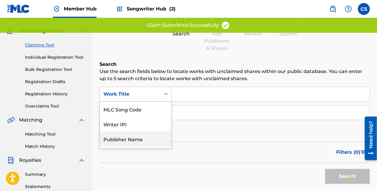
scroll to position [43, 0]
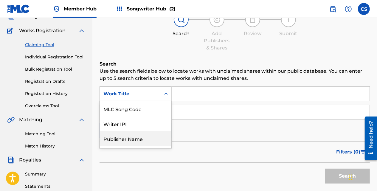
click at [154, 132] on div "Publisher Name" at bounding box center [136, 138] width 72 height 15
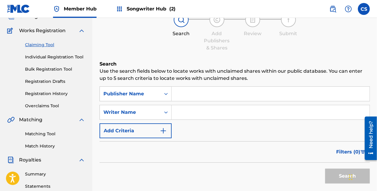
click at [184, 88] on input "Search Form" at bounding box center [271, 94] width 198 height 14
type input "Slickejooks"
type input "[PERSON_NAME]"
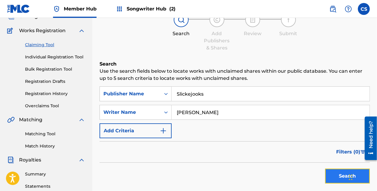
click at [330, 177] on button "Search" at bounding box center [347, 176] width 45 height 15
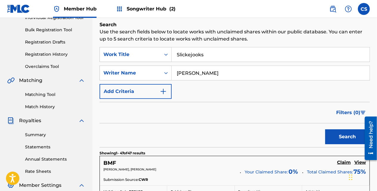
scroll to position [77, 0]
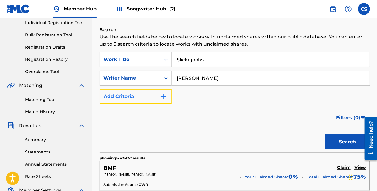
click at [159, 97] on button "Add Criteria" at bounding box center [136, 96] width 72 height 15
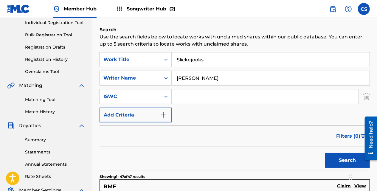
click at [189, 77] on input "[PERSON_NAME]" at bounding box center [271, 78] width 198 height 14
type input "Carl L Sparrow"
click at [325, 153] on button "Search" at bounding box center [347, 160] width 45 height 15
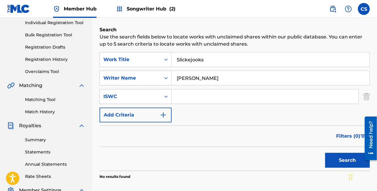
drag, startPoint x: 212, startPoint y: 74, endPoint x: 172, endPoint y: 78, distance: 40.2
click at [172, 78] on input "Carl L Sparrow" at bounding box center [271, 78] width 198 height 14
click at [325, 153] on button "Search" at bounding box center [347, 160] width 45 height 15
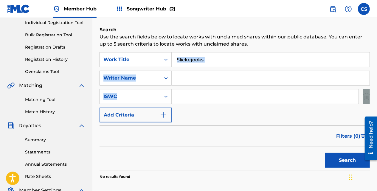
drag, startPoint x: 377, startPoint y: 58, endPoint x: 377, endPoint y: 91, distance: 32.8
click at [377, 91] on div "Claiming Tool Search Add Publishers & Shares Review Submit Search Use the searc…" at bounding box center [234, 110] width 285 height 308
click at [208, 90] on input "Search Form" at bounding box center [265, 96] width 187 height 14
click at [170, 80] on div "Search Form" at bounding box center [166, 78] width 11 height 11
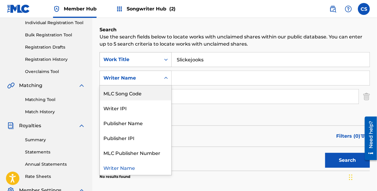
click at [162, 64] on div "Search Form" at bounding box center [166, 59] width 11 height 11
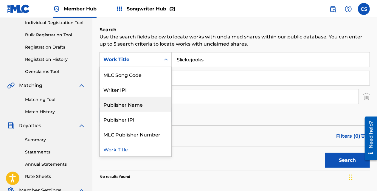
click at [152, 110] on div "Publisher Name" at bounding box center [136, 104] width 72 height 15
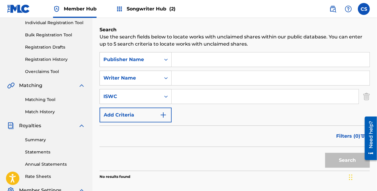
click at [216, 60] on input "Search Form" at bounding box center [271, 59] width 198 height 14
type input "Slickejooks"
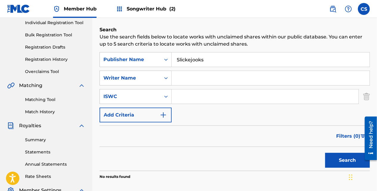
click at [189, 73] on input "Search Form" at bounding box center [271, 78] width 198 height 14
type input "[PERSON_NAME]"
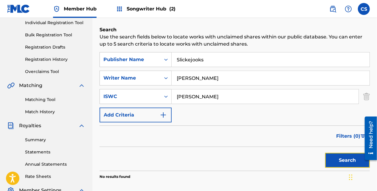
click at [344, 157] on button "Search" at bounding box center [347, 160] width 45 height 15
click at [367, 96] on img "Search Form" at bounding box center [366, 96] width 7 height 15
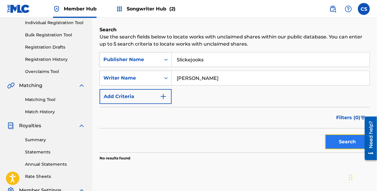
click at [337, 141] on button "Search" at bounding box center [347, 141] width 45 height 15
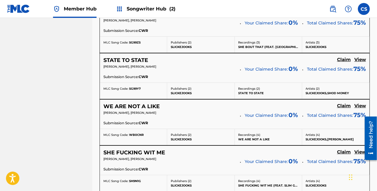
scroll to position [2146, 0]
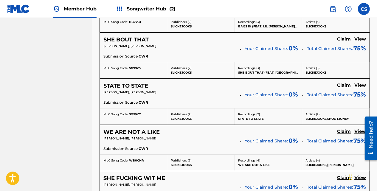
click at [336, 83] on div "STATE TO STATE Claim View" at bounding box center [234, 86] width 263 height 7
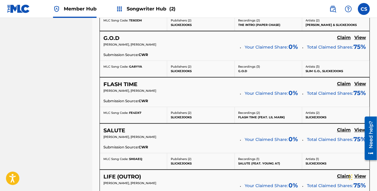
scroll to position [1909, 0]
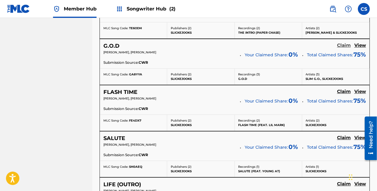
click at [340, 43] on h5 "Claim" at bounding box center [344, 46] width 14 height 6
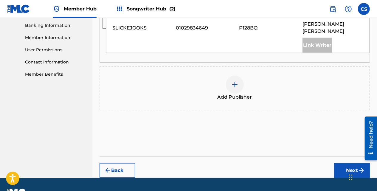
click at [247, 76] on div "Add Publisher" at bounding box center [234, 88] width 269 height 25
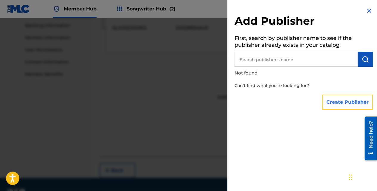
click at [334, 100] on button "Create Publisher" at bounding box center [347, 102] width 51 height 15
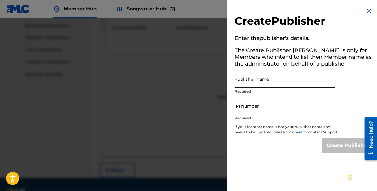
click at [258, 80] on input "Publisher Name" at bounding box center [285, 79] width 101 height 17
type input "[PERSON_NAME]"
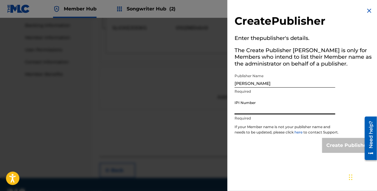
click at [258, 109] on input "IPI Number" at bounding box center [285, 105] width 101 height 17
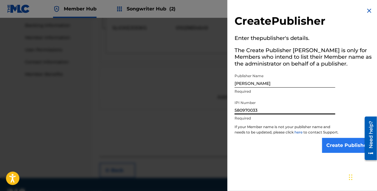
type input "580970033"
click at [326, 150] on input "Create Publisher" at bounding box center [347, 145] width 51 height 15
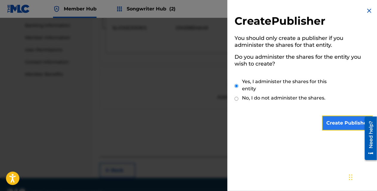
click at [343, 125] on input "Create Publisher" at bounding box center [347, 123] width 51 height 15
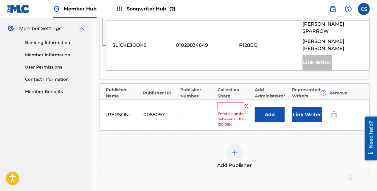
scroll to position [241, 0]
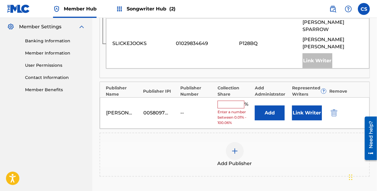
click at [231, 101] on input "text" at bounding box center [231, 105] width 27 height 8
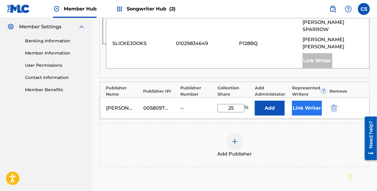
type input "25"
click at [294, 101] on button "Link Writer" at bounding box center [307, 108] width 30 height 15
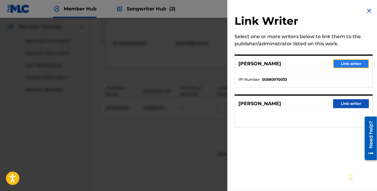
click at [333, 66] on button "Link writer" at bounding box center [351, 63] width 36 height 9
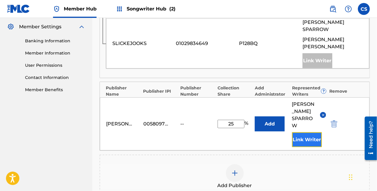
click at [307, 132] on button "Link Writer" at bounding box center [307, 139] width 30 height 15
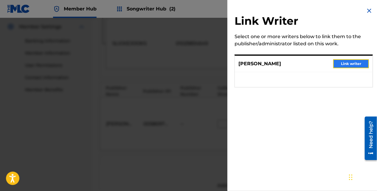
click at [342, 65] on button "Link writer" at bounding box center [351, 63] width 36 height 9
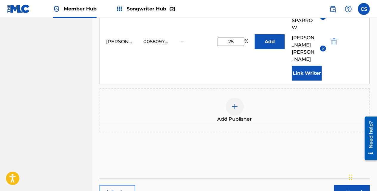
drag, startPoint x: 377, startPoint y: 89, endPoint x: 4, endPoint y: 34, distance: 377.4
click at [335, 185] on button "Next" at bounding box center [352, 192] width 36 height 15
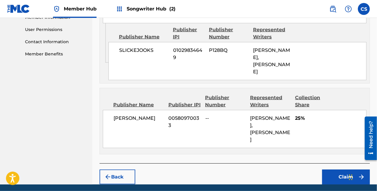
scroll to position [297, 0]
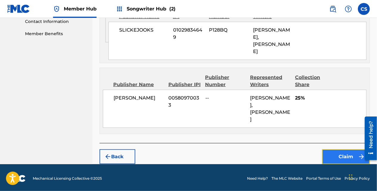
click at [334, 155] on button "Claim" at bounding box center [346, 156] width 48 height 15
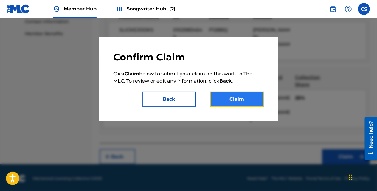
click at [243, 95] on button "Claim" at bounding box center [237, 99] width 54 height 15
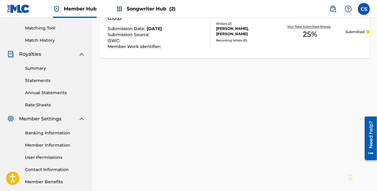
scroll to position [150, 0]
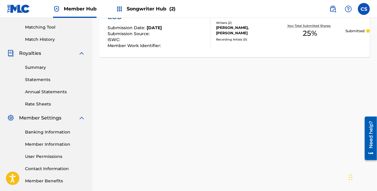
click at [57, 128] on div "Banking Information Member Information User Permissions Contact Information Mem…" at bounding box center [46, 153] width 78 height 63
click at [54, 131] on link "Banking Information" at bounding box center [55, 132] width 60 height 6
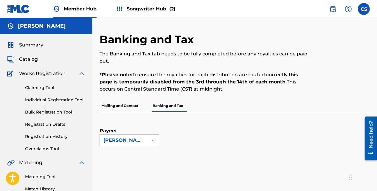
click at [136, 107] on p "Mailing and Contact" at bounding box center [120, 106] width 41 height 13
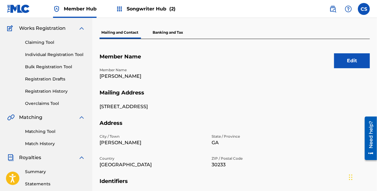
scroll to position [13, 0]
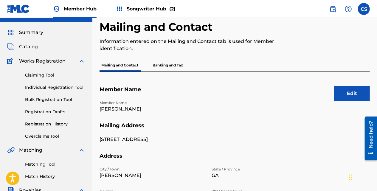
click at [181, 59] on p "Banking and Tax" at bounding box center [168, 65] width 34 height 13
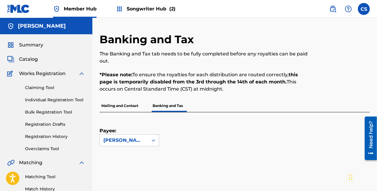
drag, startPoint x: 376, startPoint y: 55, endPoint x: 379, endPoint y: 62, distance: 7.7
click at [377, 69] on html "Accessibility Screen-Reader Guide, Feedback, and Issue Reporting | New window C…" at bounding box center [188, 95] width 377 height 191
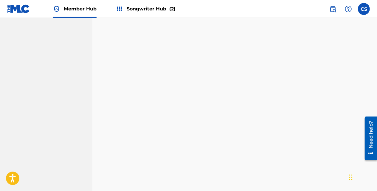
scroll to position [513, 0]
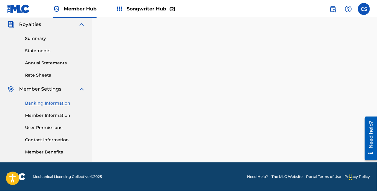
scroll to position [178, 0]
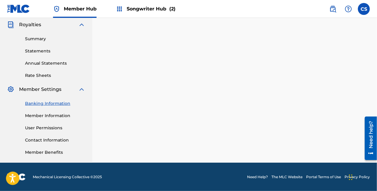
drag, startPoint x: 377, startPoint y: 95, endPoint x: 379, endPoint y: 90, distance: 5.4
click at [46, 115] on link "Member Information" at bounding box center [55, 116] width 60 height 6
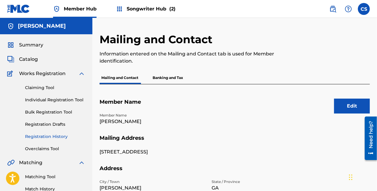
click at [45, 136] on link "Registration History" at bounding box center [55, 137] width 60 height 6
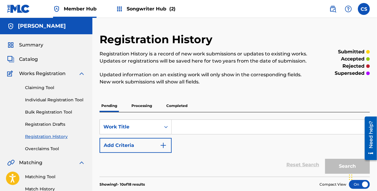
click at [182, 124] on input "Search Form" at bounding box center [271, 127] width 198 height 14
type input "Slickejooks"
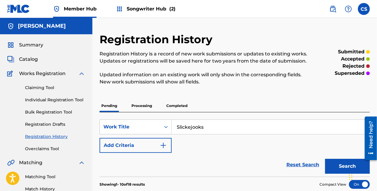
click at [324, 160] on div "Search" at bounding box center [346, 165] width 48 height 24
click at [326, 157] on div "Search" at bounding box center [346, 165] width 48 height 24
click at [328, 165] on button "Search" at bounding box center [347, 166] width 45 height 15
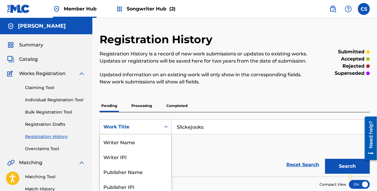
scroll to position [31, 0]
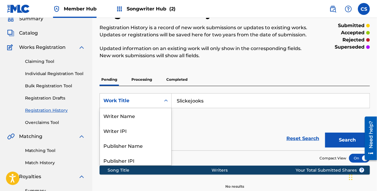
click at [166, 108] on div "8 results available. Use Up and Down to choose options, press Enter to select t…" at bounding box center [136, 100] width 72 height 15
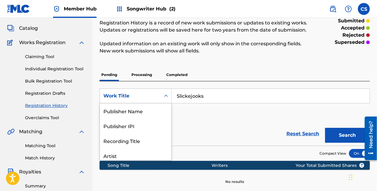
scroll to position [33, 0]
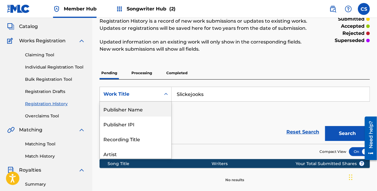
click at [155, 112] on div "Publisher Name" at bounding box center [136, 109] width 72 height 15
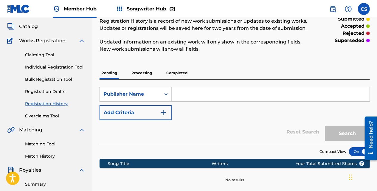
click at [215, 95] on input "Search Form" at bounding box center [271, 94] width 198 height 14
type input "Slickejooks"
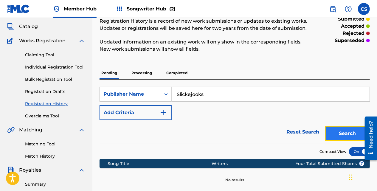
click at [332, 137] on button "Search" at bounding box center [347, 133] width 45 height 15
click at [148, 72] on p "Processing" at bounding box center [142, 73] width 24 height 13
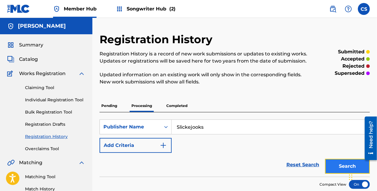
click at [334, 167] on button "Search" at bounding box center [347, 166] width 45 height 15
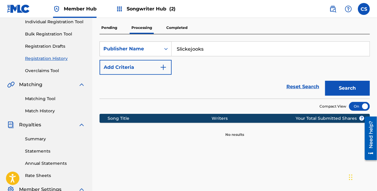
scroll to position [80, 0]
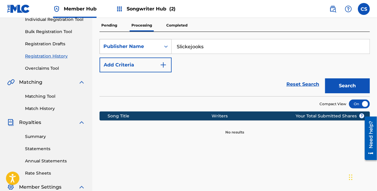
click at [151, 49] on div "Publisher Name" at bounding box center [130, 46] width 54 height 7
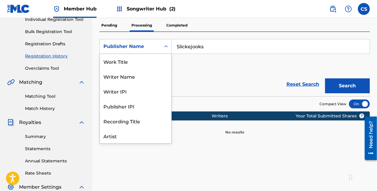
scroll to position [30, 0]
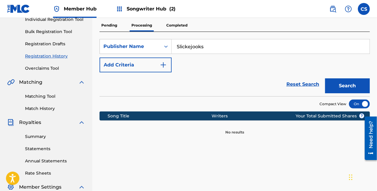
click at [100, 26] on p "Pending" at bounding box center [109, 25] width 19 height 13
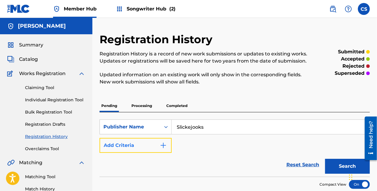
click at [154, 144] on button "Add Criteria" at bounding box center [136, 145] width 72 height 15
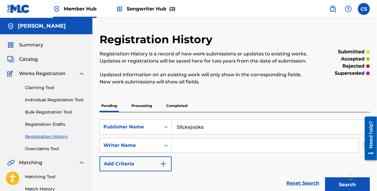
click at [183, 147] on input "Search Form" at bounding box center [265, 145] width 187 height 14
type input "[PERSON_NAME]"
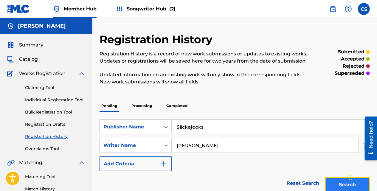
click at [342, 183] on button "Search" at bounding box center [347, 184] width 45 height 15
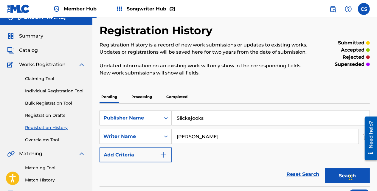
scroll to position [9, 0]
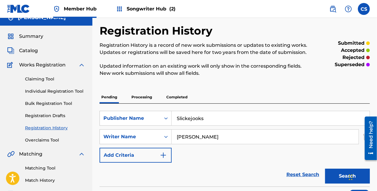
click at [170, 100] on p "Completed" at bounding box center [177, 97] width 25 height 13
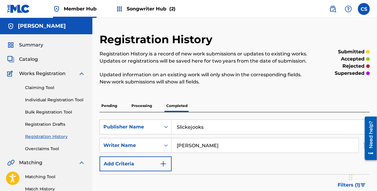
click at [148, 101] on p "Processing" at bounding box center [142, 106] width 24 height 13
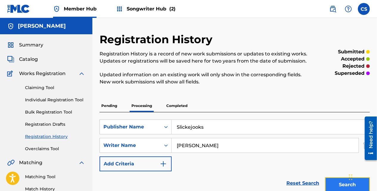
click at [329, 180] on button "Search" at bounding box center [347, 184] width 45 height 15
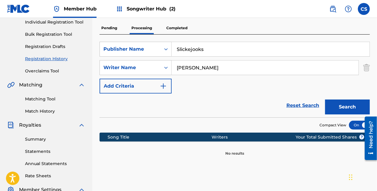
scroll to position [75, 0]
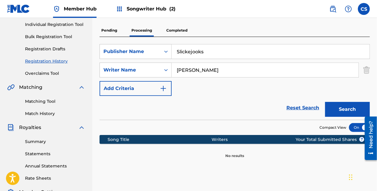
click at [350, 128] on div at bounding box center [359, 127] width 21 height 9
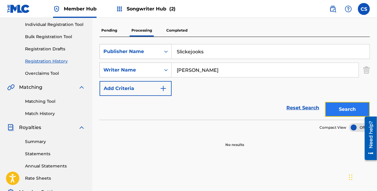
click at [337, 109] on button "Search" at bounding box center [347, 109] width 45 height 15
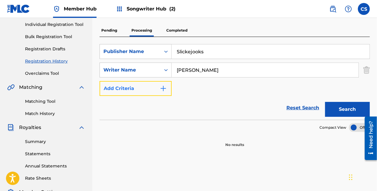
click at [164, 82] on button "Add Criteria" at bounding box center [136, 88] width 72 height 15
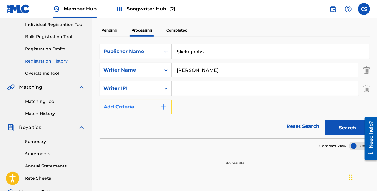
click at [162, 101] on button "Add Criteria" at bounding box center [136, 107] width 72 height 15
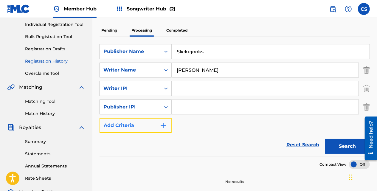
click at [166, 129] on img "Search Form" at bounding box center [163, 125] width 7 height 7
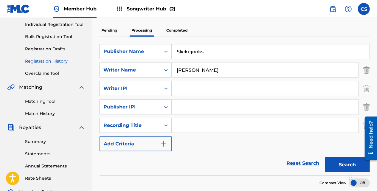
click at [181, 106] on input "Search Form" at bounding box center [265, 107] width 187 height 14
click at [182, 89] on input "Search Form" at bounding box center [265, 88] width 187 height 14
type input "[PERSON_NAME]"
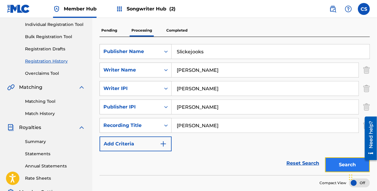
click at [338, 167] on button "Search" at bounding box center [347, 164] width 45 height 15
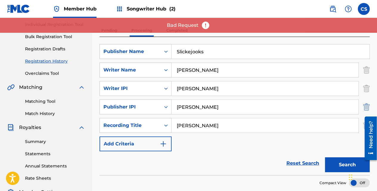
click at [370, 105] on img "Search Form" at bounding box center [366, 107] width 7 height 15
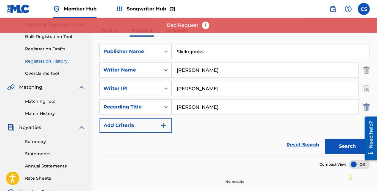
click at [366, 108] on img "Search Form" at bounding box center [366, 107] width 7 height 15
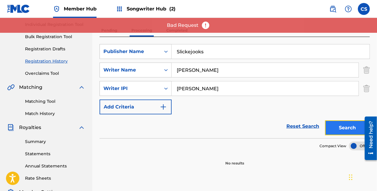
click at [346, 125] on button "Search" at bounding box center [347, 127] width 45 height 15
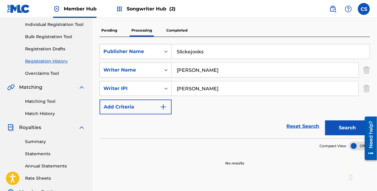
click at [362, 85] on div "SearchWithCriteria5adfcb79-53d1-420b-9233-f5119b869b8a Writer IPI Carl Sparrow" at bounding box center [235, 88] width 270 height 15
click at [365, 89] on img "Search Form" at bounding box center [366, 88] width 7 height 15
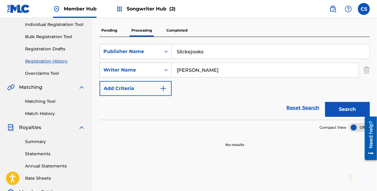
click at [343, 117] on div "Search" at bounding box center [346, 108] width 48 height 24
click at [344, 114] on button "Search" at bounding box center [347, 109] width 45 height 15
click at [363, 70] on img "Search Form" at bounding box center [366, 70] width 7 height 15
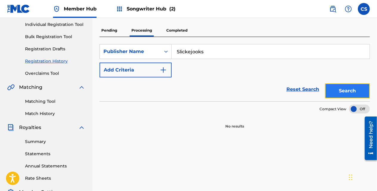
click at [350, 94] on button "Search" at bounding box center [347, 90] width 45 height 15
click at [163, 50] on icon "Search Form" at bounding box center [166, 52] width 6 height 6
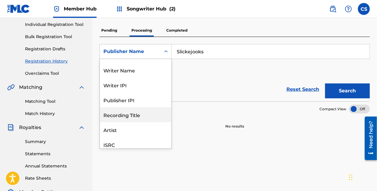
scroll to position [0, 0]
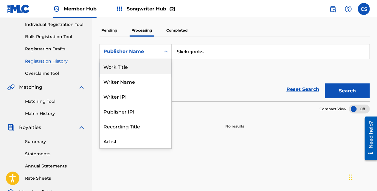
click at [159, 70] on div "Work Title" at bounding box center [136, 66] width 72 height 15
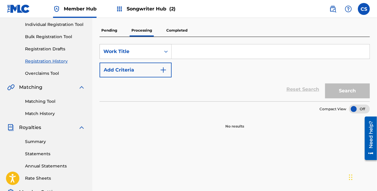
click at [266, 57] on input "Search Form" at bounding box center [271, 51] width 198 height 14
type input "Slicekejooks"
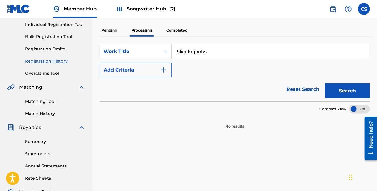
click at [161, 52] on div "Search Form" at bounding box center [166, 51] width 11 height 11
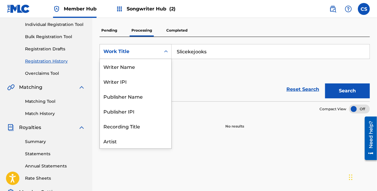
scroll to position [30, 0]
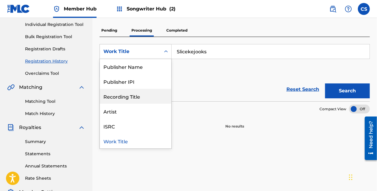
click at [149, 91] on div "Recording Title" at bounding box center [136, 96] width 72 height 15
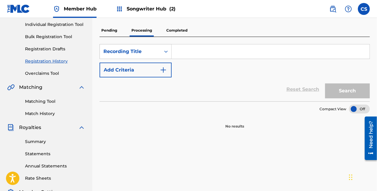
click at [202, 56] on input "Search Form" at bounding box center [271, 51] width 198 height 14
click at [162, 55] on div "Search Form" at bounding box center [166, 51] width 11 height 11
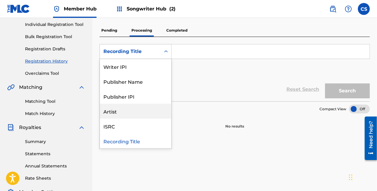
click at [153, 108] on div "Artist" at bounding box center [136, 111] width 72 height 15
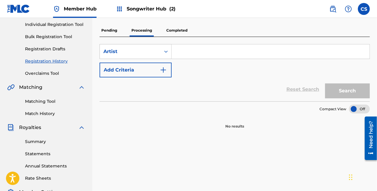
click at [188, 57] on input "Search Form" at bounding box center [271, 51] width 198 height 14
type input "Slickejooks"
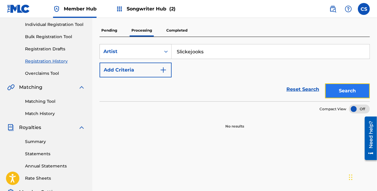
click at [338, 94] on button "Search" at bounding box center [347, 90] width 45 height 15
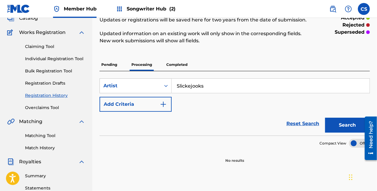
scroll to position [40, 0]
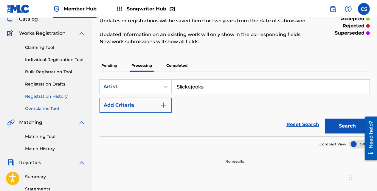
click at [54, 106] on link "Overclaims Tool" at bounding box center [55, 109] width 60 height 6
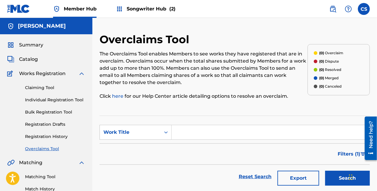
click at [191, 135] on input "Search Form" at bounding box center [271, 132] width 198 height 14
click at [198, 134] on input "Search Form" at bounding box center [271, 132] width 198 height 14
click at [167, 130] on icon "Search Form" at bounding box center [166, 132] width 6 height 6
click at [156, 163] on div "Overclaim ID" at bounding box center [136, 162] width 72 height 15
click at [172, 135] on input "Search Form" at bounding box center [271, 132] width 198 height 14
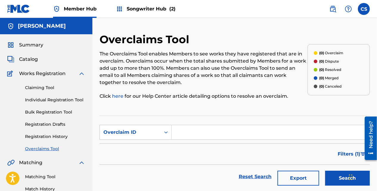
type input "Slickejooks"
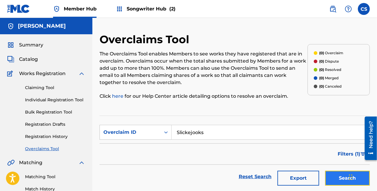
click at [329, 184] on button "Search" at bounding box center [347, 178] width 45 height 15
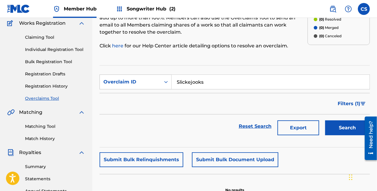
scroll to position [52, 0]
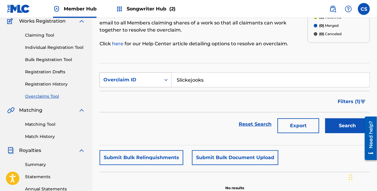
click at [162, 80] on div "Search Form" at bounding box center [166, 80] width 11 height 11
click at [143, 86] on div "Overclaim ID" at bounding box center [136, 79] width 72 height 15
click at [161, 92] on div "Filters ( 1 )" at bounding box center [235, 101] width 270 height 21
click at [162, 86] on form "SearchWithCriteria76cddfbd-7813-4214-8d2d-2318aae7c5b6 Overclaim ID Slickejooks…" at bounding box center [235, 104] width 270 height 64
drag, startPoint x: 162, startPoint y: 86, endPoint x: 162, endPoint y: 82, distance: 3.9
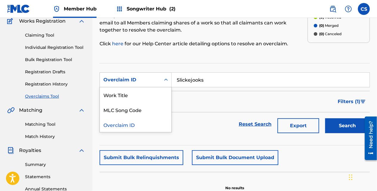
click at [162, 82] on div "Search Form" at bounding box center [166, 80] width 11 height 11
click at [153, 94] on div "Work Title" at bounding box center [136, 94] width 72 height 15
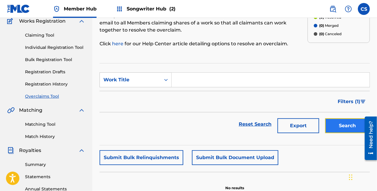
click at [347, 132] on button "Search" at bounding box center [347, 125] width 45 height 15
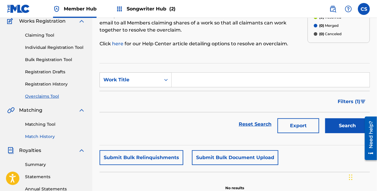
click at [39, 134] on link "Match History" at bounding box center [55, 137] width 60 height 6
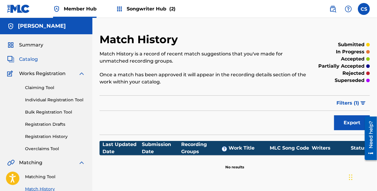
click at [36, 59] on span "Catalog" at bounding box center [28, 59] width 19 height 7
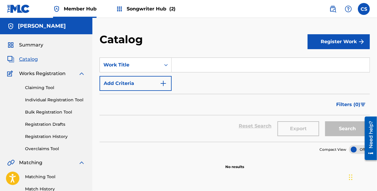
click at [175, 69] on input "Search Form" at bounding box center [271, 65] width 198 height 14
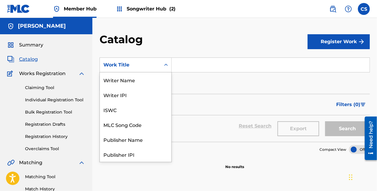
click at [159, 68] on div "Work Title" at bounding box center [130, 64] width 61 height 11
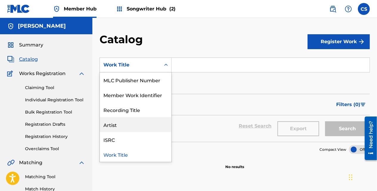
click at [160, 124] on div "Artist" at bounding box center [136, 124] width 72 height 15
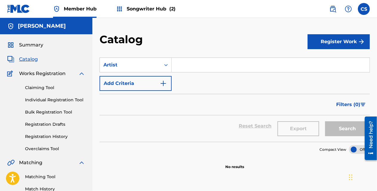
click at [179, 69] on input "Search Form" at bounding box center [271, 65] width 198 height 14
type input "Slickejooks"
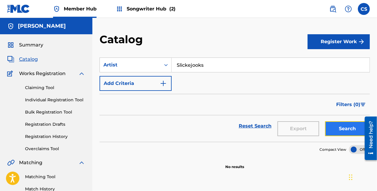
click at [344, 131] on button "Search" at bounding box center [347, 128] width 45 height 15
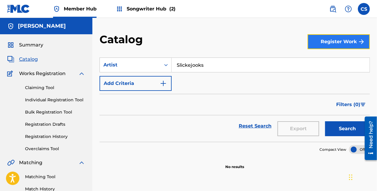
click at [335, 40] on button "Register Work" at bounding box center [339, 41] width 62 height 15
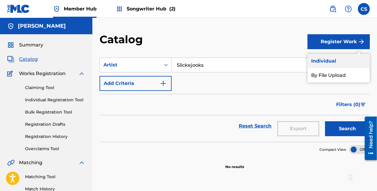
click at [334, 56] on link "Individual" at bounding box center [339, 61] width 62 height 14
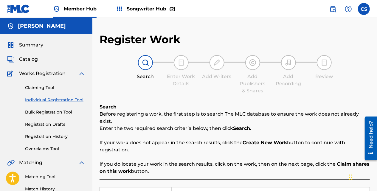
drag, startPoint x: 377, startPoint y: 53, endPoint x: 379, endPoint y: 76, distance: 23.0
click at [377, 76] on html "Accessibility Screen-Reader Guide, Feedback, and Issue Reporting | New window C…" at bounding box center [188, 95] width 377 height 191
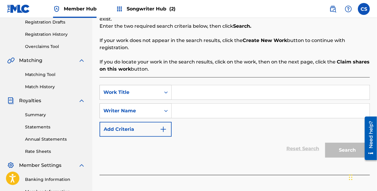
scroll to position [109, 0]
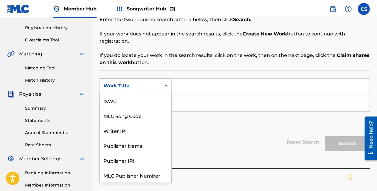
click at [163, 82] on div "Search Form" at bounding box center [166, 85] width 11 height 11
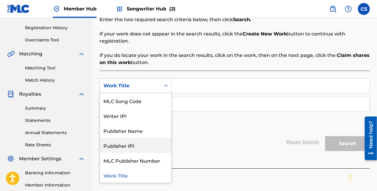
click at [163, 126] on div "Publisher Name" at bounding box center [136, 130] width 72 height 15
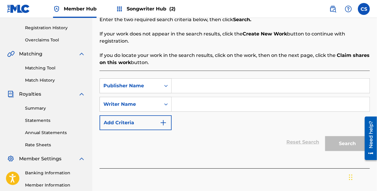
click at [178, 87] on div "SearchWithCriteriabdd33151-1f28-444a-aecb-ac3624f2e6c6 Publisher Name SearchWit…" at bounding box center [235, 104] width 270 height 52
click at [182, 79] on input "Search Form" at bounding box center [271, 86] width 198 height 14
click at [189, 84] on input "Search Form" at bounding box center [271, 86] width 198 height 14
click at [192, 80] on input "Search Form" at bounding box center [271, 86] width 198 height 14
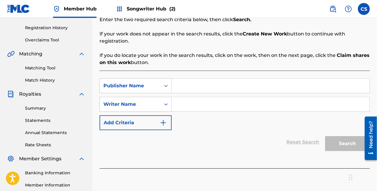
click at [192, 80] on input "Search Form" at bounding box center [271, 86] width 198 height 14
type input "Slickejooks"
click at [213, 104] on input "Search Form" at bounding box center [271, 104] width 198 height 14
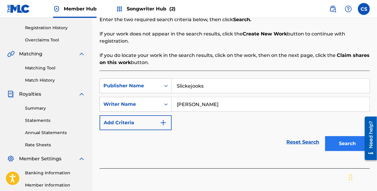
type input "[PERSON_NAME]"
click at [328, 136] on button "Search" at bounding box center [347, 143] width 45 height 15
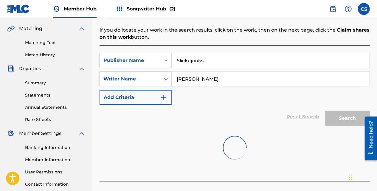
scroll to position [136, 0]
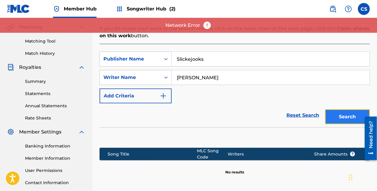
click at [348, 111] on button "Search" at bounding box center [347, 116] width 45 height 15
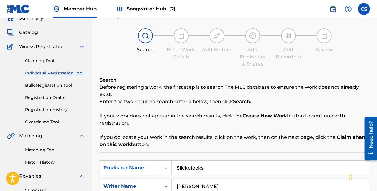
scroll to position [27, 0]
click at [50, 97] on link "Registration Drafts" at bounding box center [55, 97] width 60 height 6
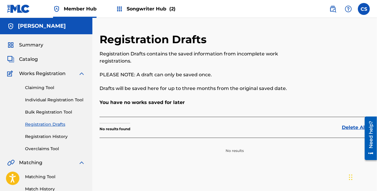
click at [49, 75] on span "Works Registration" at bounding box center [42, 73] width 46 height 7
click at [74, 74] on div "Works Registration" at bounding box center [46, 73] width 78 height 7
click at [36, 64] on div "Summary Catalog Works Registration Claiming Tool Individual Registration Tool B…" at bounding box center [46, 187] width 92 height 307
click at [31, 60] on span "Catalog" at bounding box center [28, 59] width 19 height 7
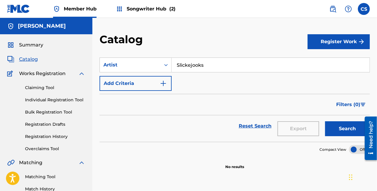
click at [173, 68] on input "Slickejooks" at bounding box center [271, 65] width 198 height 14
click at [333, 122] on button "Search" at bounding box center [347, 128] width 45 height 15
click at [351, 144] on section "Compact View" at bounding box center [235, 148] width 270 height 12
click at [352, 145] on div at bounding box center [359, 149] width 21 height 9
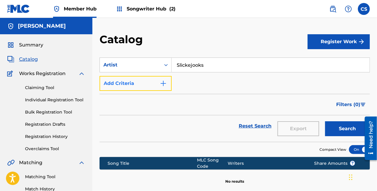
click at [162, 80] on img "Search Form" at bounding box center [163, 83] width 7 height 7
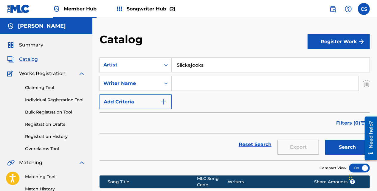
click at [177, 84] on input "Search Form" at bounding box center [265, 83] width 187 height 14
click at [325, 140] on button "Search" at bounding box center [347, 147] width 45 height 15
type input "[PERSON_NAME]"
click at [325, 140] on button "Search" at bounding box center [347, 147] width 45 height 15
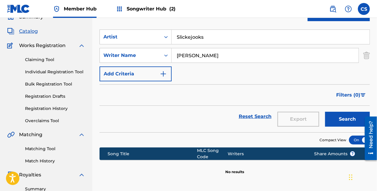
scroll to position [17, 0]
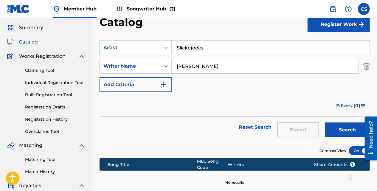
click at [173, 66] on input "[PERSON_NAME]" at bounding box center [265, 66] width 187 height 14
click at [165, 67] on icon "Search Form" at bounding box center [166, 66] width 6 height 6
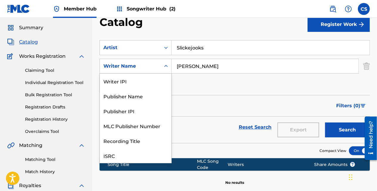
scroll to position [15, 0]
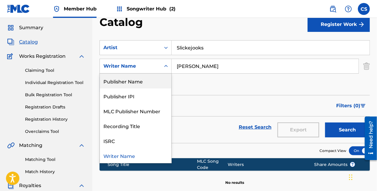
click at [158, 81] on div "Publisher Name" at bounding box center [136, 81] width 72 height 15
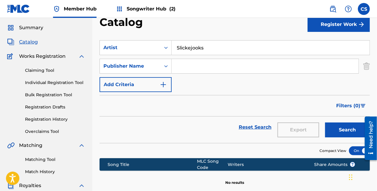
click at [185, 68] on input "Search Form" at bounding box center [265, 66] width 187 height 14
click at [188, 67] on input "Search Form" at bounding box center [265, 66] width 187 height 14
drag, startPoint x: 205, startPoint y: 50, endPoint x: 174, endPoint y: 49, distance: 31.0
click at [173, 49] on input "Slickejooks" at bounding box center [271, 48] width 198 height 14
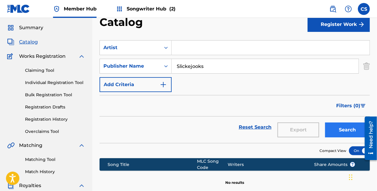
type input "Slickejooks"
click at [327, 124] on button "Search" at bounding box center [347, 129] width 45 height 15
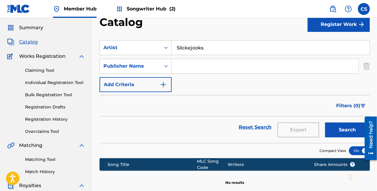
type input "Slickejooks"
click at [191, 66] on input "Search Form" at bounding box center [265, 66] width 187 height 14
type input "carl sparrow"
click at [325, 122] on button "Search" at bounding box center [347, 129] width 45 height 15
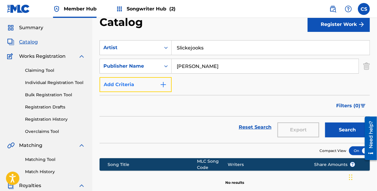
click at [165, 84] on img "Search Form" at bounding box center [163, 84] width 7 height 7
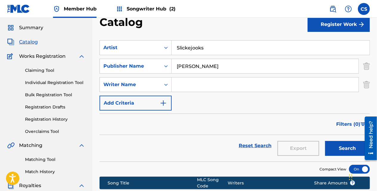
click at [175, 90] on input "Search Form" at bounding box center [265, 84] width 187 height 14
type input "[PERSON_NAME]"
click at [325, 141] on button "Search" at bounding box center [347, 148] width 45 height 15
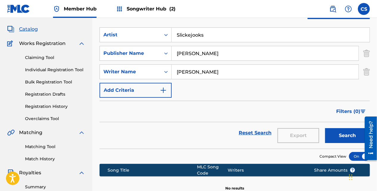
scroll to position [30, 0]
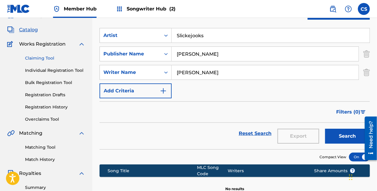
click at [56, 58] on link "Claiming Tool" at bounding box center [55, 58] width 60 height 6
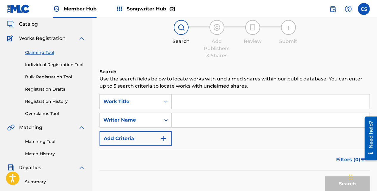
click at [162, 109] on div "Work Title" at bounding box center [136, 101] width 72 height 15
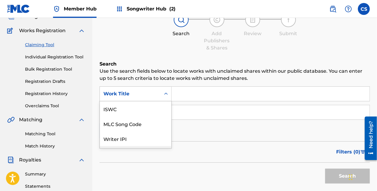
scroll to position [15, 0]
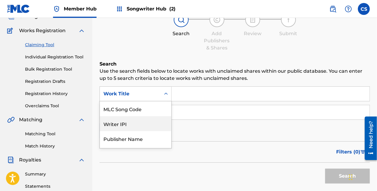
drag, startPoint x: 170, startPoint y: 118, endPoint x: 169, endPoint y: 125, distance: 6.8
click at [169, 125] on div "ISWC MLC Song Code Writer IPI Publisher Name Publisher IPI MLC Publisher Number…" at bounding box center [136, 124] width 72 height 47
click at [157, 132] on div "Publisher Name" at bounding box center [136, 138] width 72 height 15
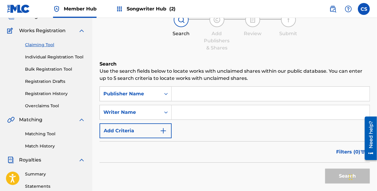
click at [180, 98] on input "Search Form" at bounding box center [271, 94] width 198 height 14
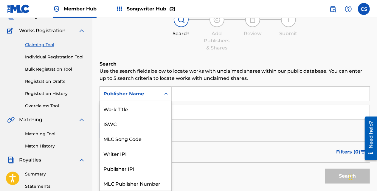
click at [170, 94] on div "Search Form" at bounding box center [166, 94] width 11 height 11
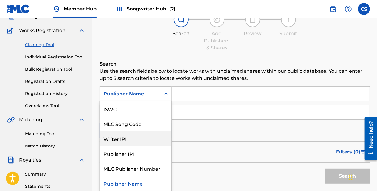
click at [181, 99] on input "Search Form" at bounding box center [271, 94] width 198 height 14
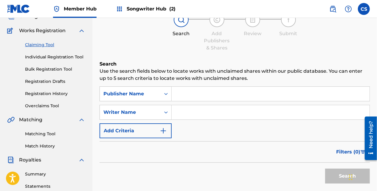
type input "Slickejooks"
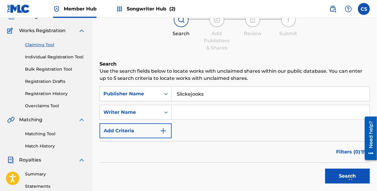
click at [179, 106] on input "Search Form" at bounding box center [271, 112] width 198 height 14
type input "[PERSON_NAME]"
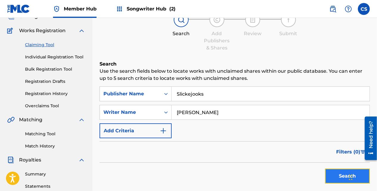
click at [330, 178] on button "Search" at bounding box center [347, 176] width 45 height 15
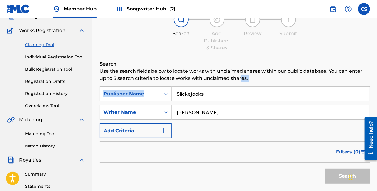
drag, startPoint x: 233, startPoint y: 83, endPoint x: 203, endPoint y: 90, distance: 30.5
click at [198, 89] on div "Search Use the search fields below to locate works with unclaimed shares within…" at bounding box center [235, 158] width 270 height 194
drag, startPoint x: 217, startPoint y: 91, endPoint x: 177, endPoint y: 97, distance: 40.3
click at [177, 96] on input "Slickejooks" at bounding box center [271, 94] width 198 height 14
type input "[PERSON_NAME]"
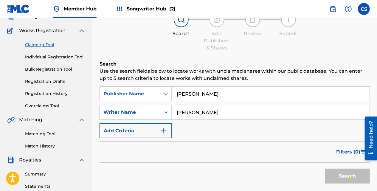
click at [300, 100] on input "[PERSON_NAME]" at bounding box center [271, 94] width 198 height 14
click at [293, 104] on div "SearchWithCriteria0099f73a-7d5d-468d-8364-a0ec95ccc8dc Publisher Name Carl Spar…" at bounding box center [235, 112] width 270 height 52
click at [292, 107] on input "[PERSON_NAME]" at bounding box center [271, 112] width 198 height 14
click at [287, 107] on input "[PERSON_NAME]" at bounding box center [271, 112] width 198 height 14
click at [209, 115] on input "[PERSON_NAME]" at bounding box center [271, 112] width 198 height 14
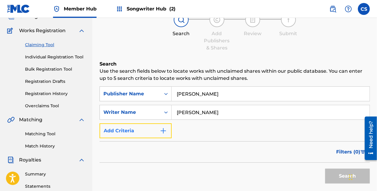
click at [167, 134] on button "Add Criteria" at bounding box center [136, 130] width 72 height 15
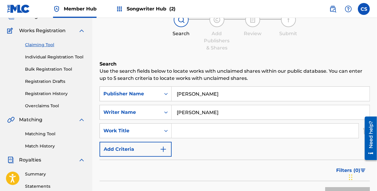
click at [259, 165] on div "Filters ( 0 )" at bounding box center [235, 170] width 270 height 21
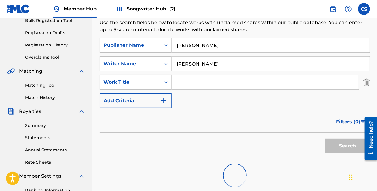
scroll to position [92, 0]
click at [214, 46] on input "[PERSON_NAME]" at bounding box center [271, 45] width 198 height 14
click at [213, 63] on input "[PERSON_NAME]" at bounding box center [271, 63] width 198 height 14
click at [365, 83] on img "Search Form" at bounding box center [366, 82] width 7 height 15
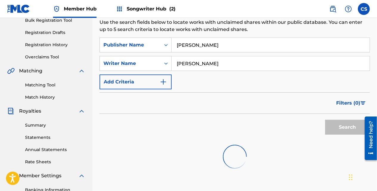
click at [343, 125] on div "Search" at bounding box center [346, 126] width 48 height 24
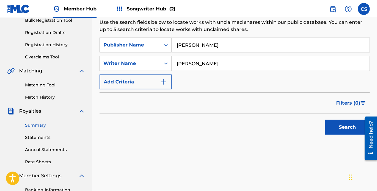
click at [46, 125] on link "Summary" at bounding box center [55, 125] width 60 height 6
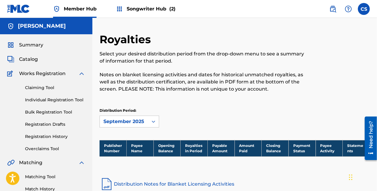
drag, startPoint x: 377, startPoint y: 47, endPoint x: 383, endPoint y: 66, distance: 20.1
click at [377, 66] on html "Accessibility Screen-Reader Guide, Feedback, and Issue Reporting | New window C…" at bounding box center [188, 95] width 377 height 191
click at [40, 47] on span "Summary" at bounding box center [31, 44] width 24 height 7
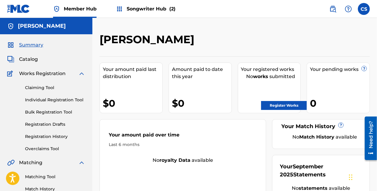
click at [99, 8] on div "Member Hub Songwriter Hub (2)" at bounding box center [91, 9] width 168 height 18
click at [92, 8] on span "Member Hub" at bounding box center [80, 8] width 33 height 7
click at [33, 30] on div "[PERSON_NAME]" at bounding box center [46, 26] width 92 height 16
